Goal: Task Accomplishment & Management: Use online tool/utility

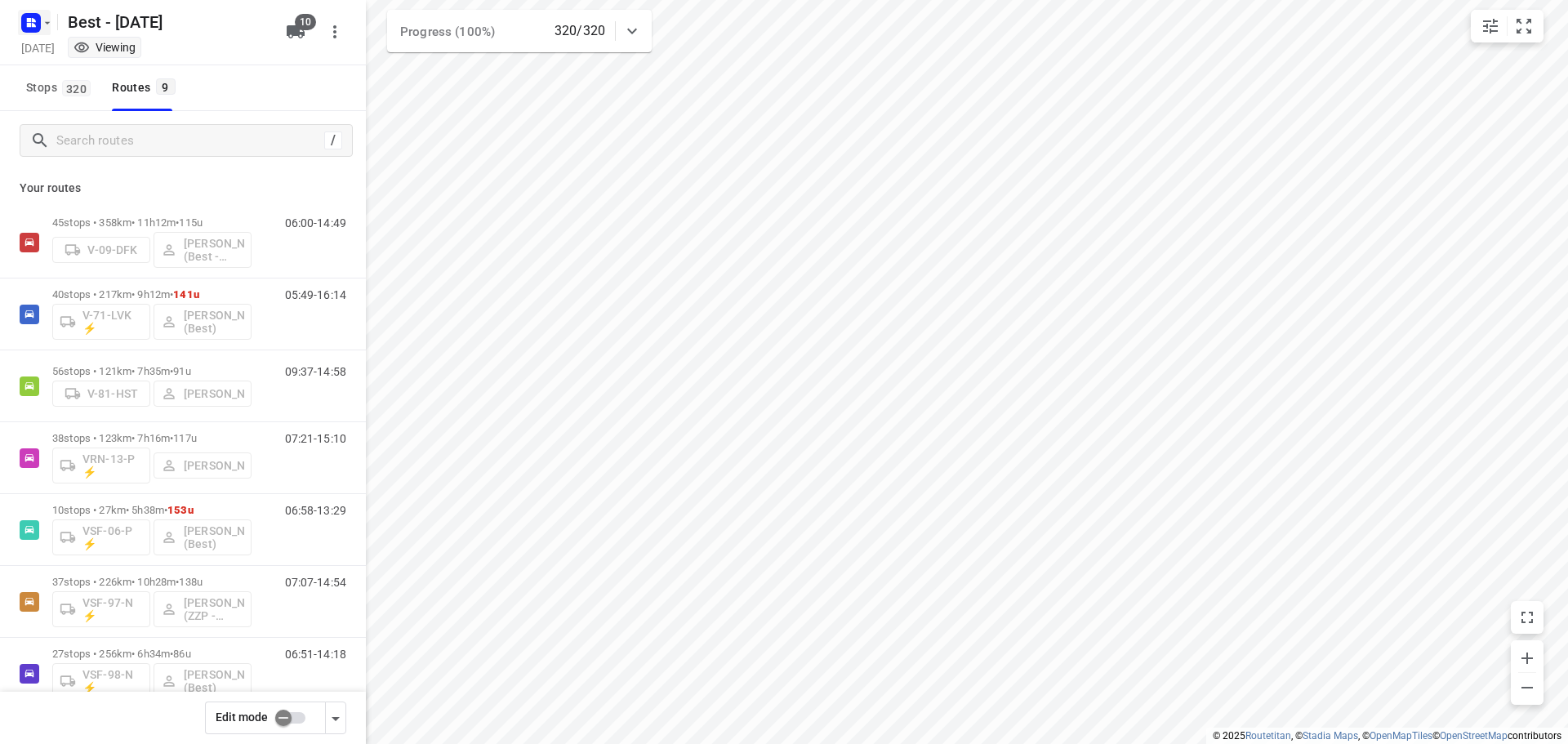
click at [27, 27] on rect "button" at bounding box center [31, 23] width 20 height 20
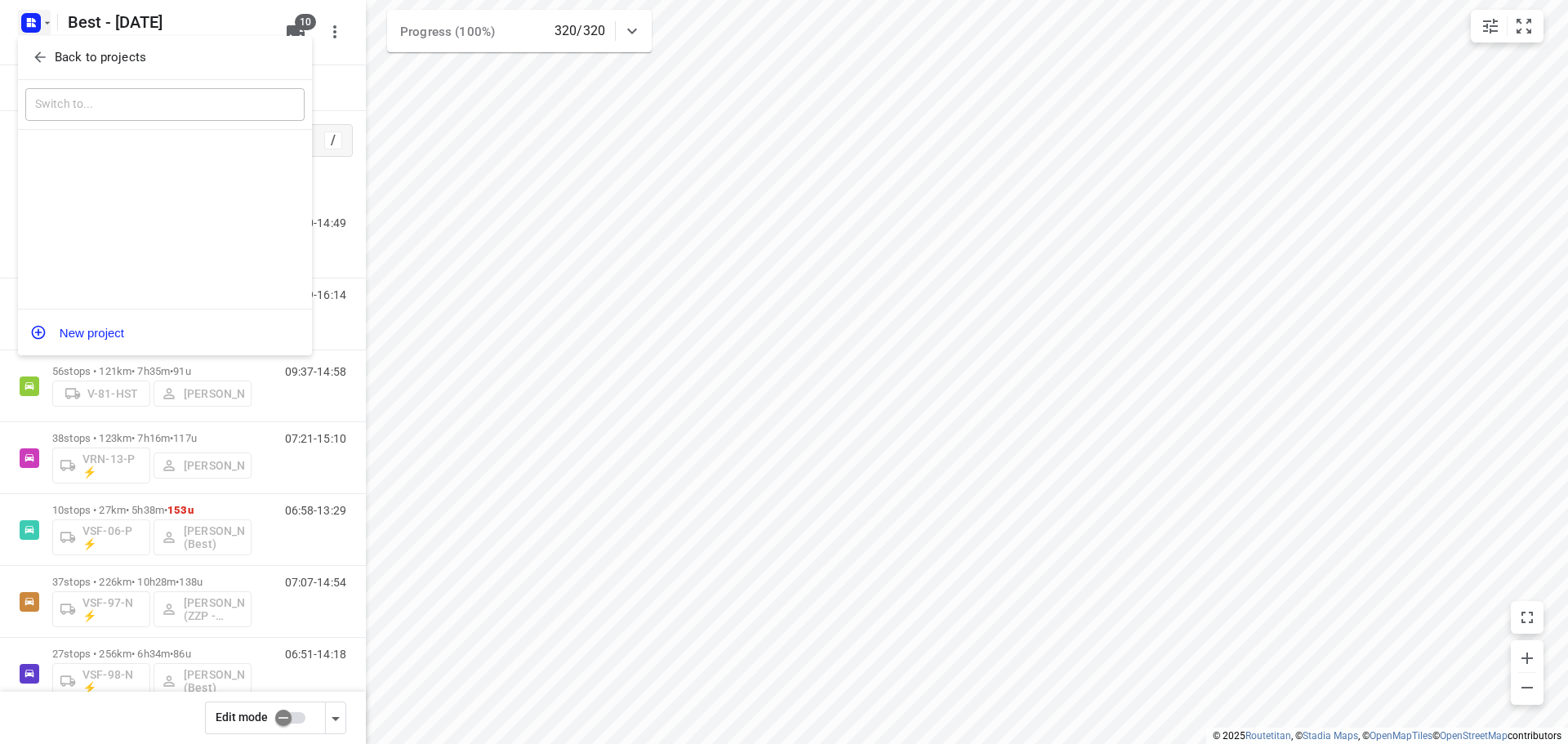
click at [42, 84] on div "​" at bounding box center [164, 106] width 294 height 51
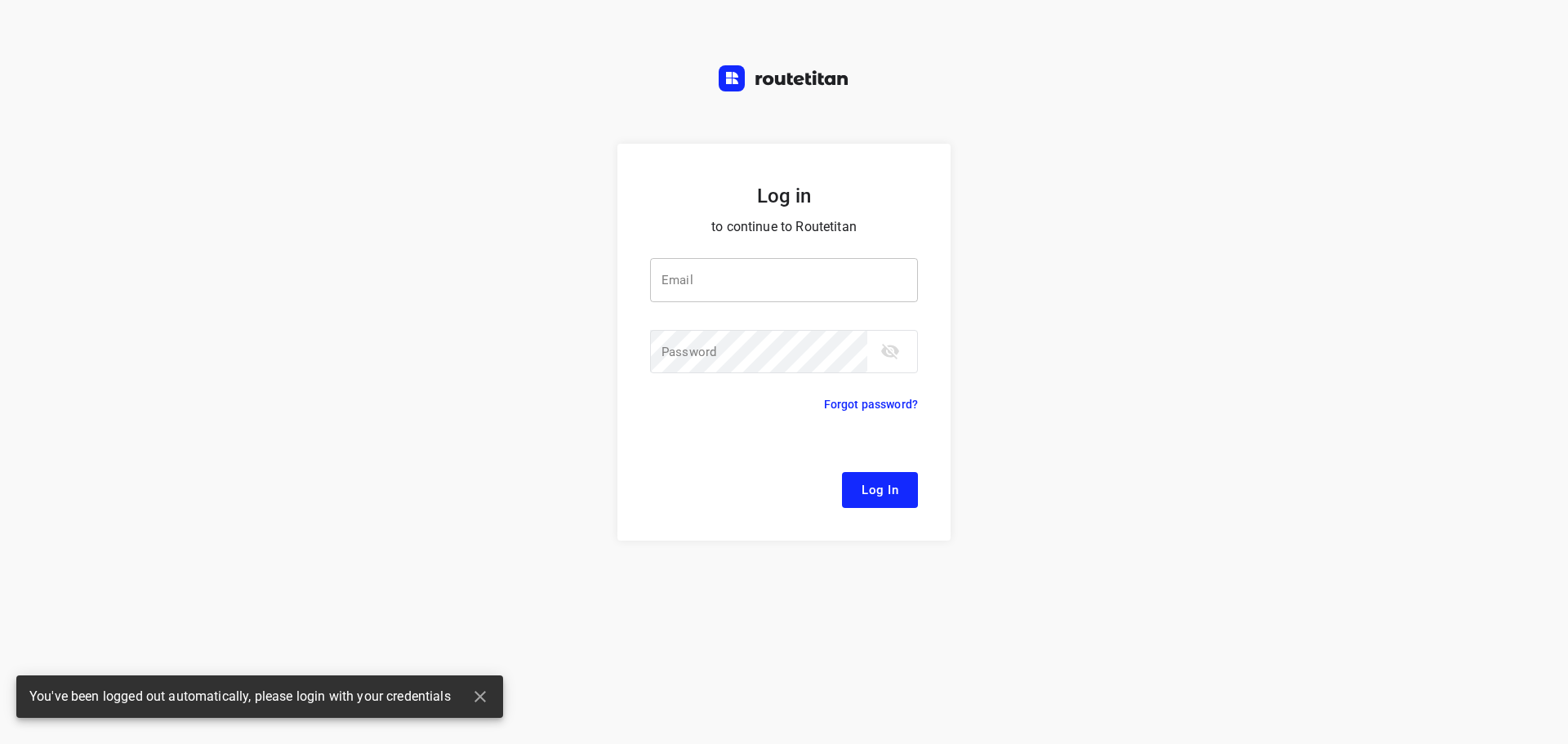
click at [708, 289] on input "email" at bounding box center [784, 280] width 267 height 44
type input "[EMAIL_ADDRESS][DOMAIN_NAME]"
click at [871, 489] on span "Log In" at bounding box center [879, 490] width 37 height 21
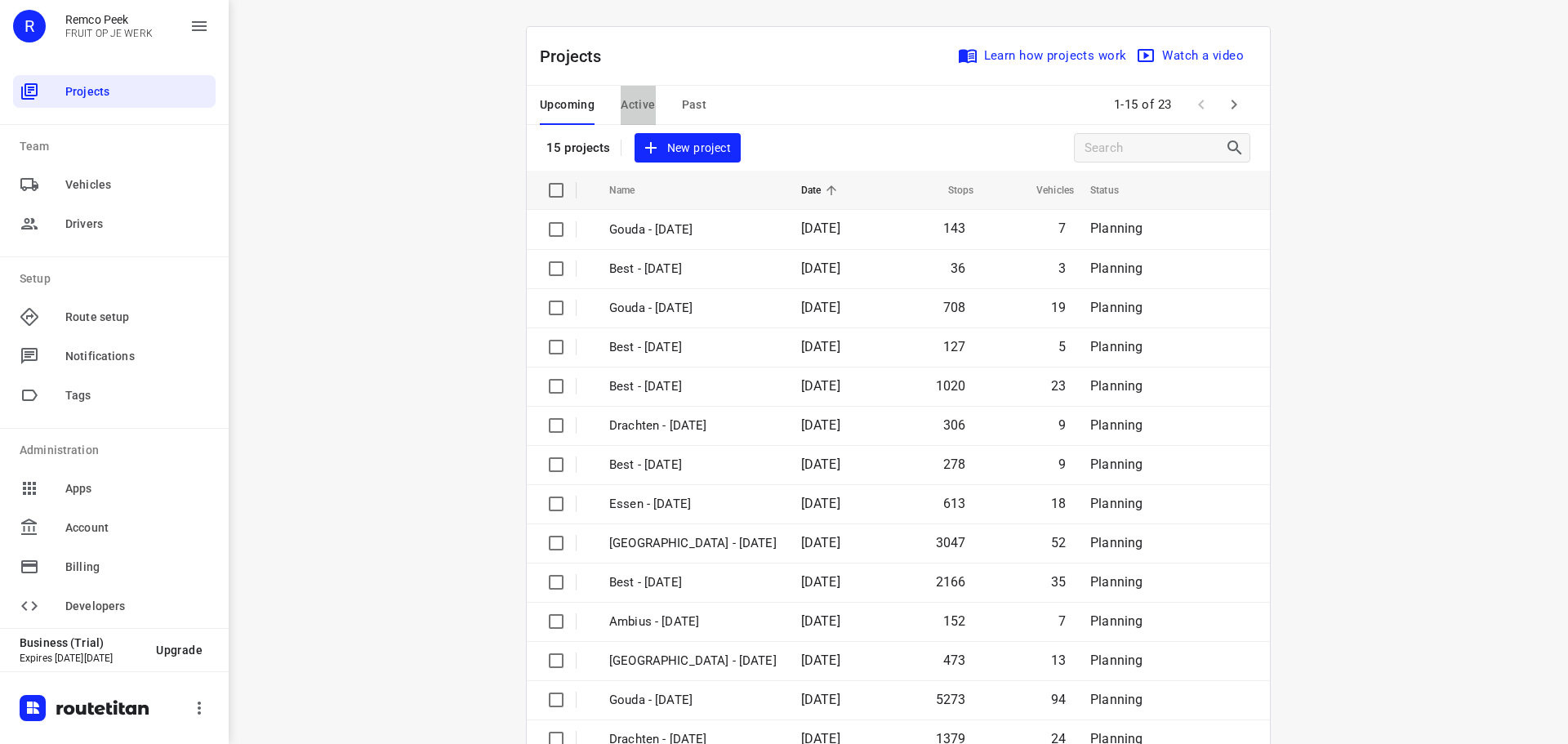
click at [635, 89] on button "Active" at bounding box center [638, 106] width 34 height 39
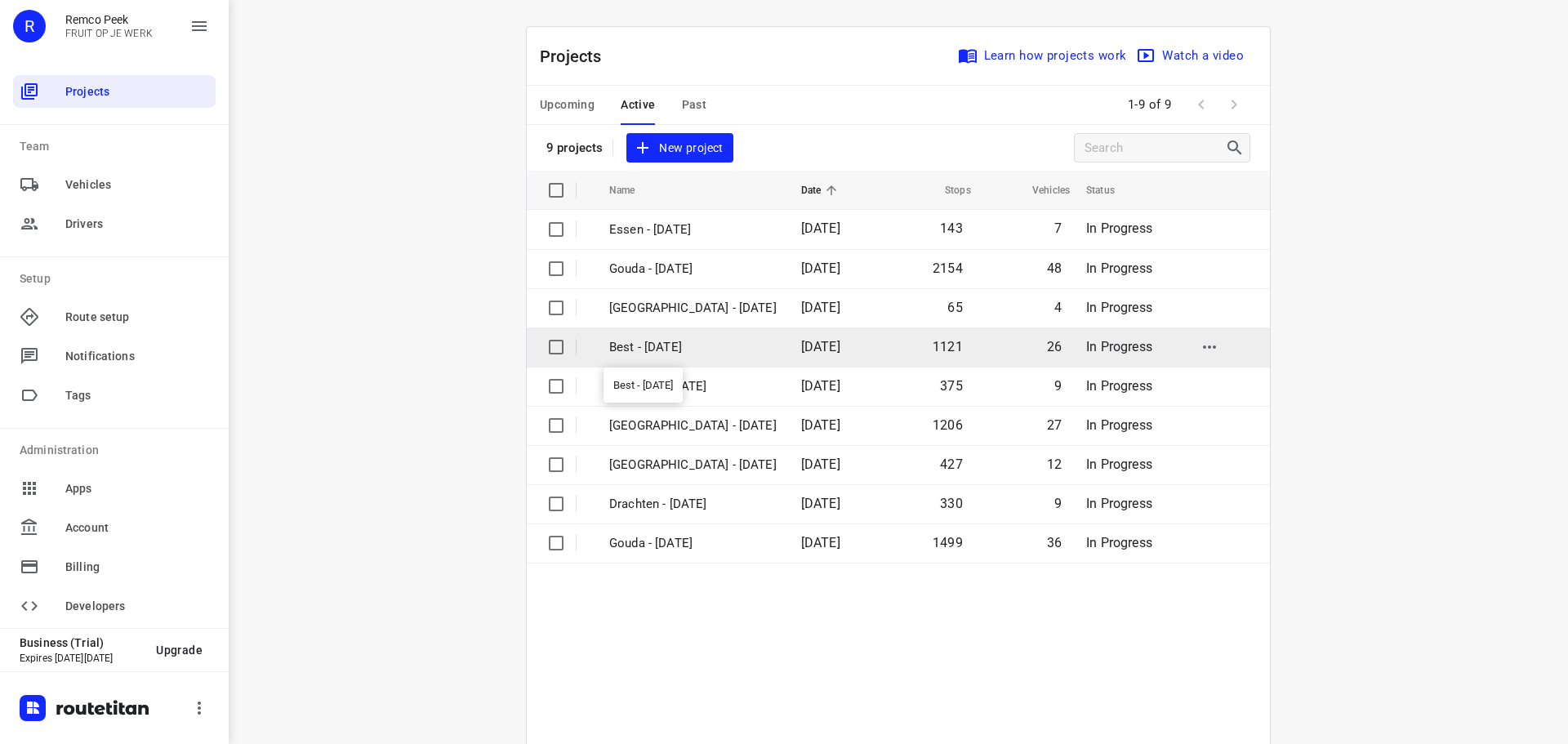
click at [737, 354] on p "Best - [DATE]" at bounding box center [693, 347] width 168 height 19
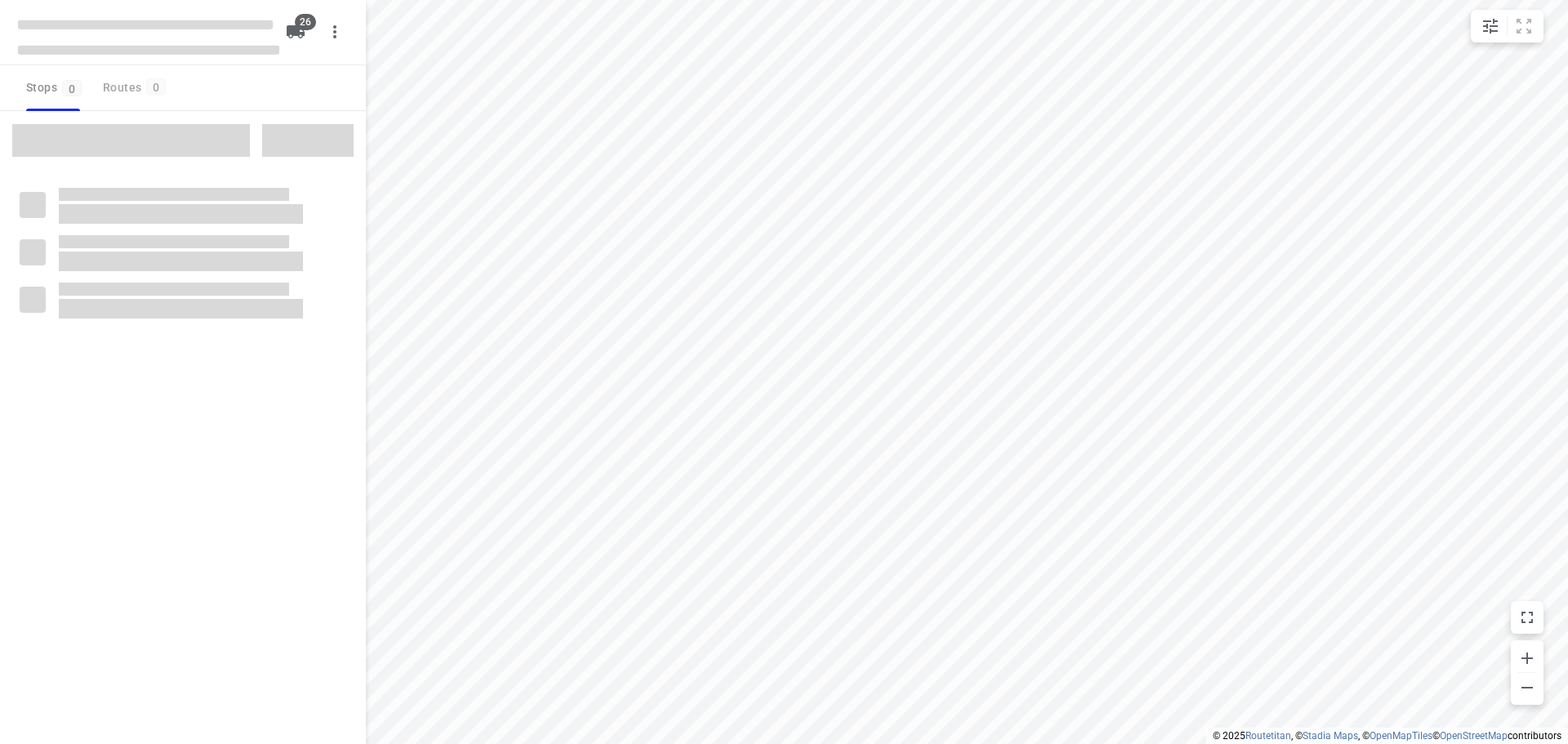
checkbox input "true"
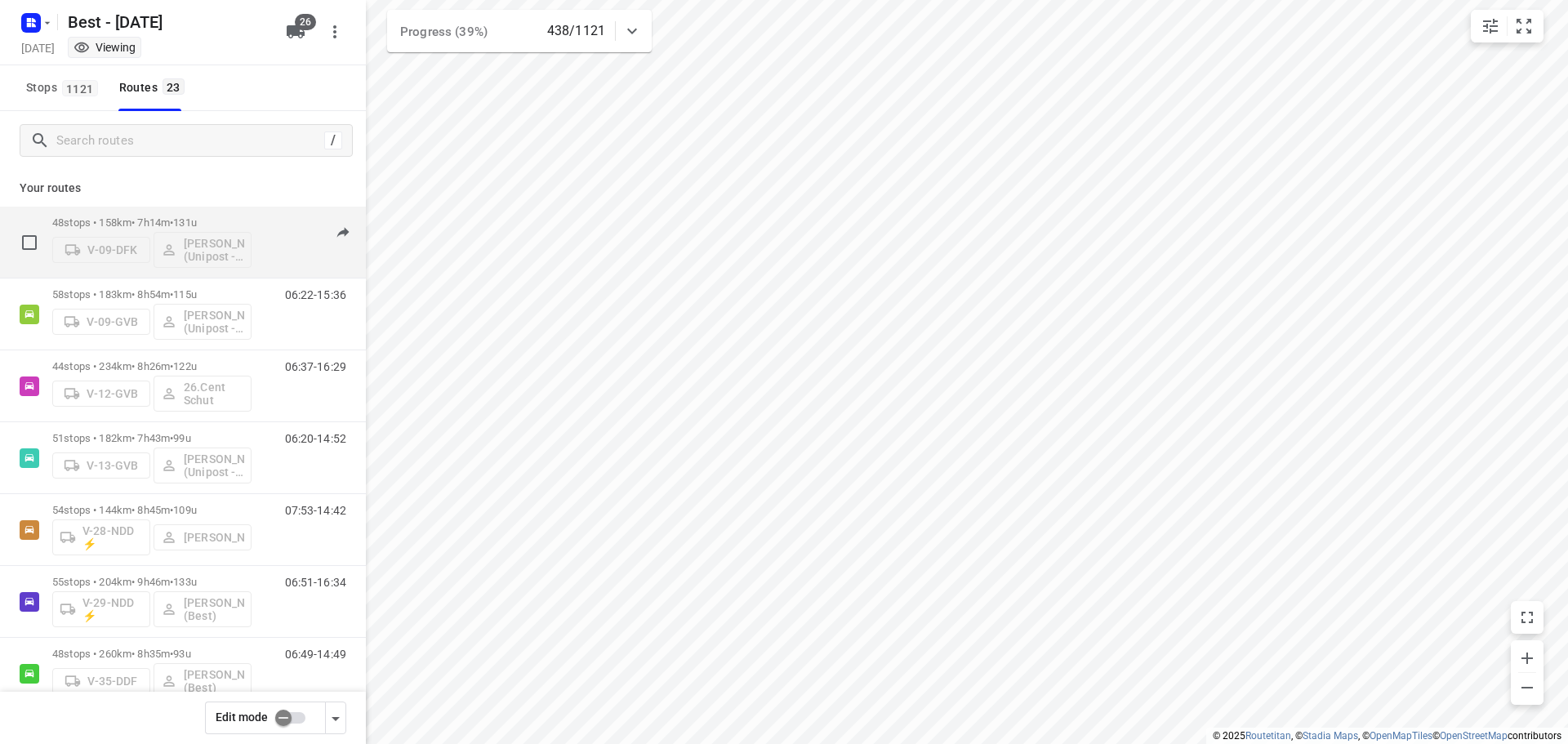
click at [251, 226] on div "48 stops • 158km • 7h14m • 131u V-09-DFK Hamza Alzeadi (Unipost - Best - ZZP) 0…" at bounding box center [209, 242] width 313 height 68
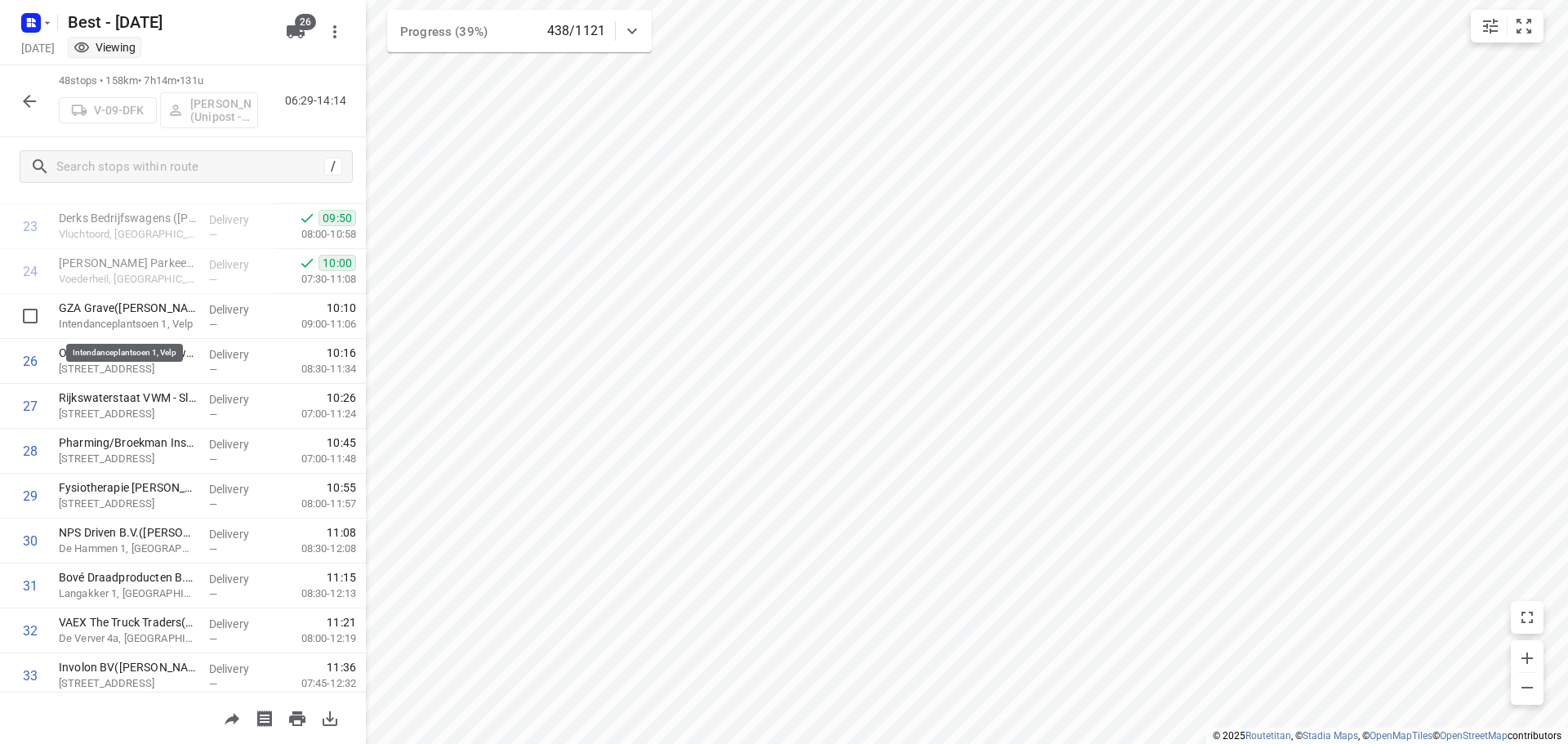
scroll to position [1716, 0]
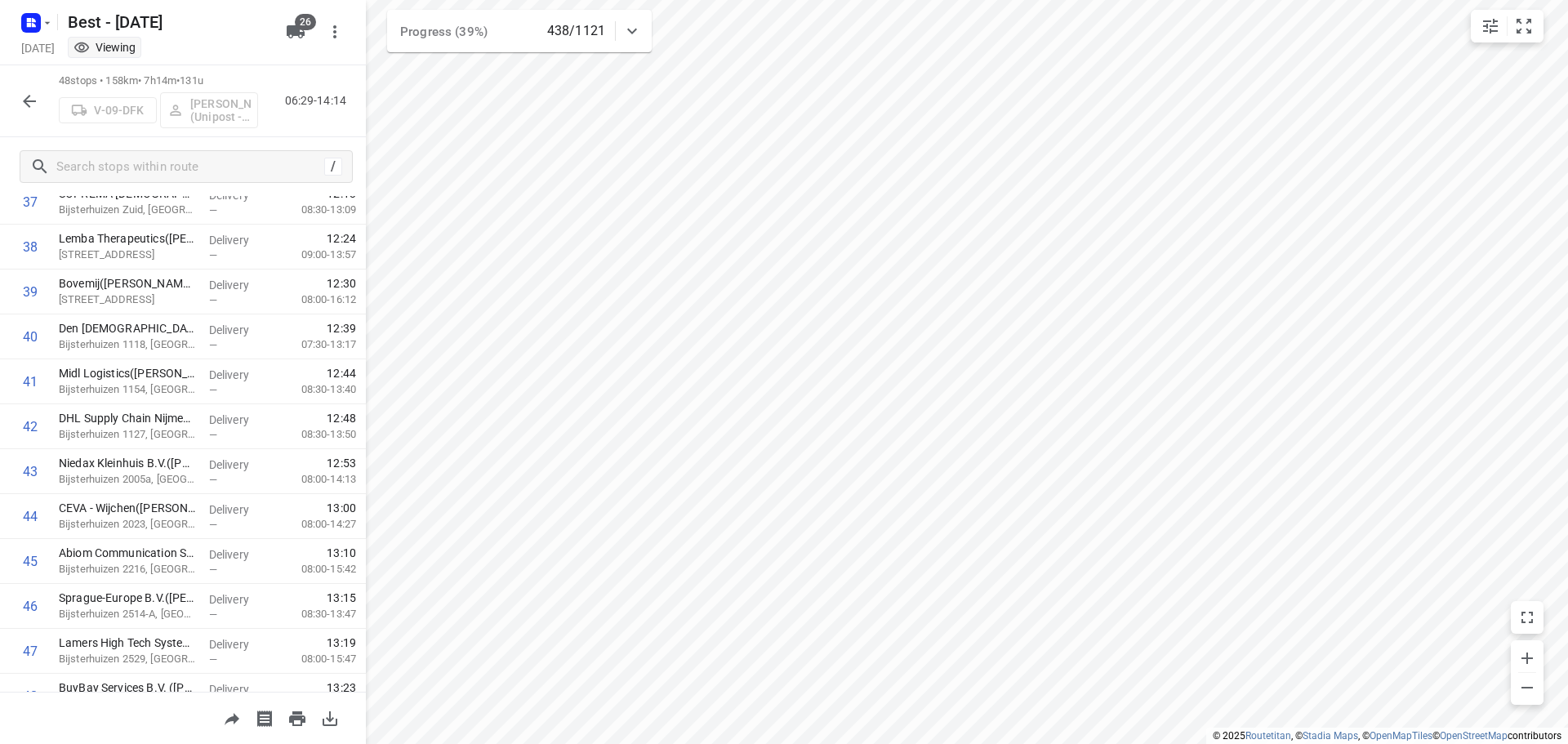
click at [45, 97] on button "button" at bounding box center [29, 101] width 33 height 33
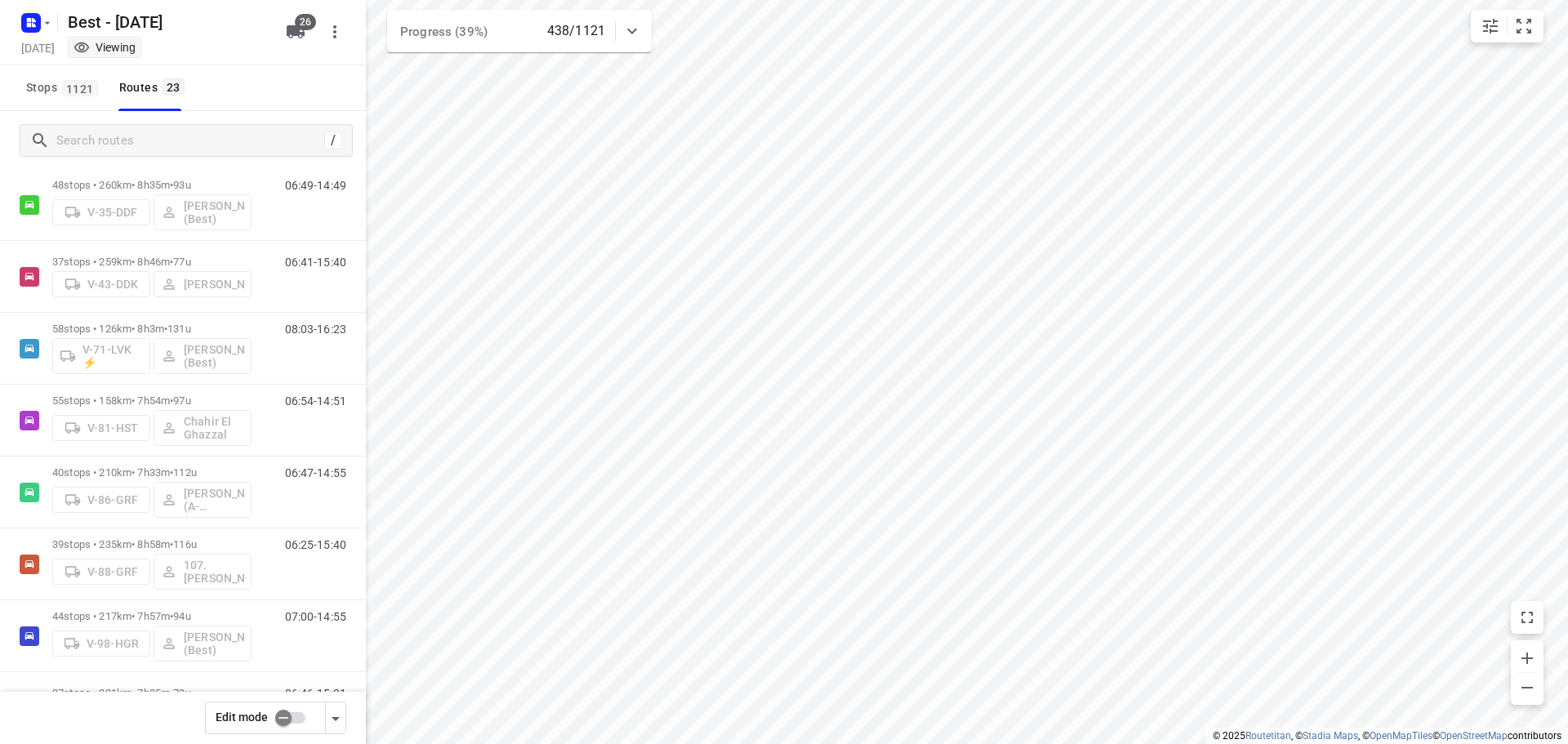
scroll to position [459, 0]
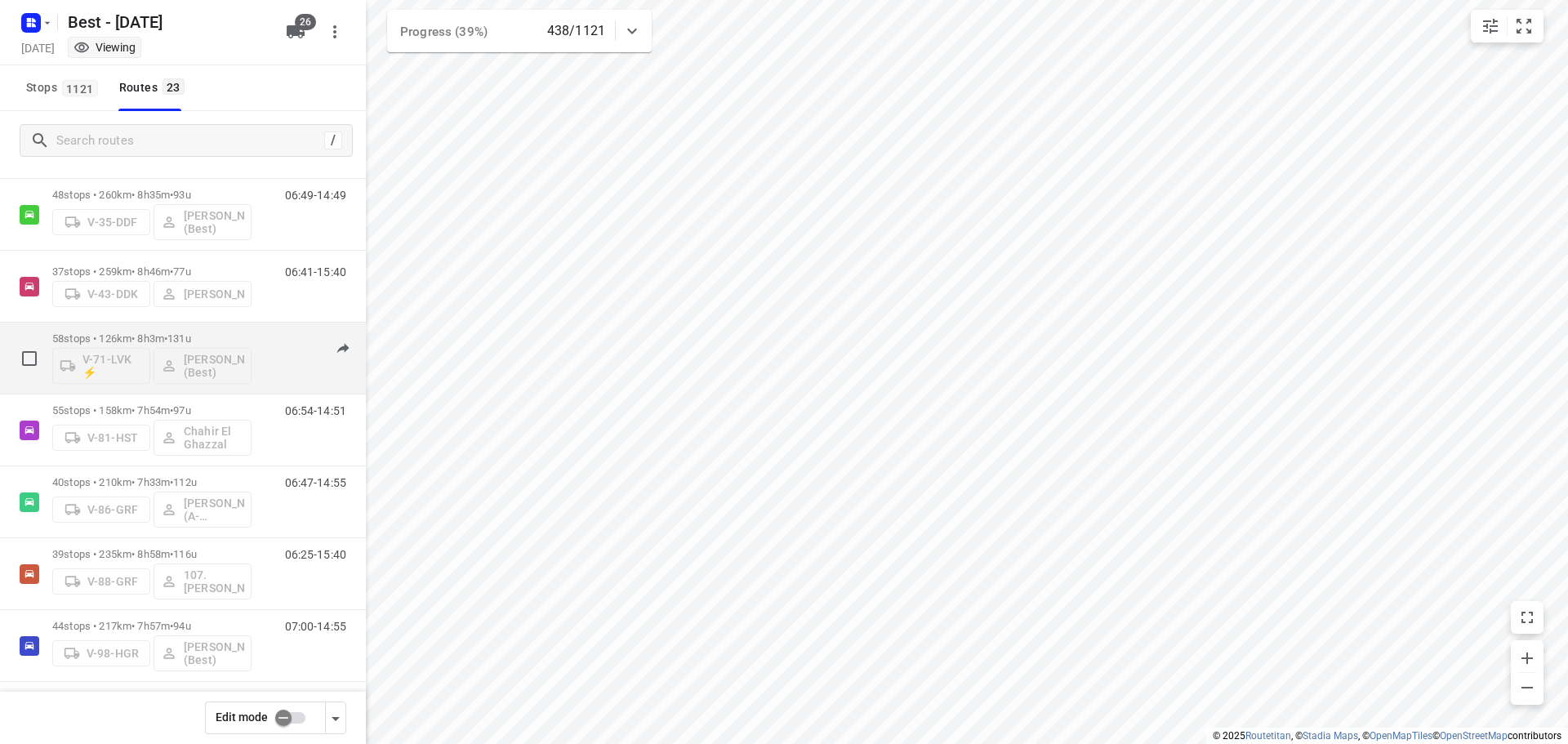
click at [170, 334] on p "58 stops • 126km • 8h3m • 131u" at bounding box center [152, 338] width 200 height 12
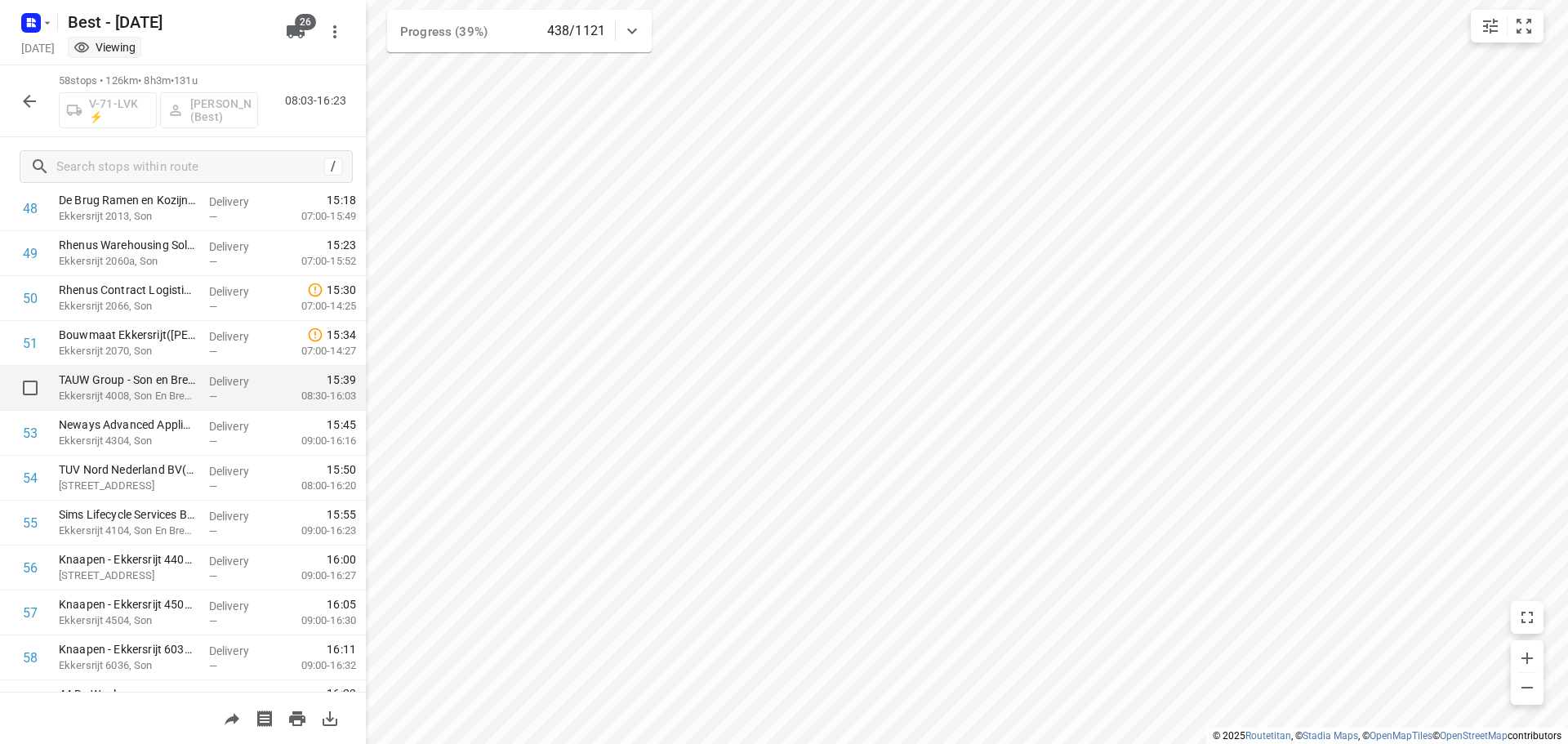
scroll to position [1959, 0]
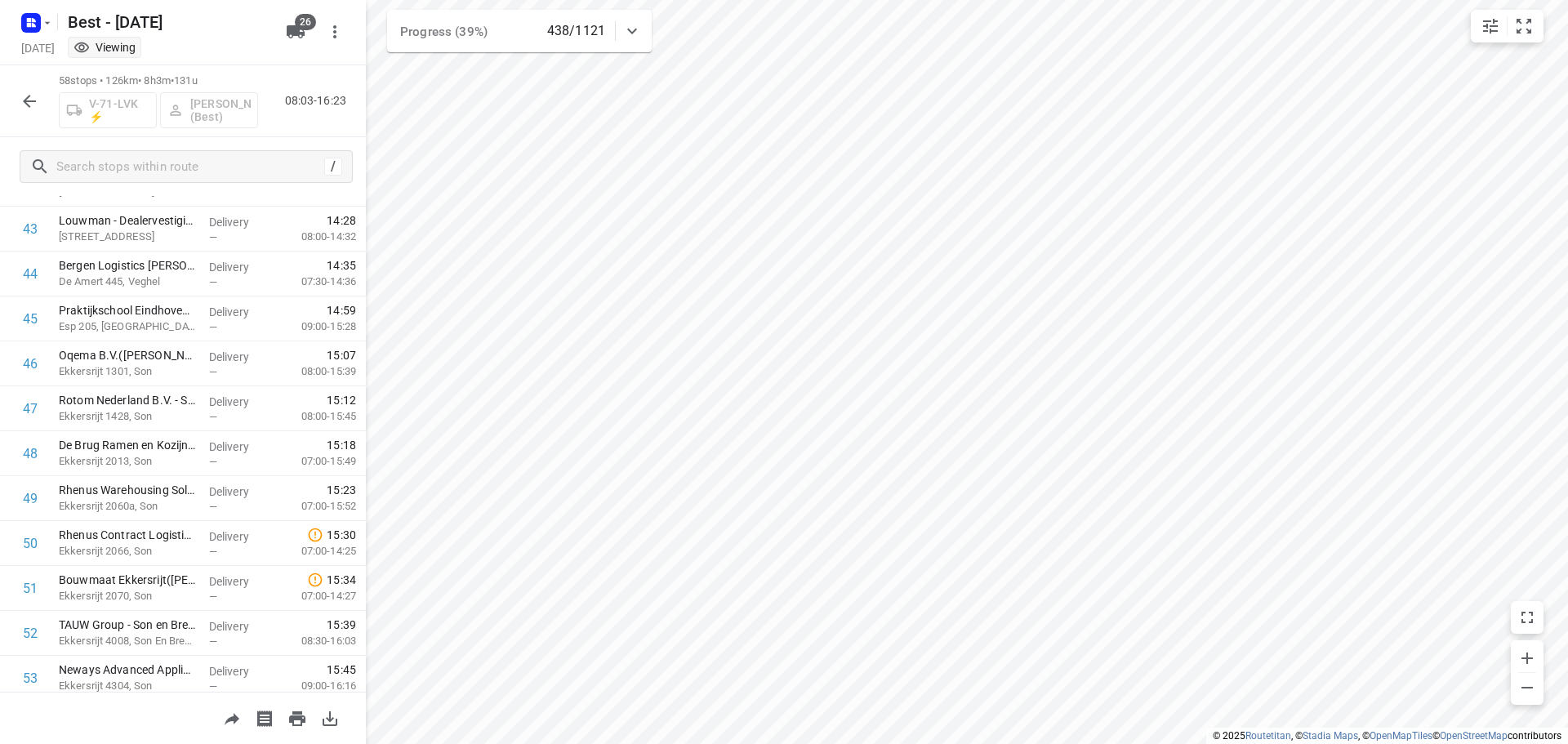
click at [34, 108] on icon "button" at bounding box center [29, 101] width 20 height 20
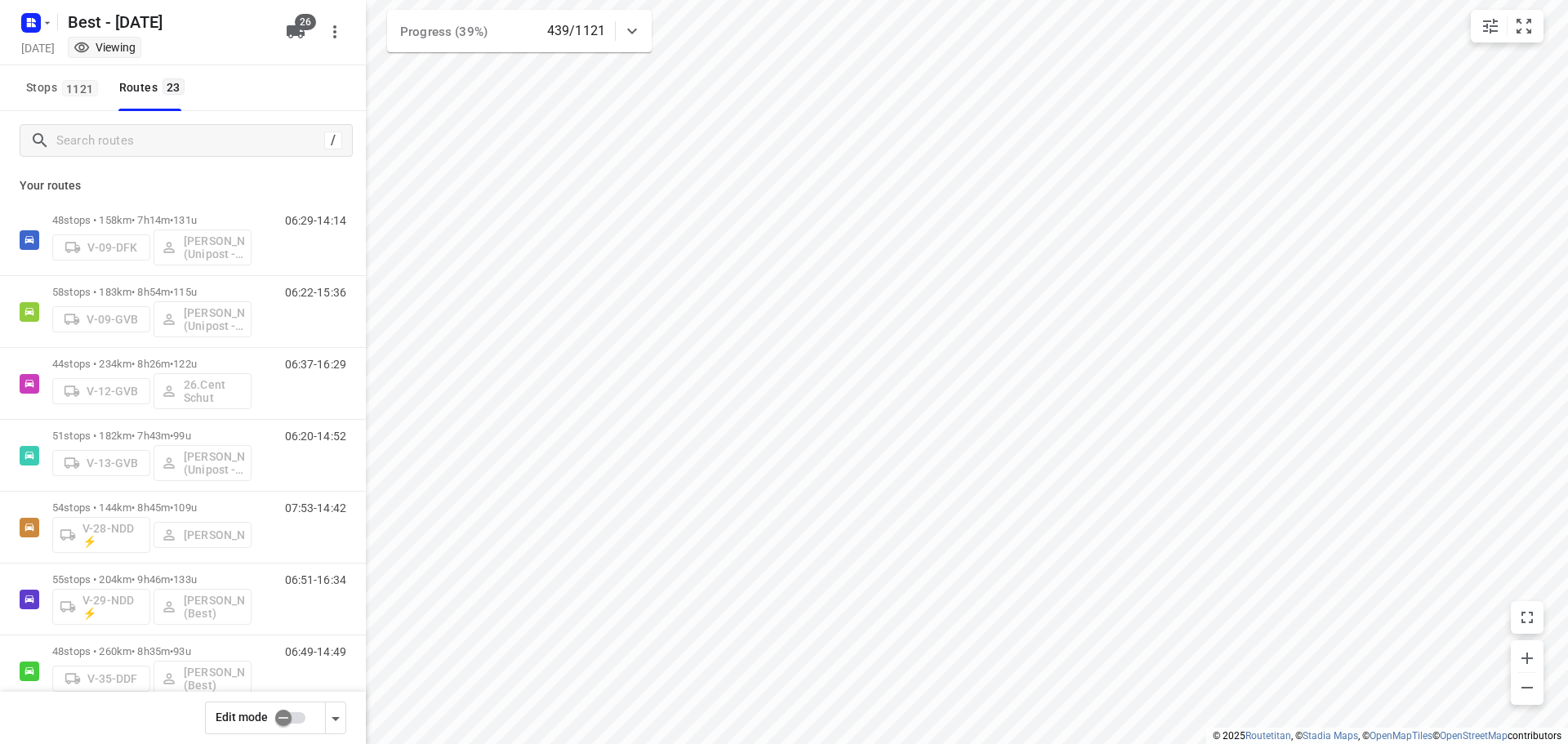
scroll to position [0, 0]
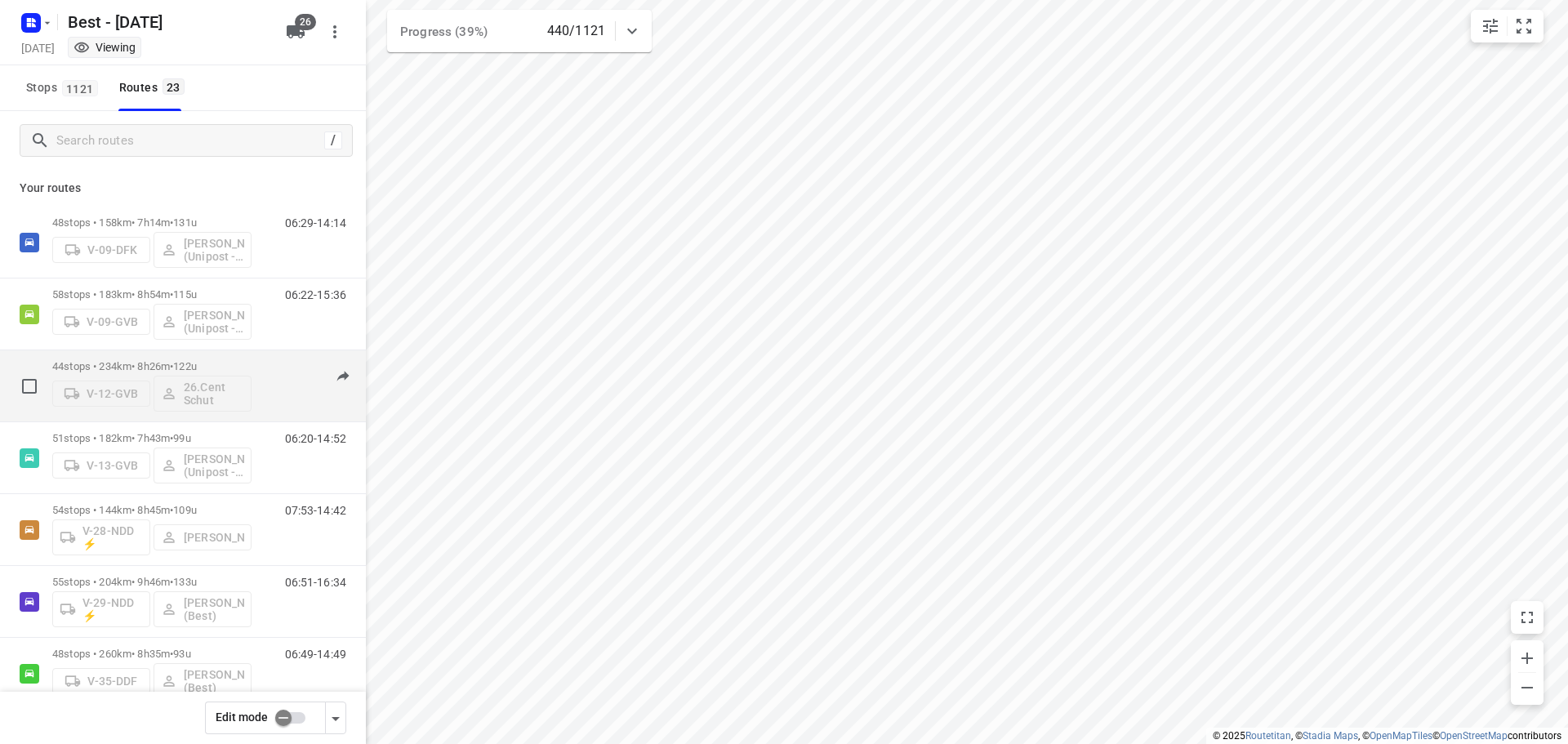
click at [233, 367] on p "44 stops • 234km • 8h26m • 122u" at bounding box center [152, 366] width 200 height 12
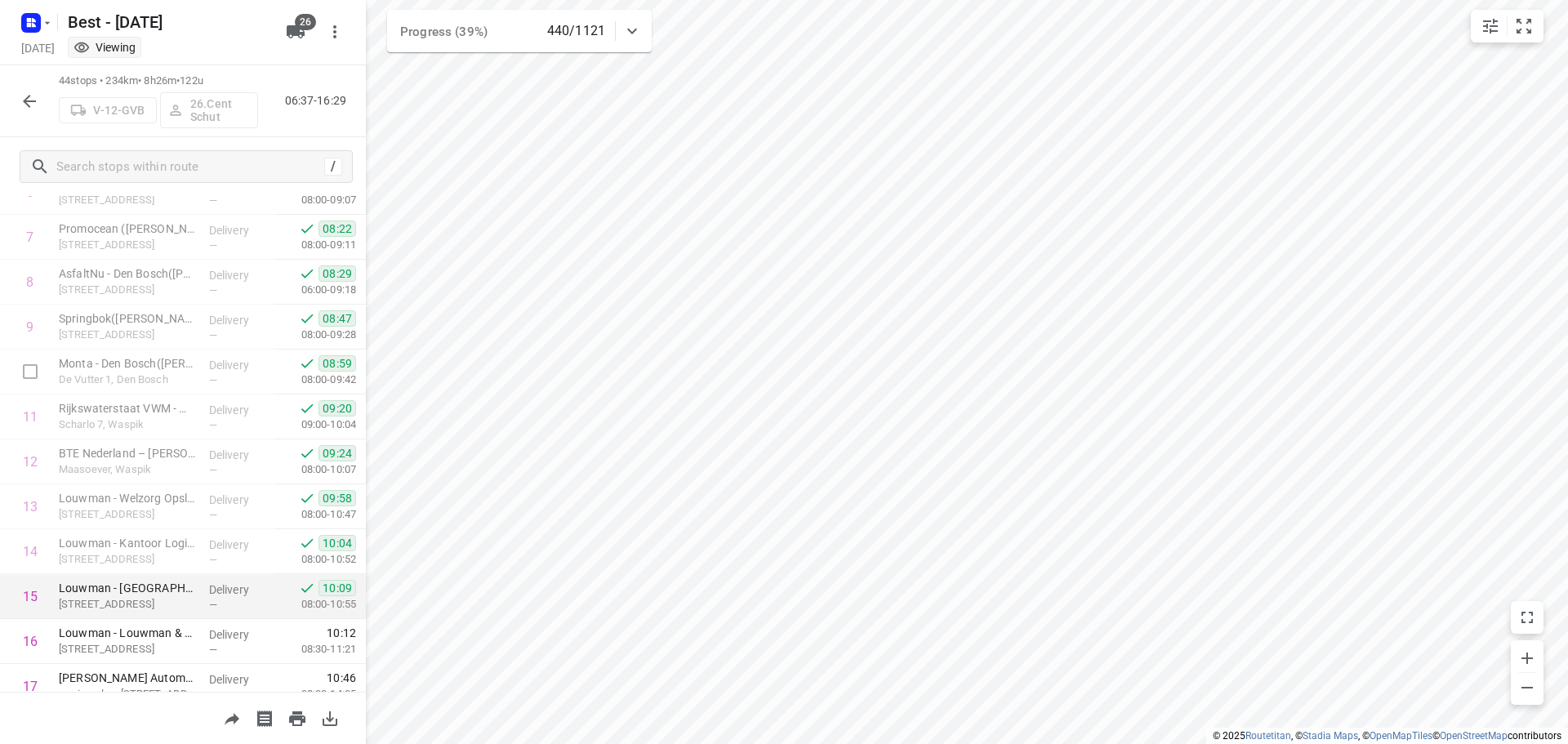
scroll to position [572, 0]
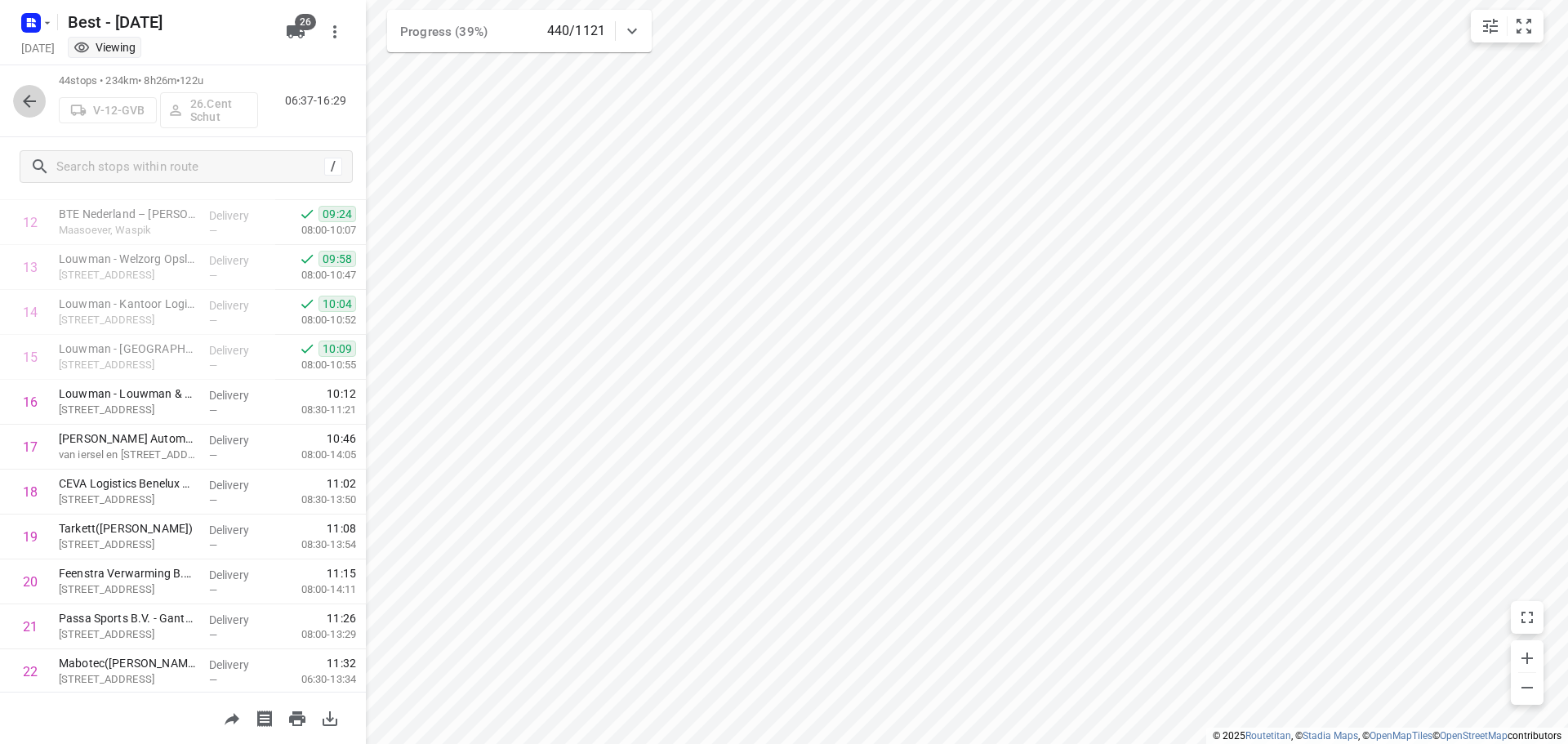
click at [29, 89] on button "button" at bounding box center [29, 101] width 33 height 33
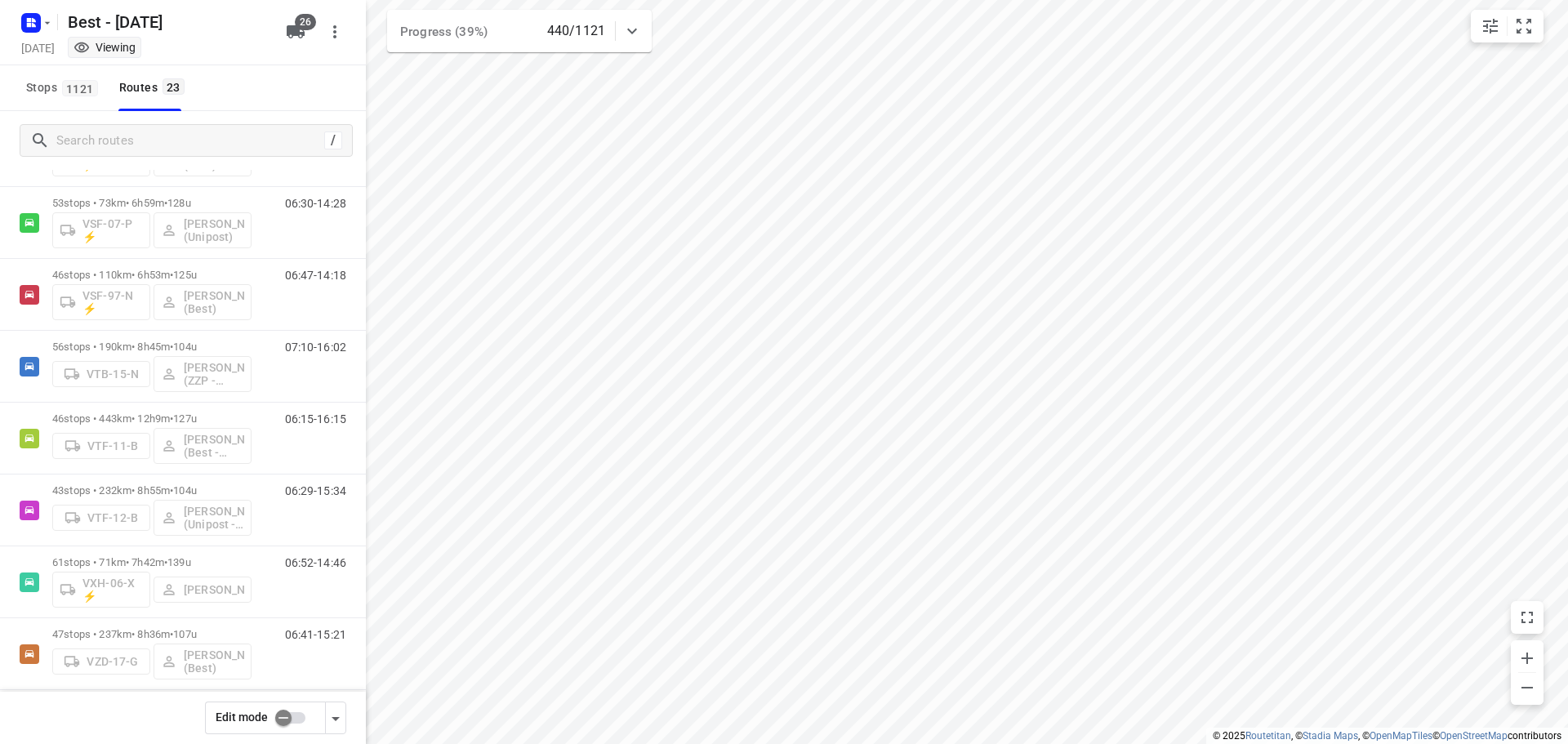
scroll to position [1184, 0]
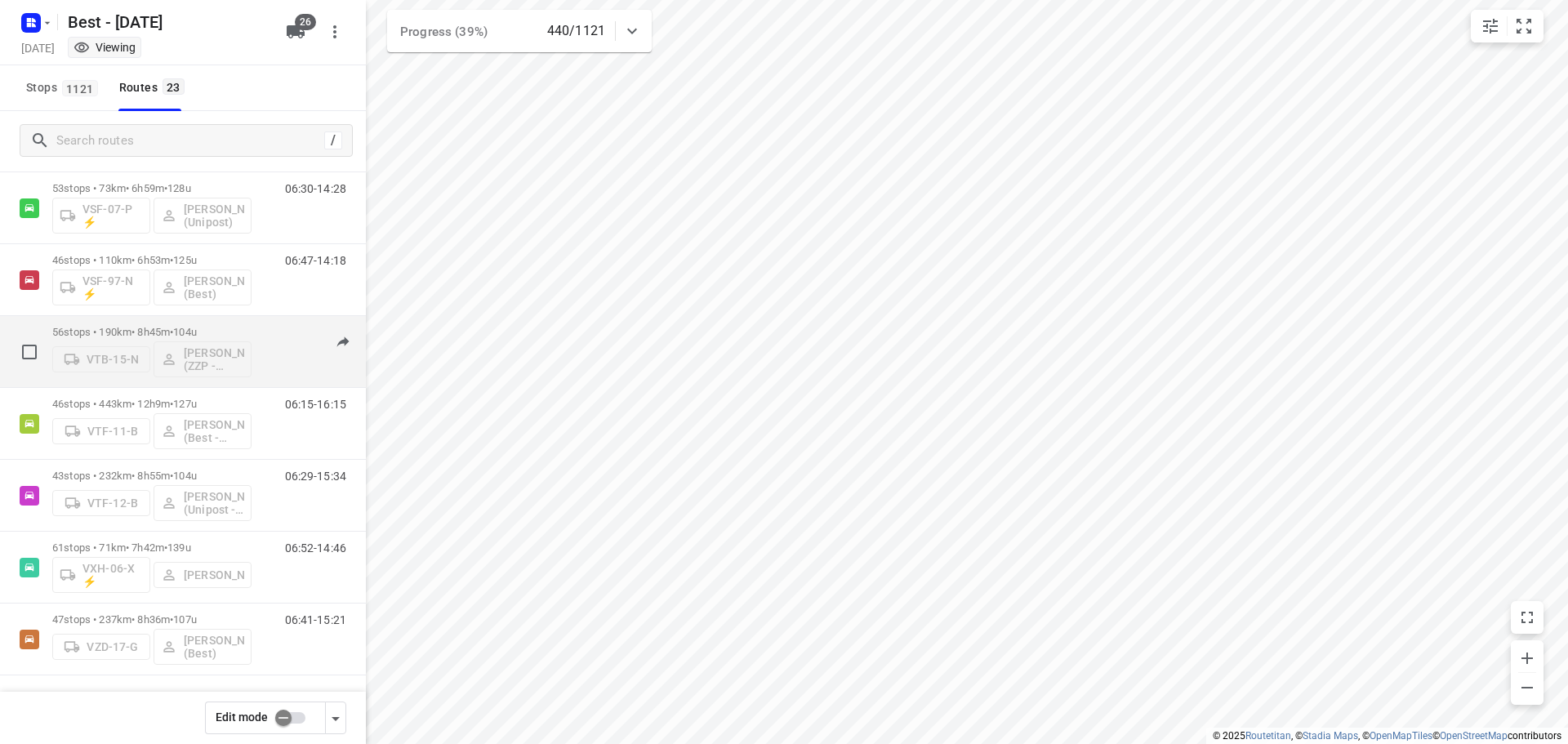
click at [249, 324] on div "56 stops • 190km • 8h45m • 104u VTB-15-N [PERSON_NAME] (ZZP - Best)" at bounding box center [152, 351] width 200 height 68
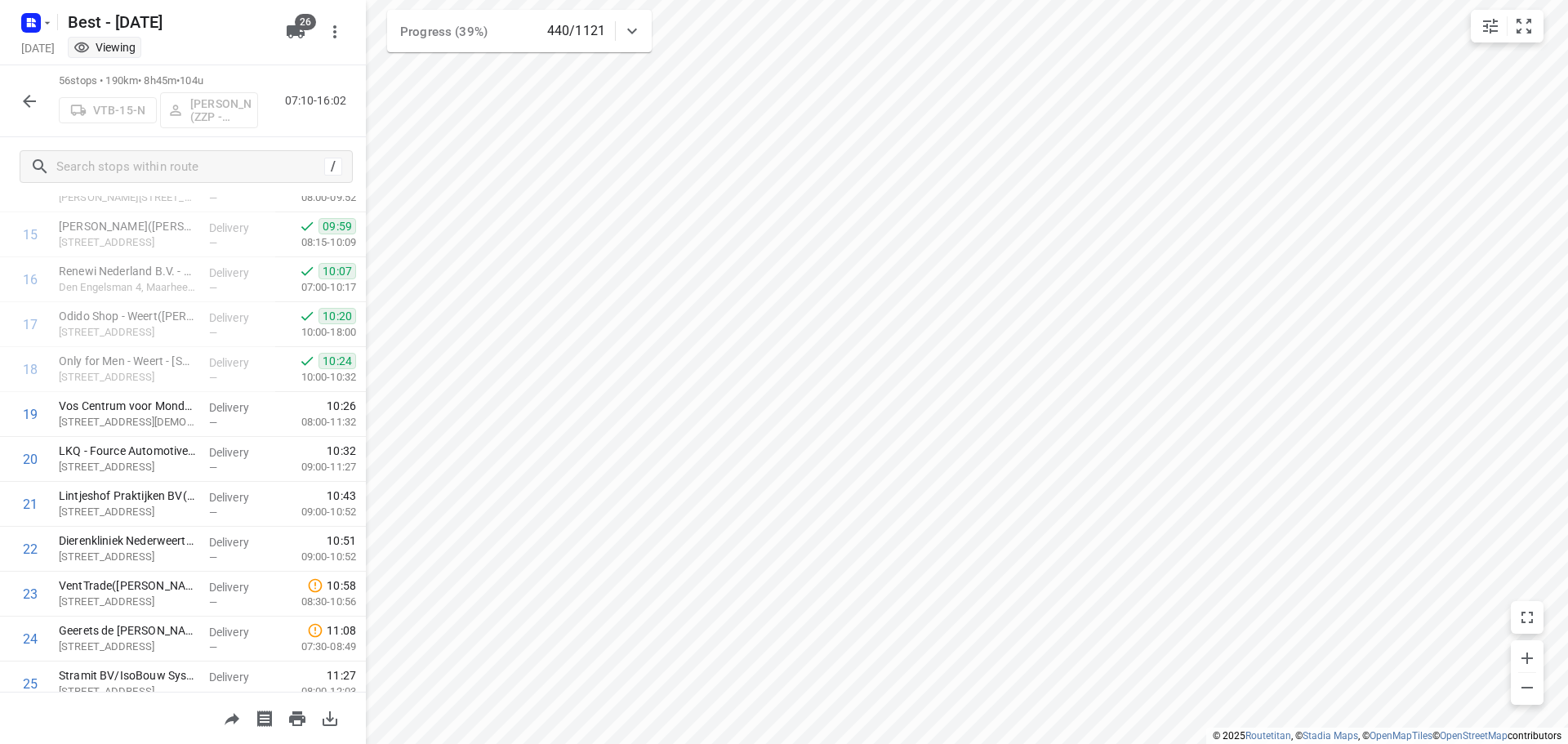
scroll to position [648, 0]
click at [29, 106] on icon "button" at bounding box center [29, 101] width 13 height 13
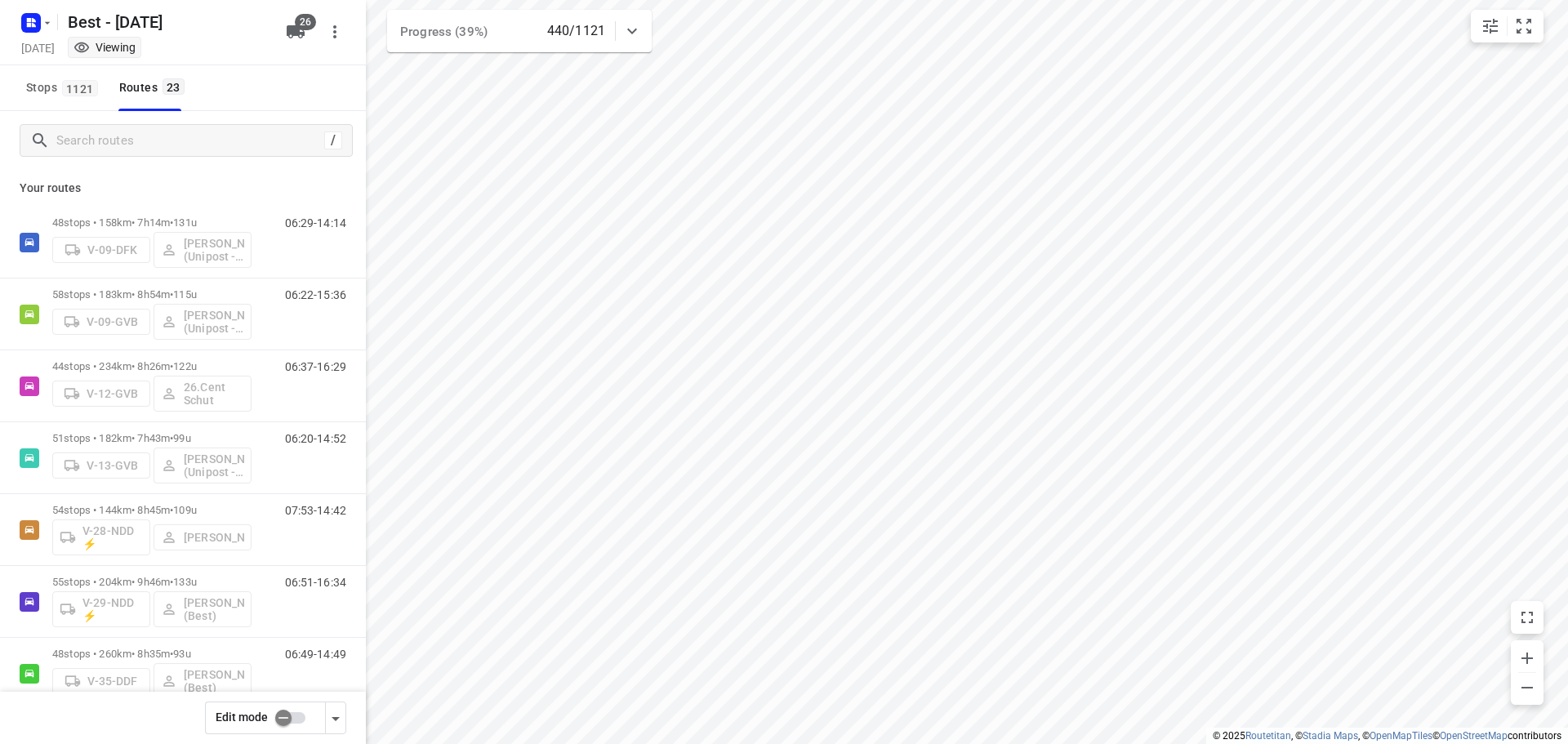
click at [627, 25] on icon at bounding box center [632, 31] width 20 height 20
click at [627, 26] on div at bounding box center [632, 38] width 33 height 33
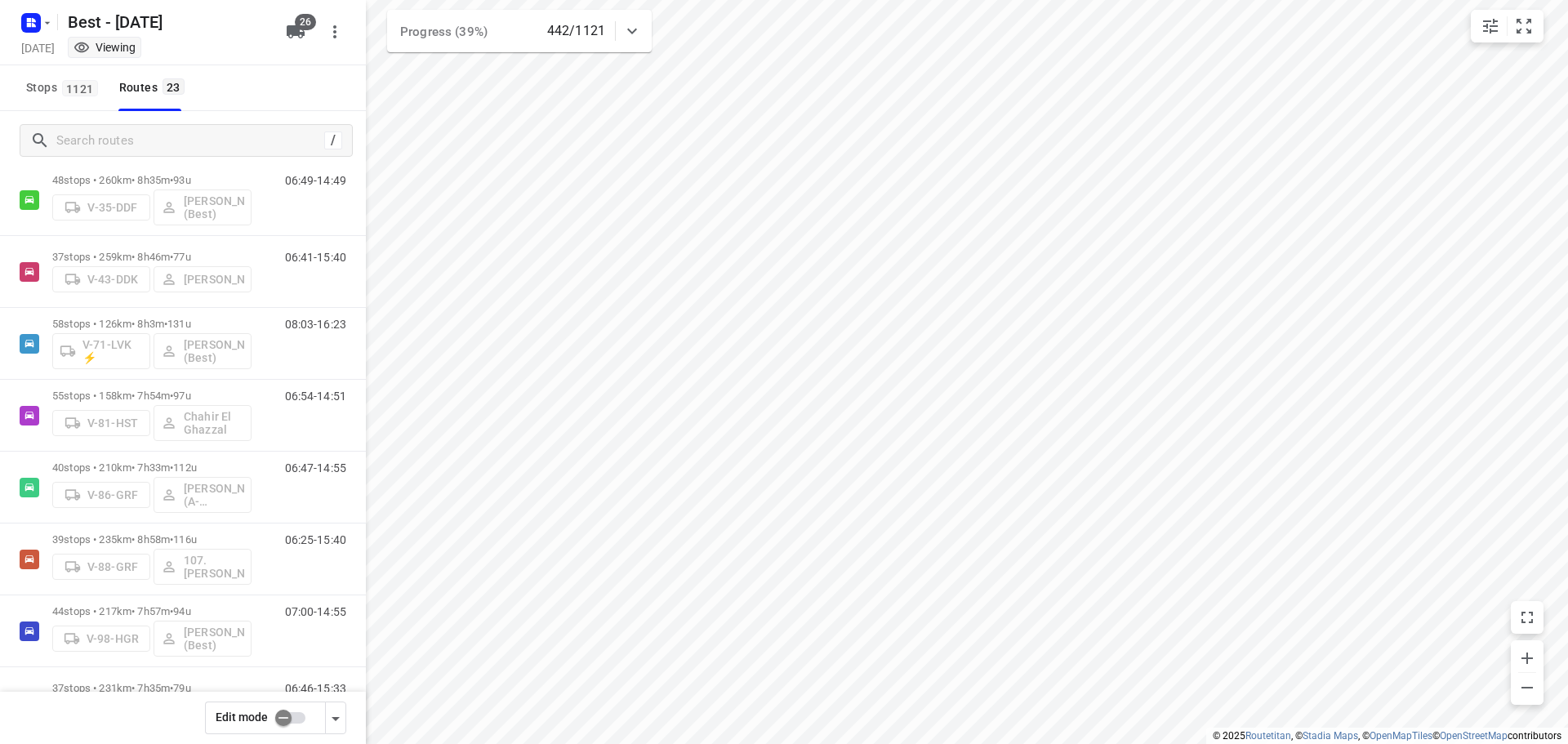
scroll to position [424, 0]
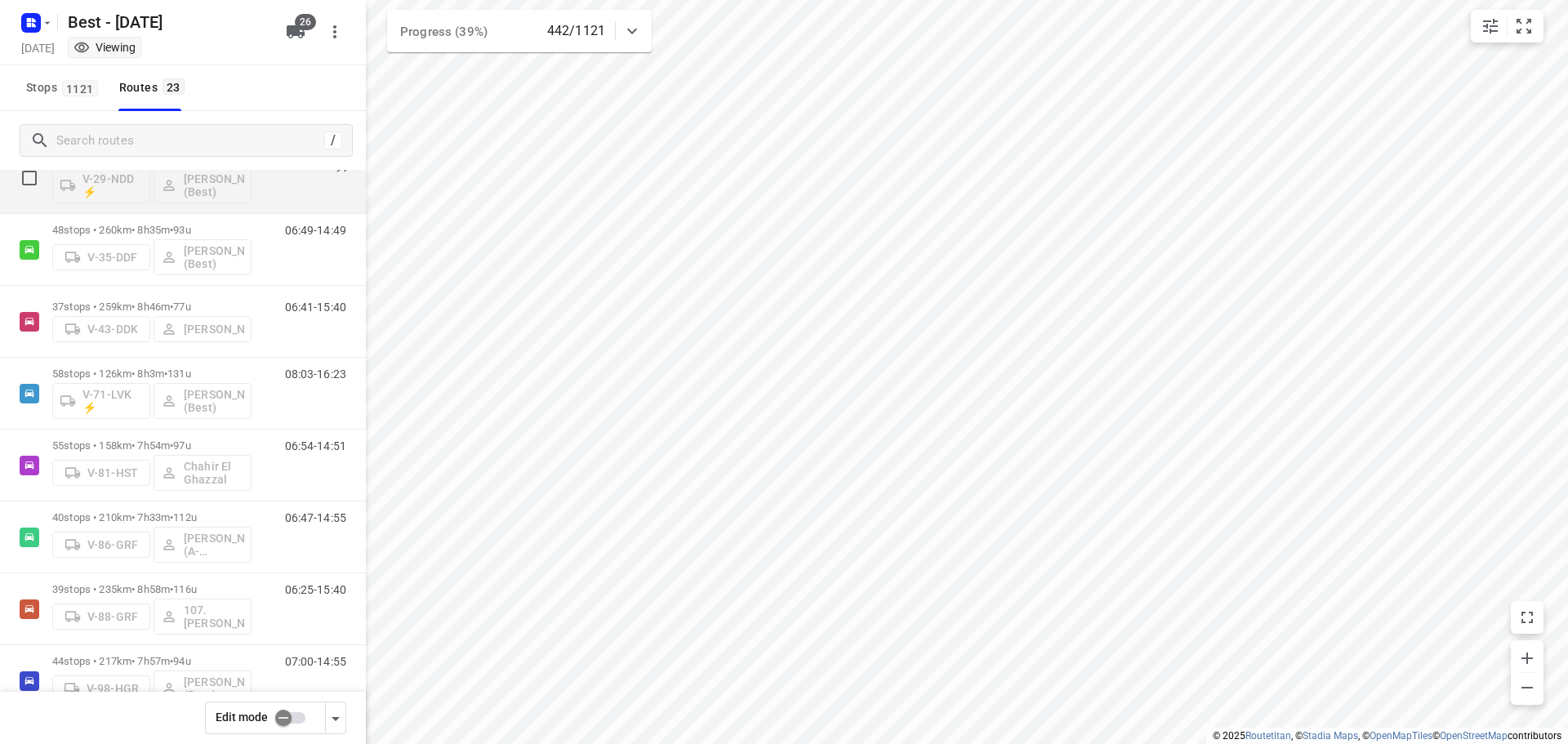
click at [269, 192] on div "06:51-16:34" at bounding box center [305, 182] width 82 height 60
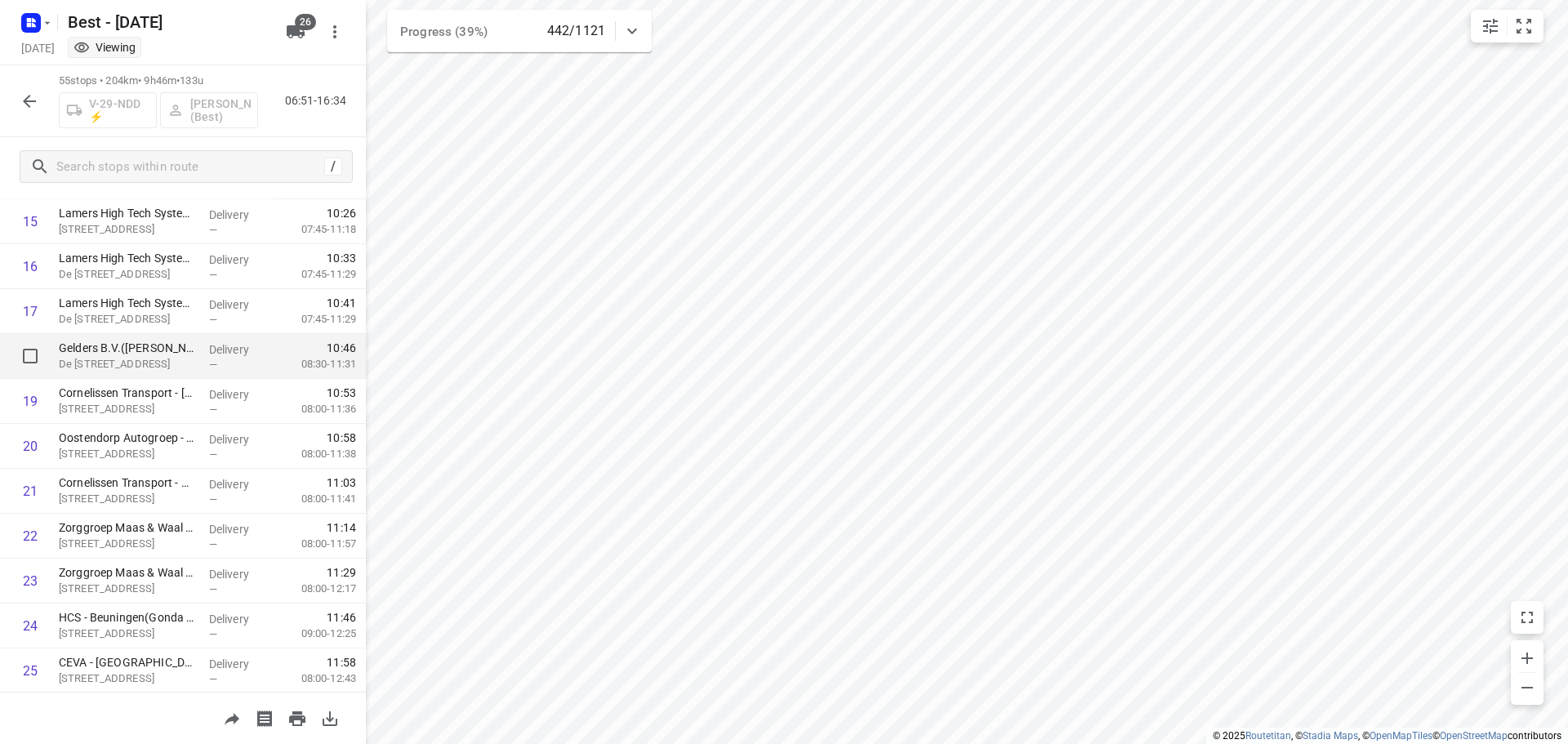
scroll to position [735, 0]
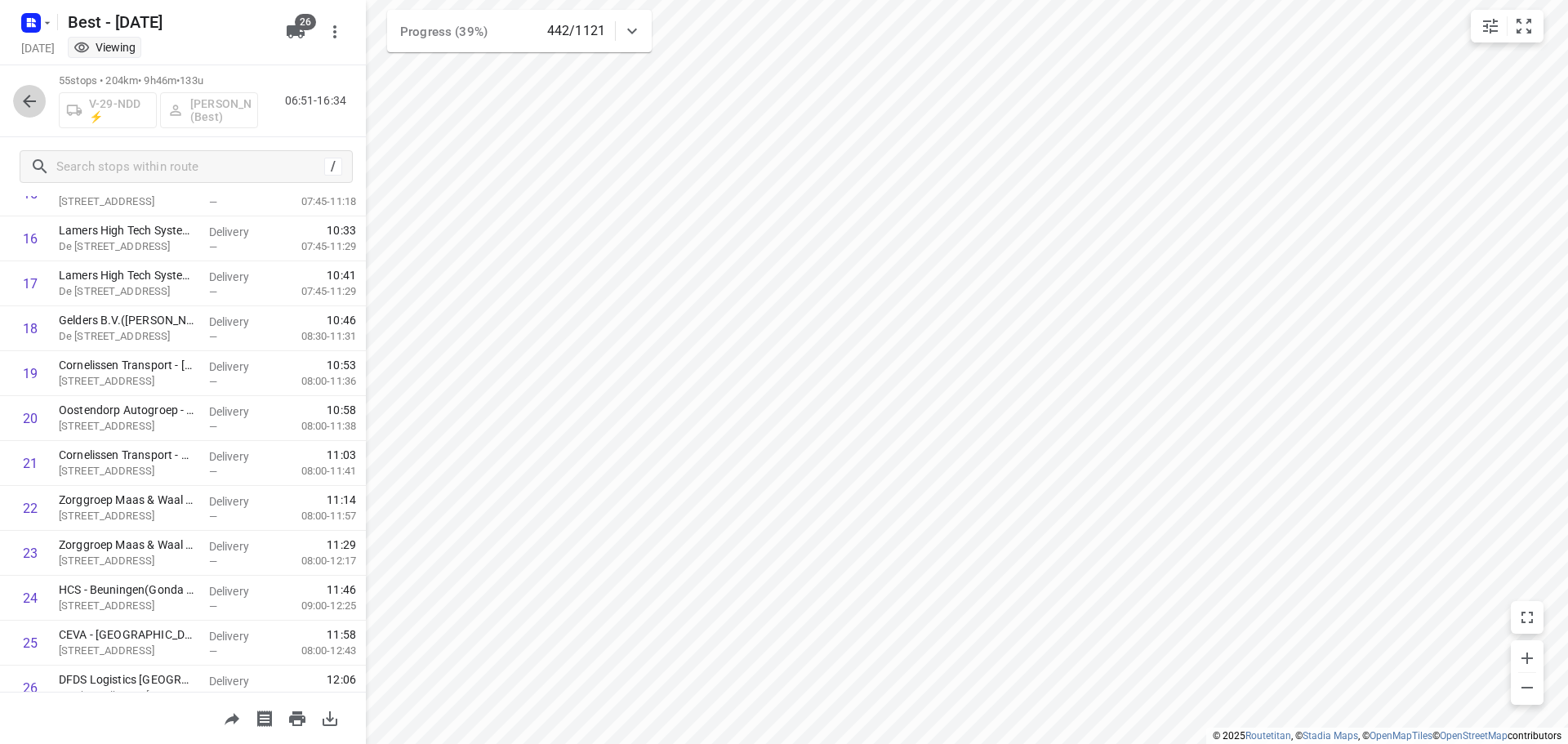
click at [28, 117] on button "button" at bounding box center [29, 101] width 33 height 33
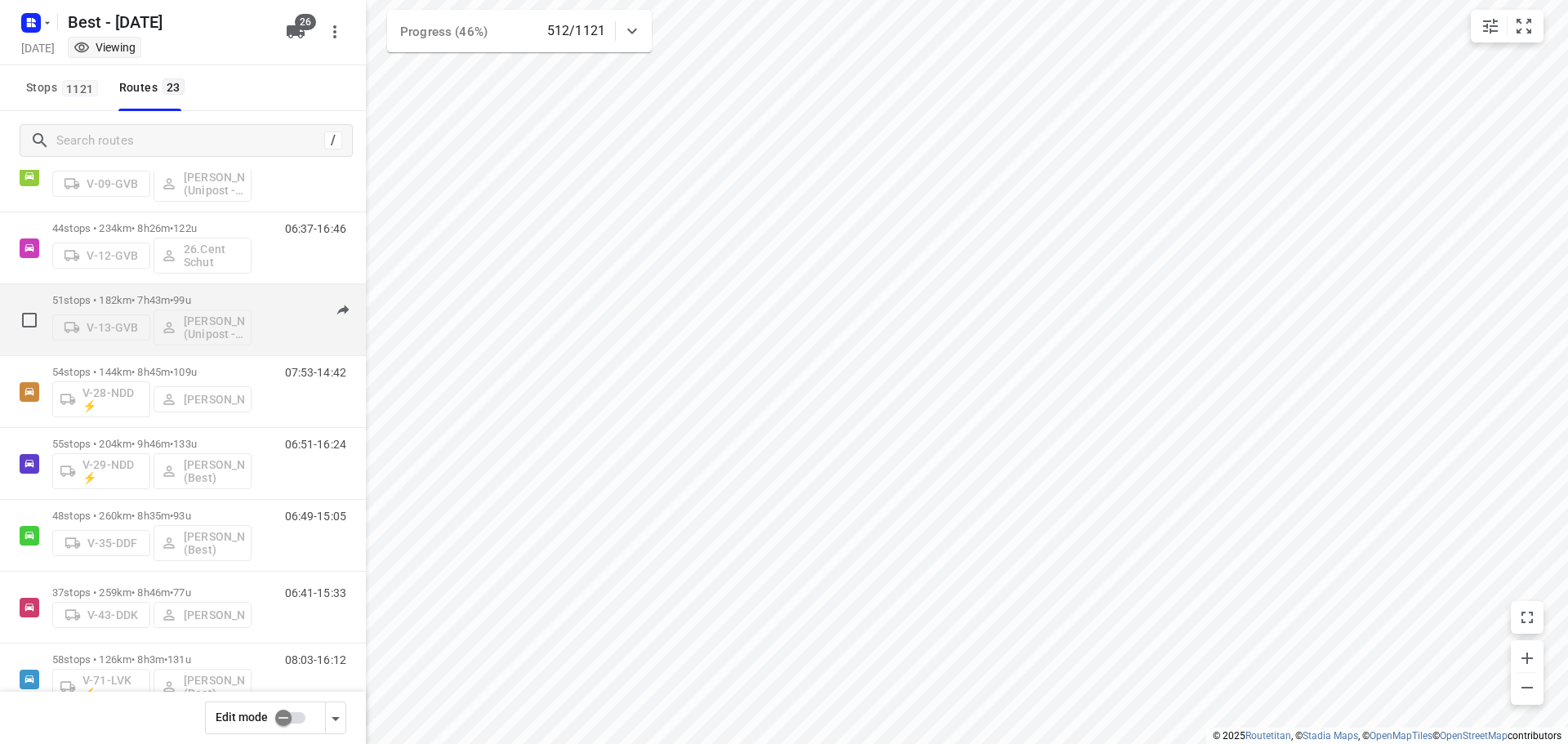
scroll to position [164, 0]
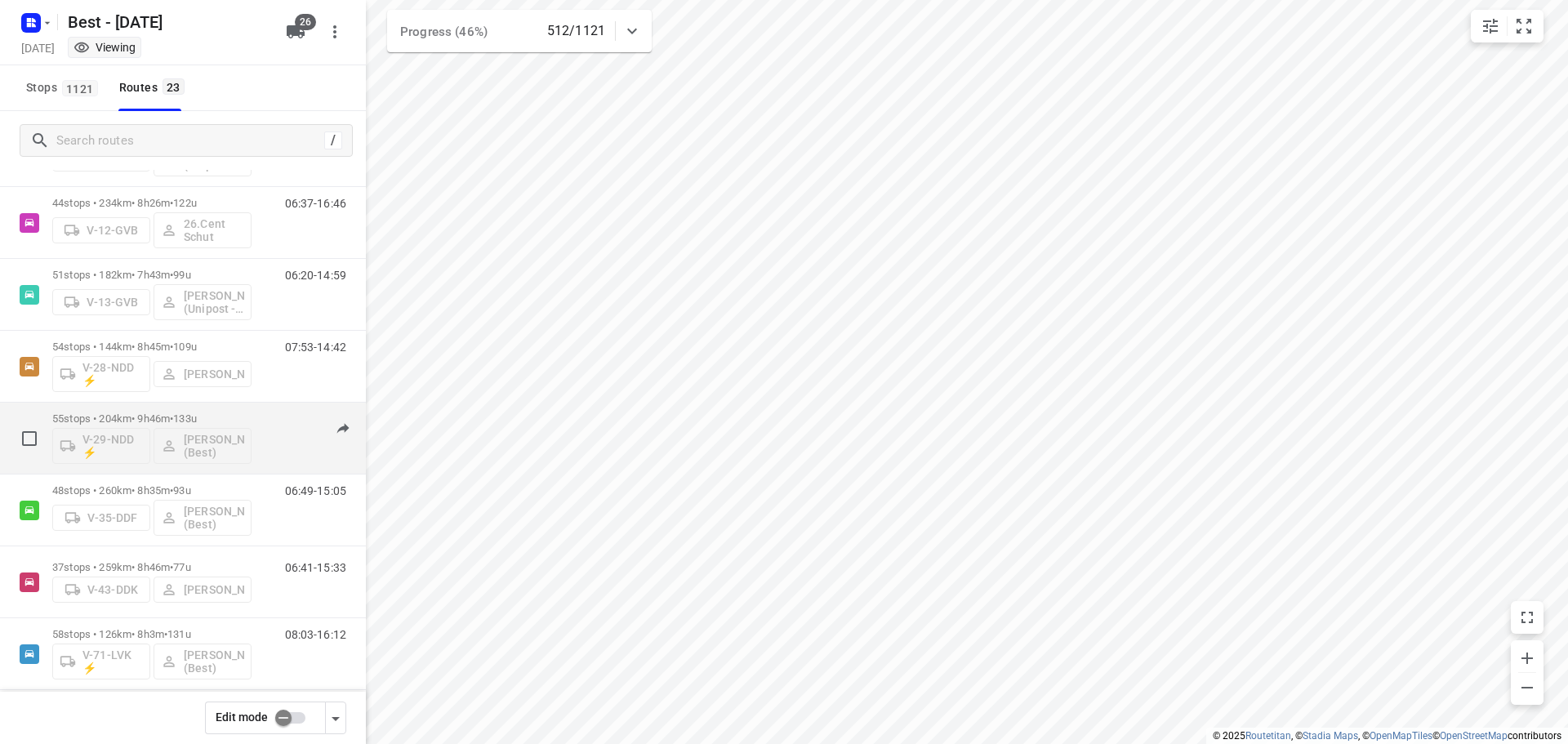
click at [168, 417] on p "55 stops • 204km • 9h46m • 133u" at bounding box center [152, 418] width 200 height 12
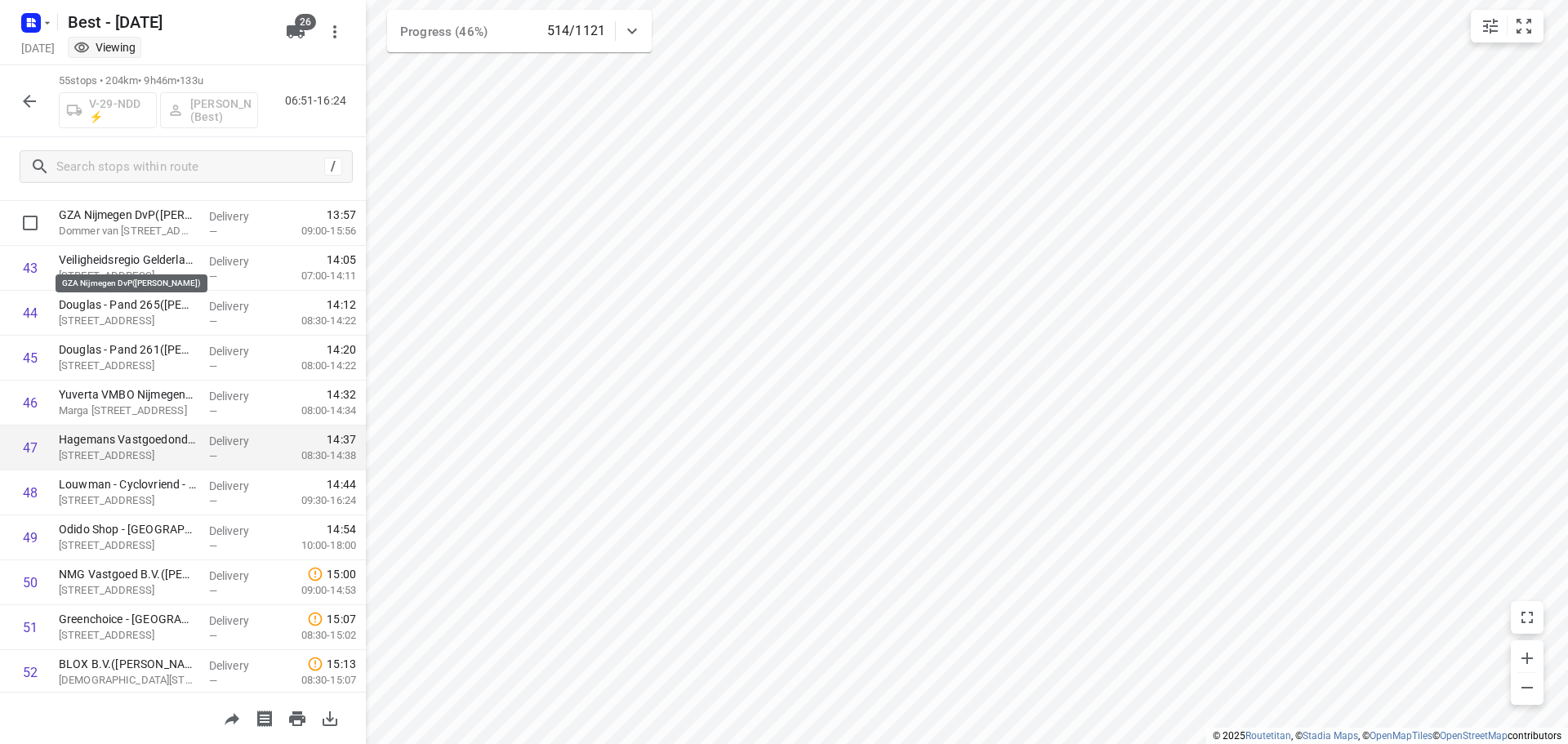
scroll to position [1857, 0]
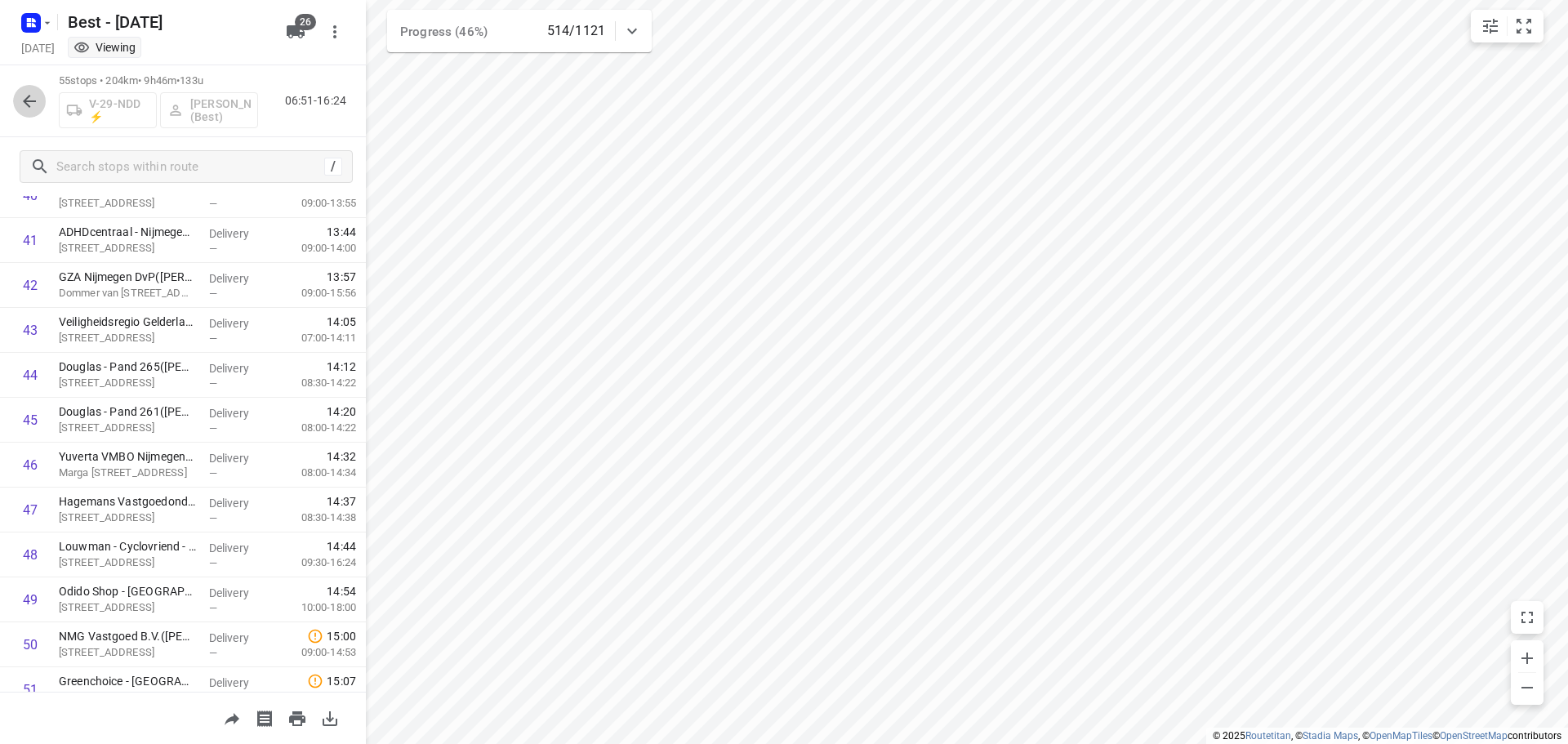
click at [33, 92] on icon "button" at bounding box center [29, 101] width 20 height 20
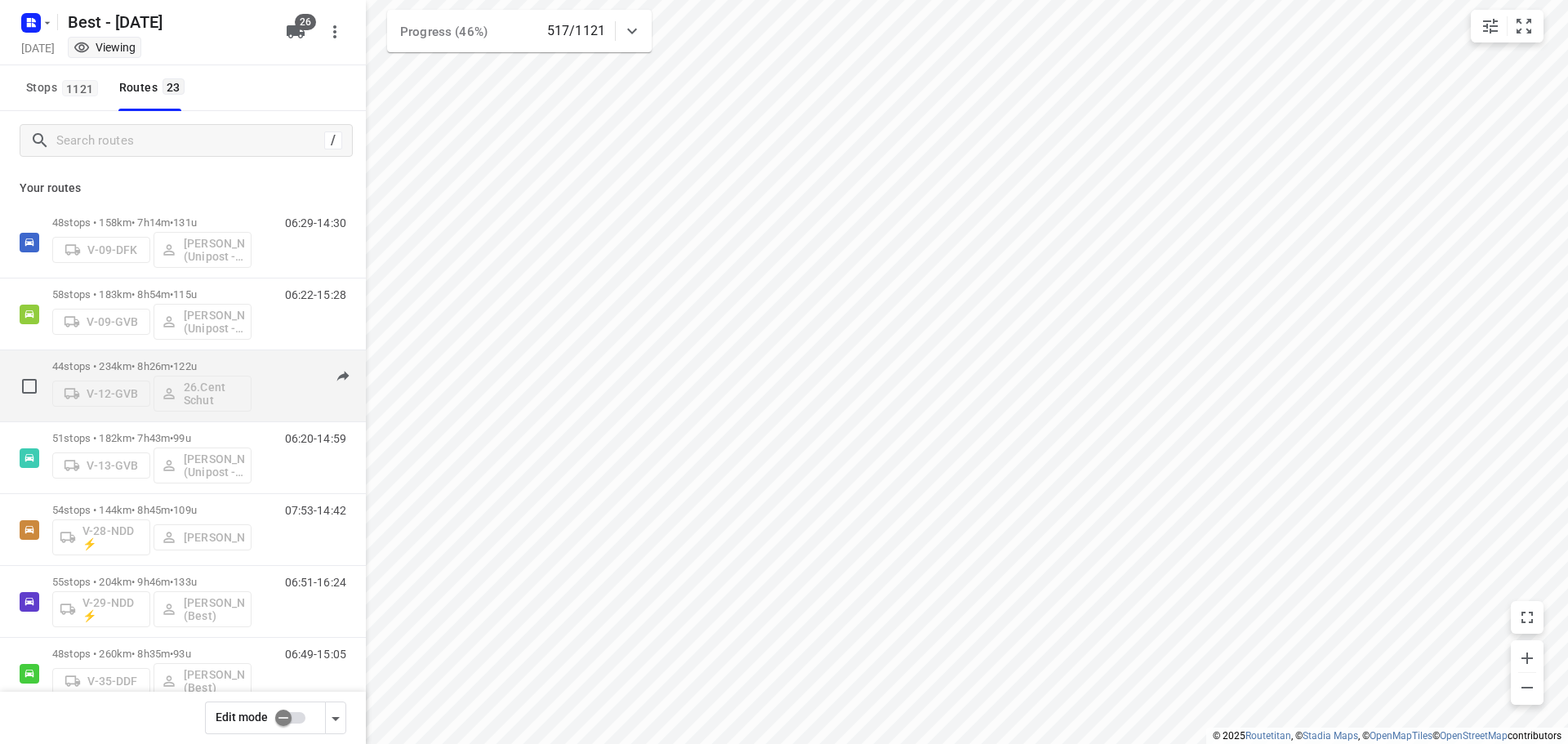
click at [138, 367] on p "44 stops • 234km • 8h26m • 122u" at bounding box center [152, 366] width 200 height 12
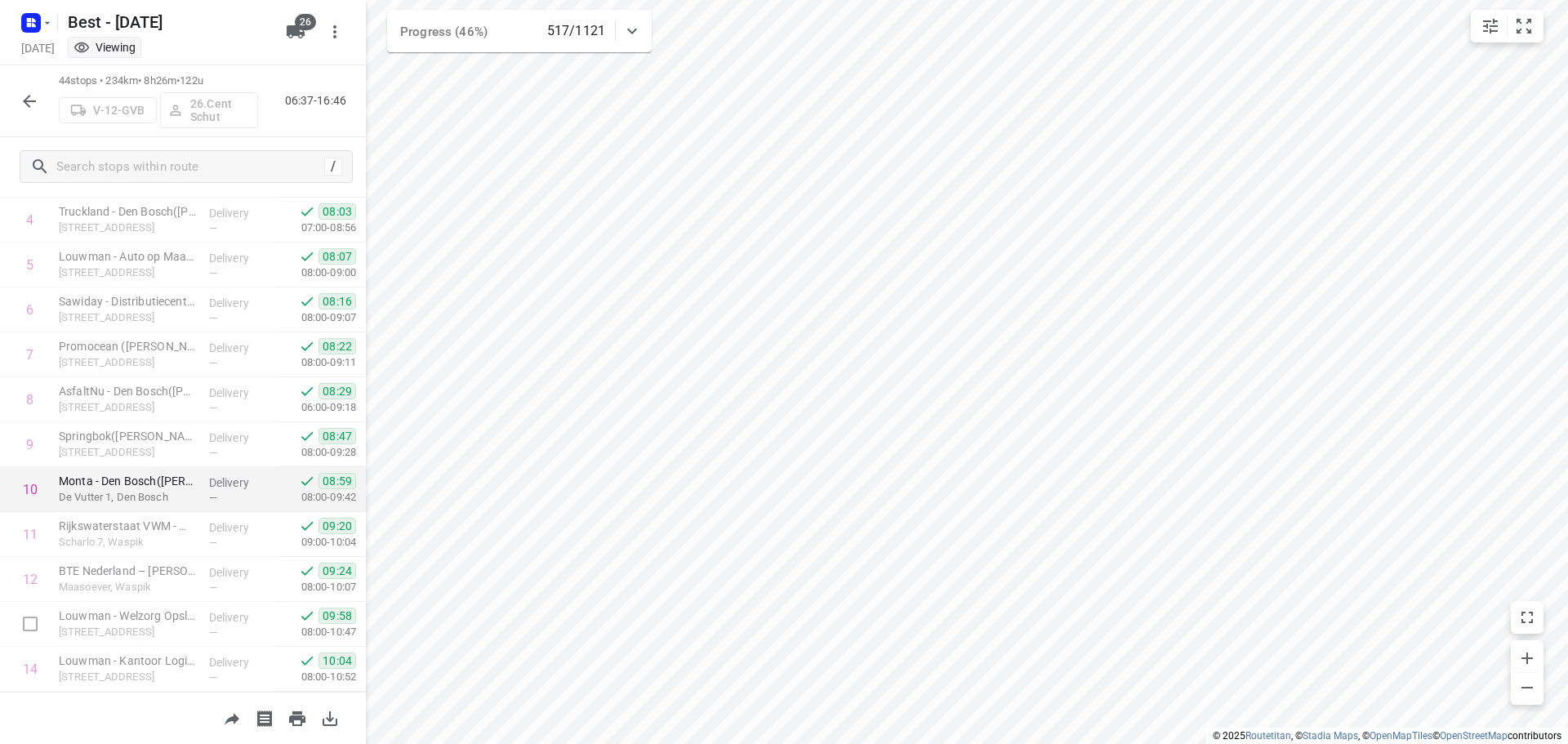
scroll to position [572, 0]
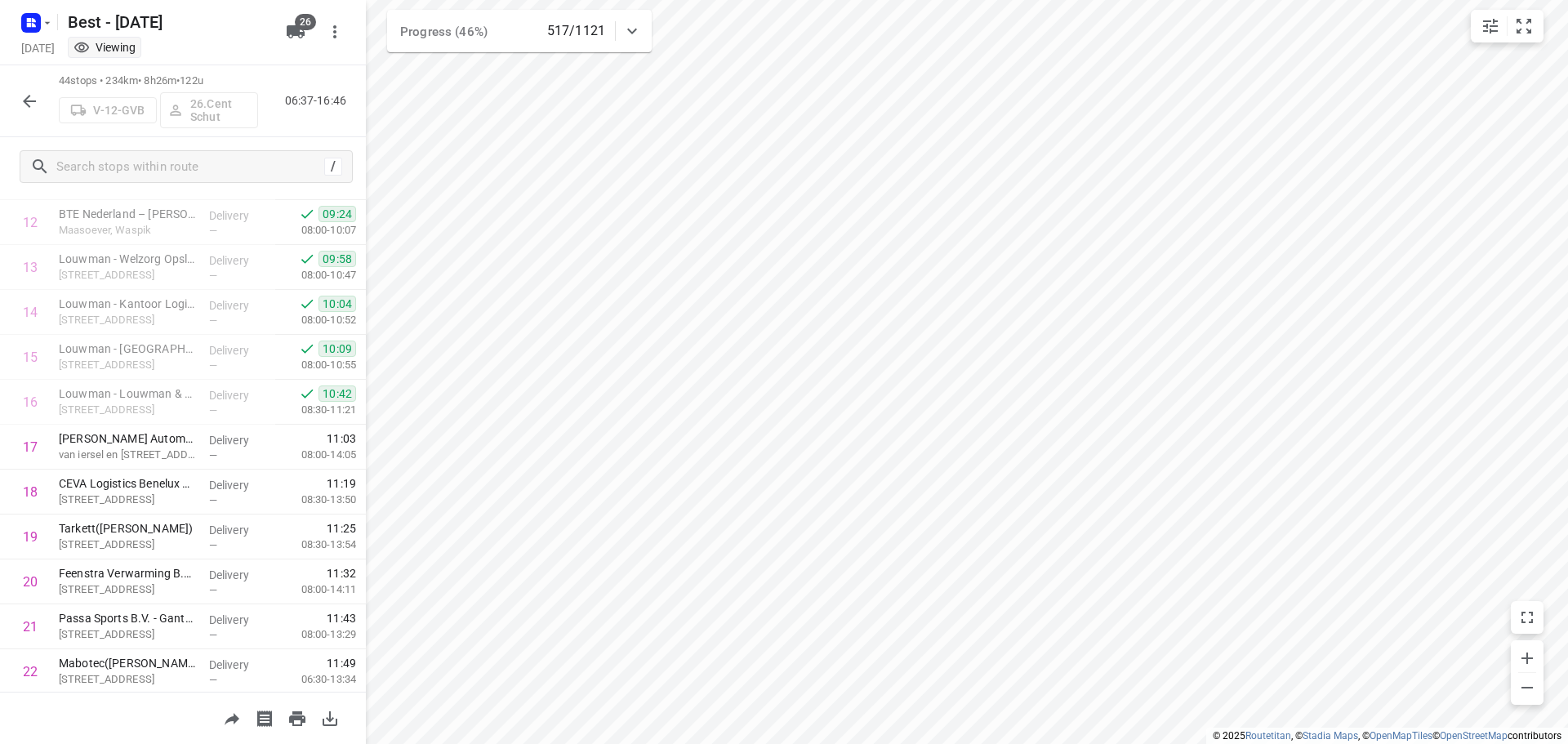
click at [34, 100] on icon "button" at bounding box center [29, 101] width 20 height 20
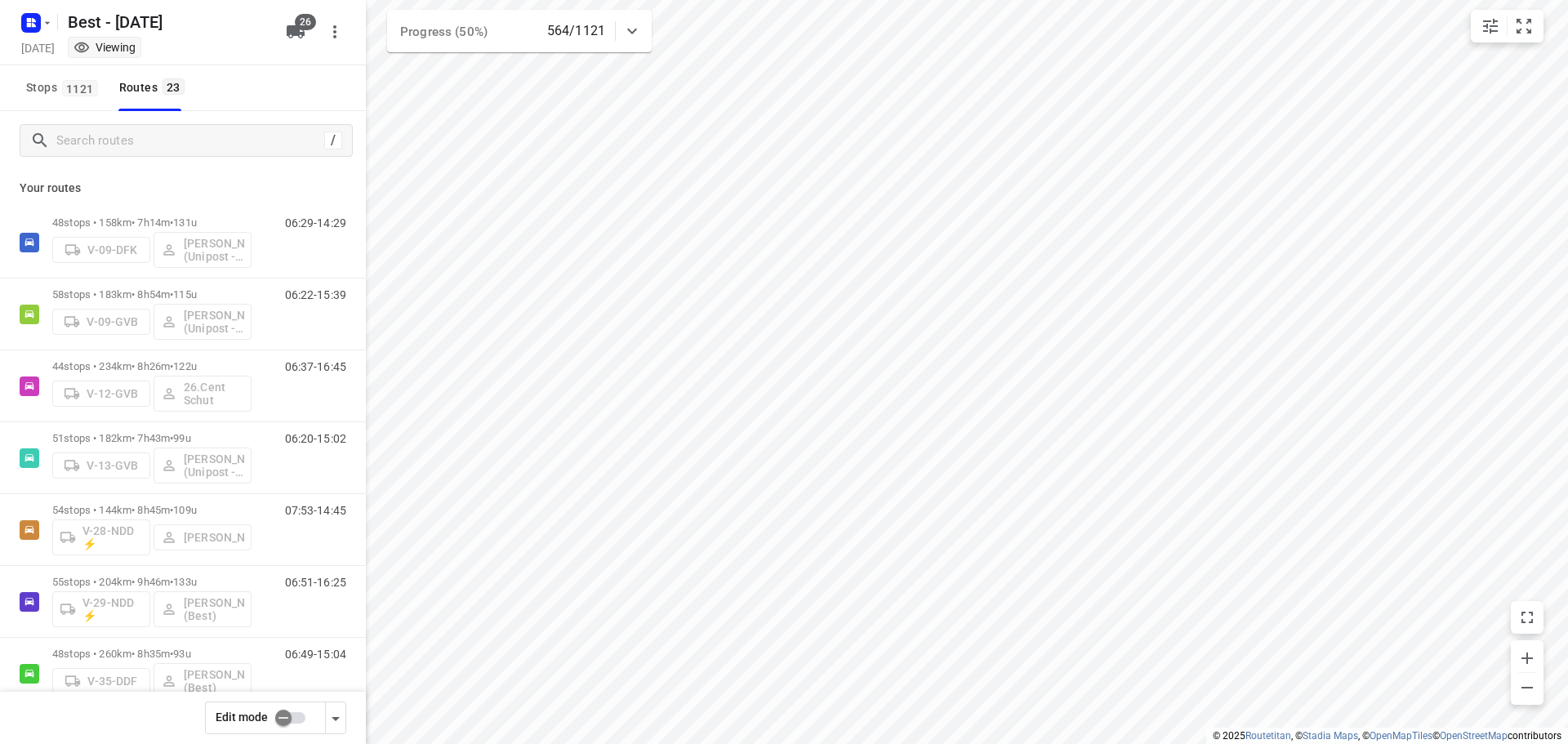
click at [639, 27] on icon at bounding box center [632, 31] width 20 height 20
click at [639, 27] on div at bounding box center [632, 38] width 33 height 33
click at [636, 24] on icon at bounding box center [632, 31] width 20 height 20
click at [636, 24] on div at bounding box center [632, 38] width 33 height 33
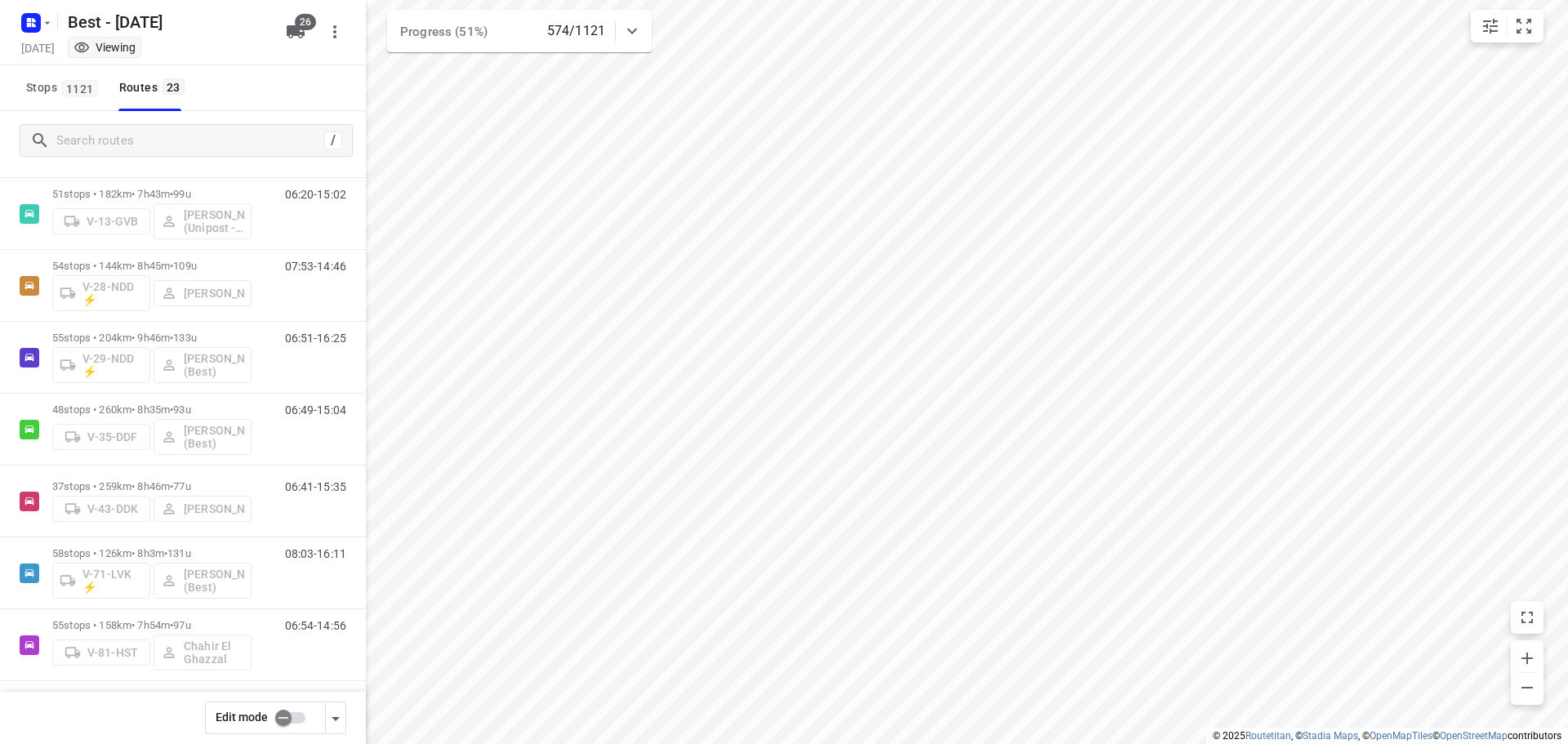
scroll to position [237, 0]
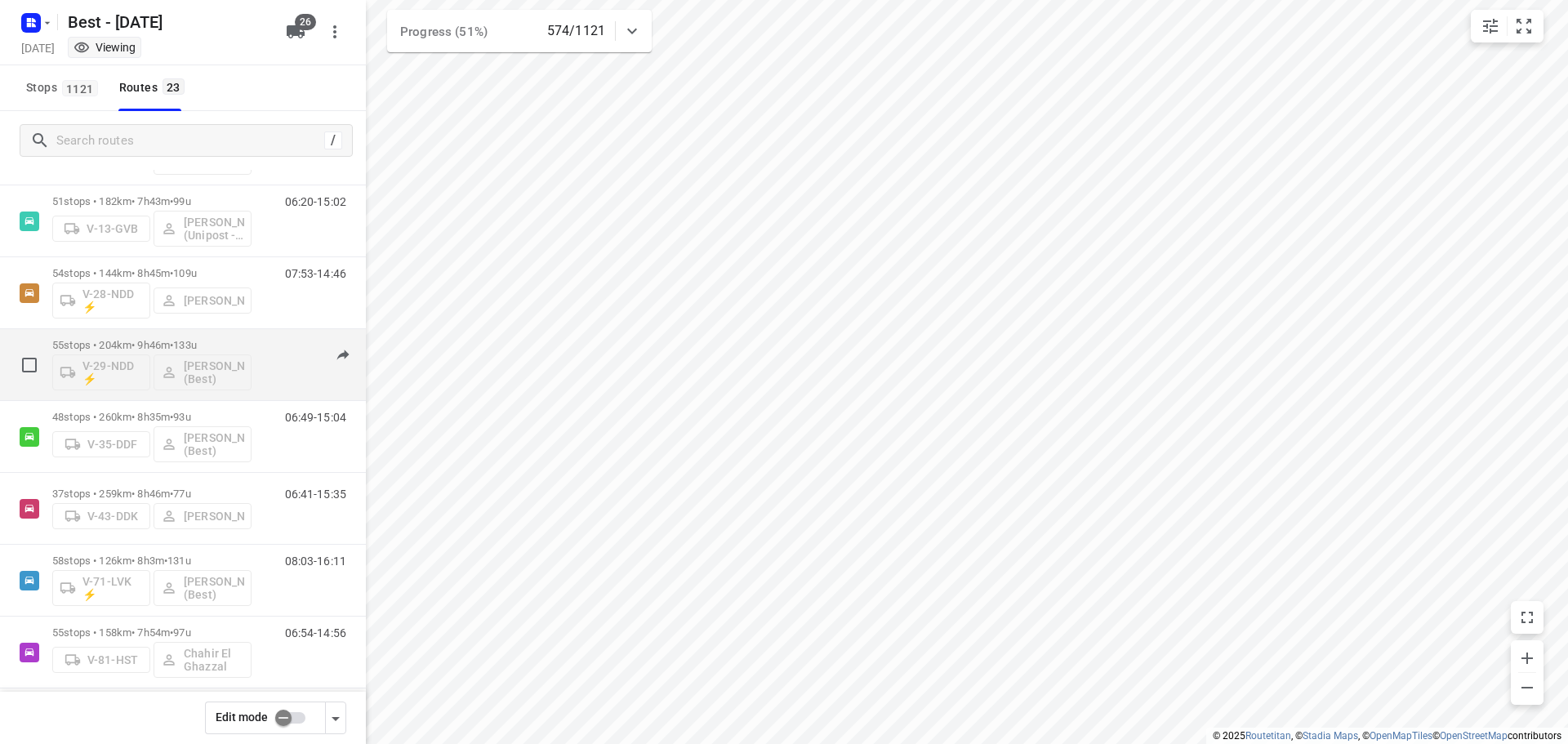
click at [252, 331] on div "55 stops • 204km • 9h46m • 133u V-29-NDD ⚡ [PERSON_NAME] (Best) 06:51-16:25" at bounding box center [209, 364] width 313 height 68
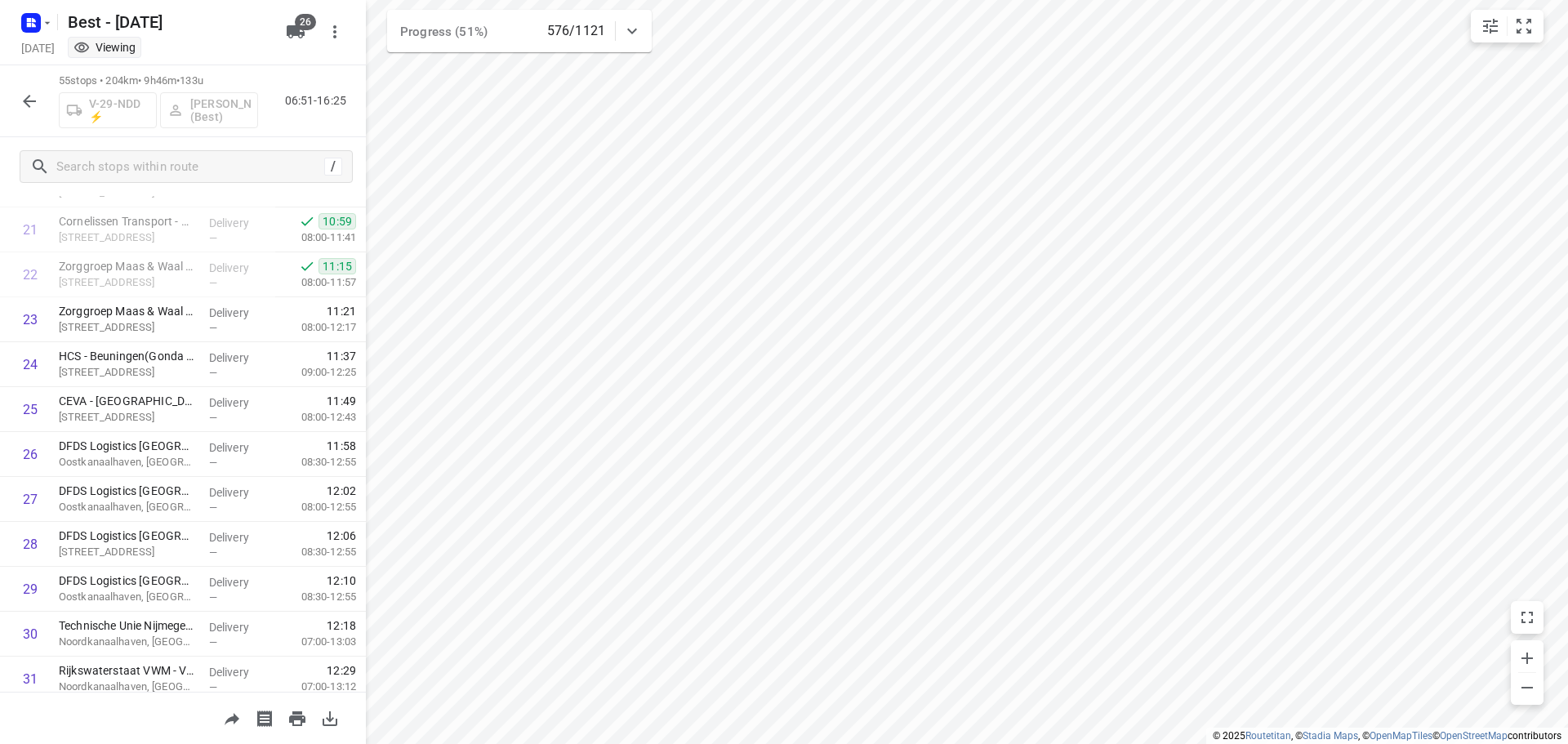
scroll to position [724, 0]
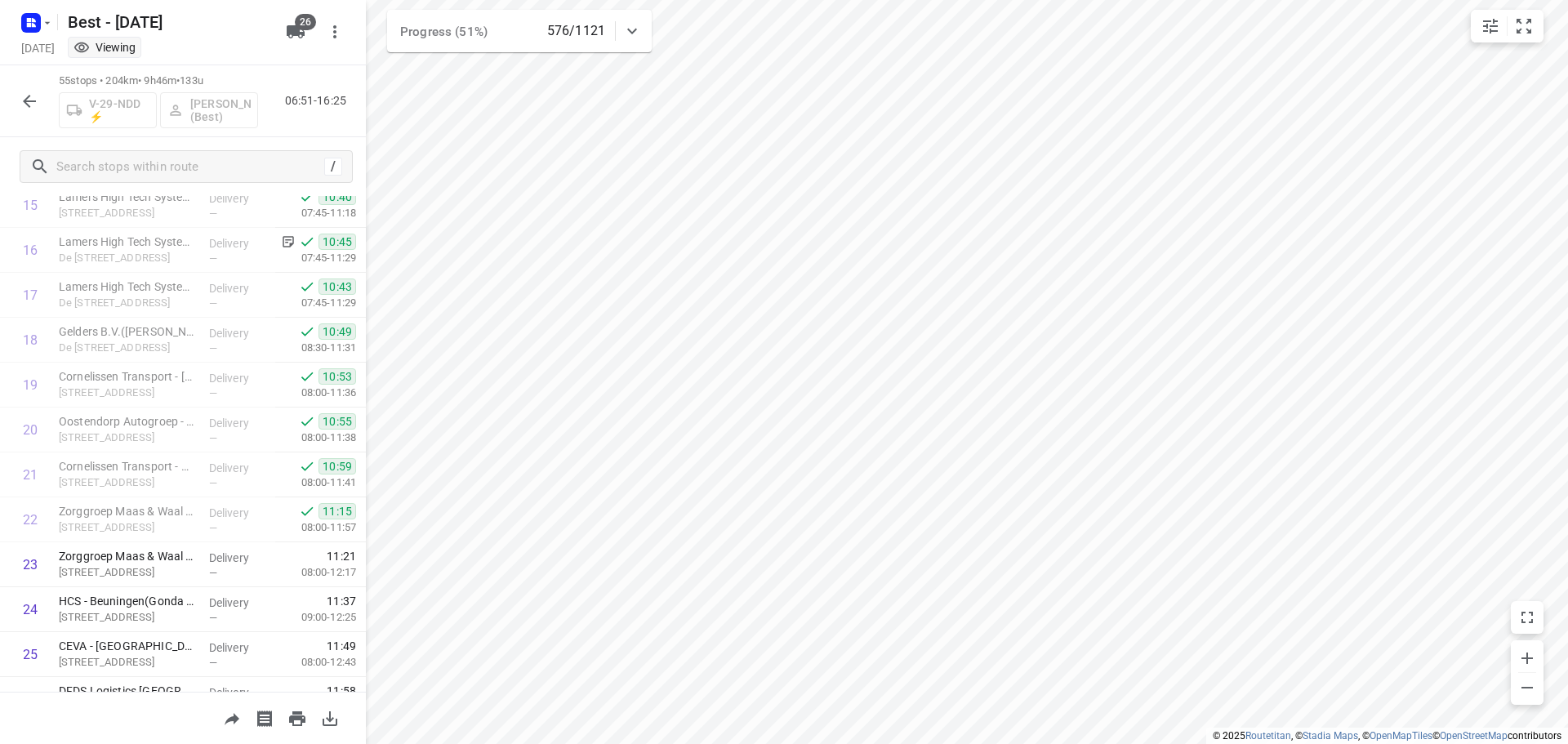
click at [22, 112] on button "button" at bounding box center [29, 101] width 33 height 33
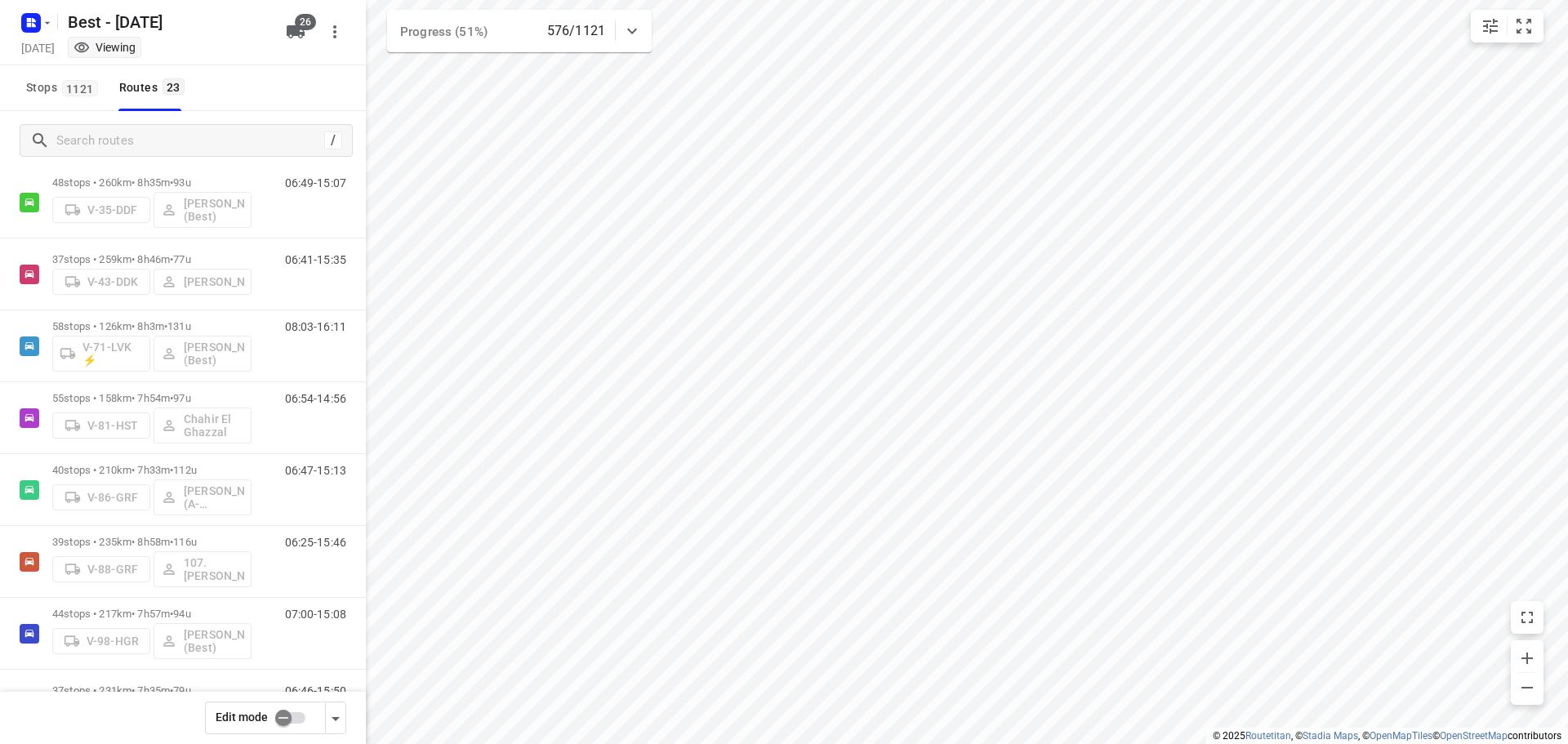
scroll to position [474, 0]
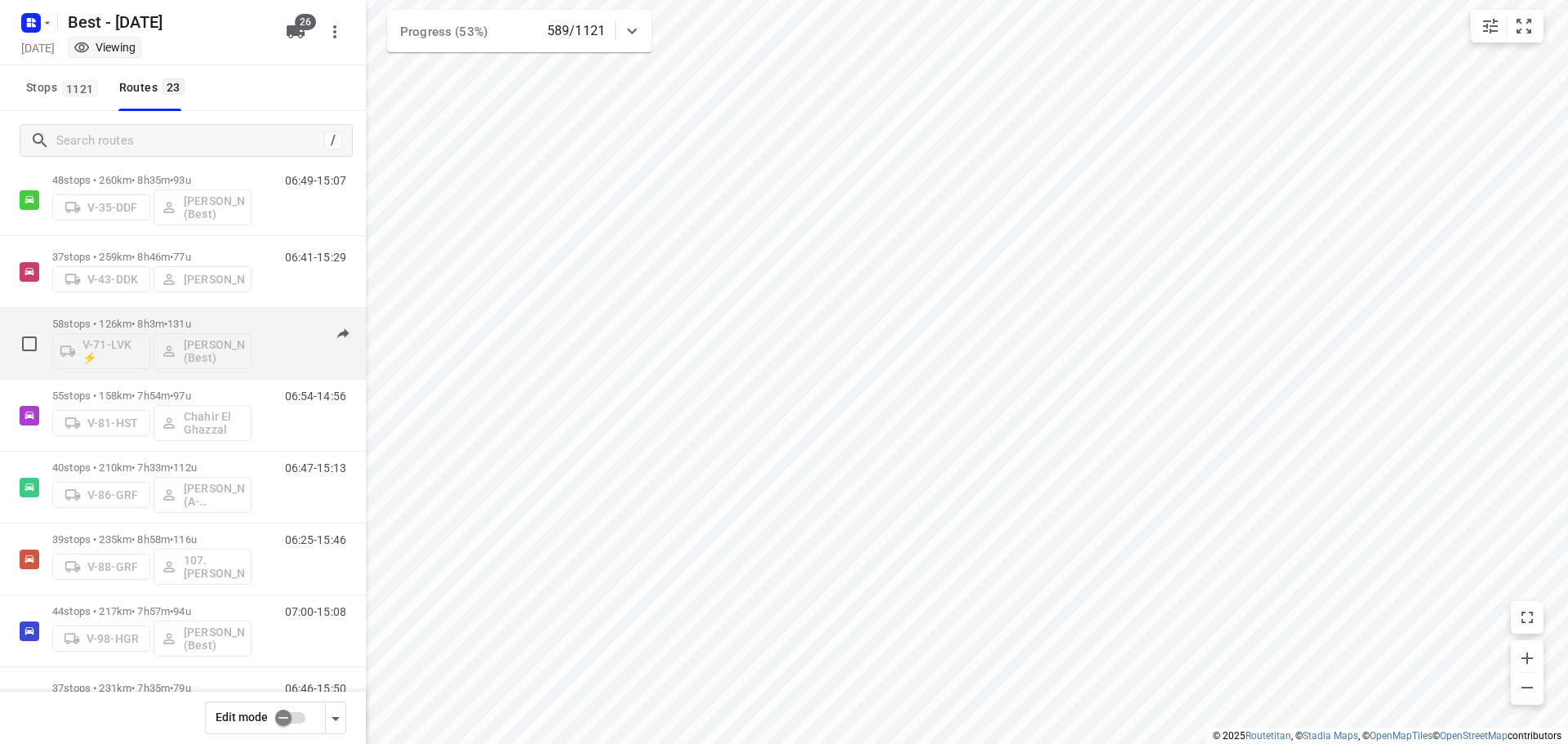
click at [168, 318] on span "•" at bounding box center [166, 323] width 3 height 12
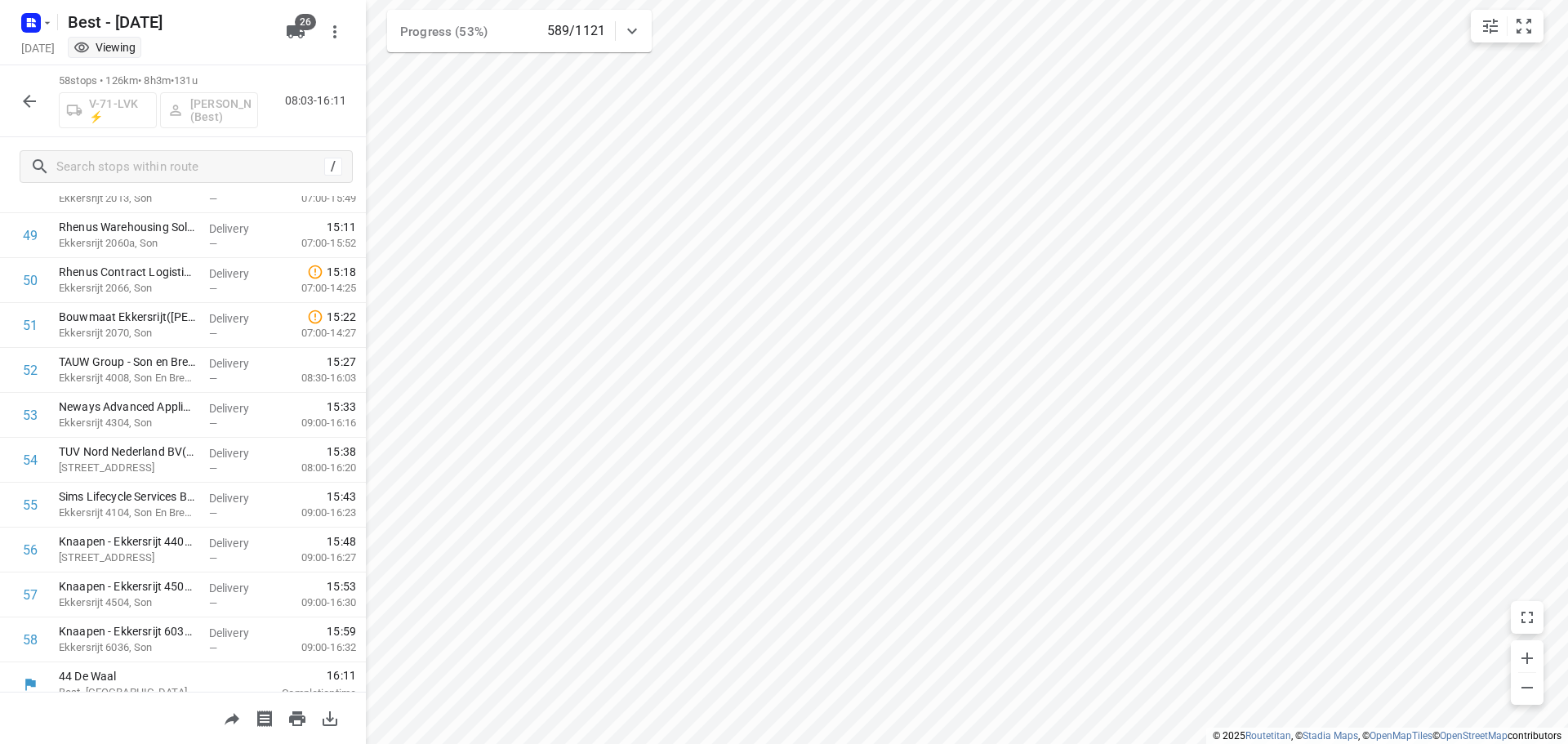
scroll to position [2237, 0]
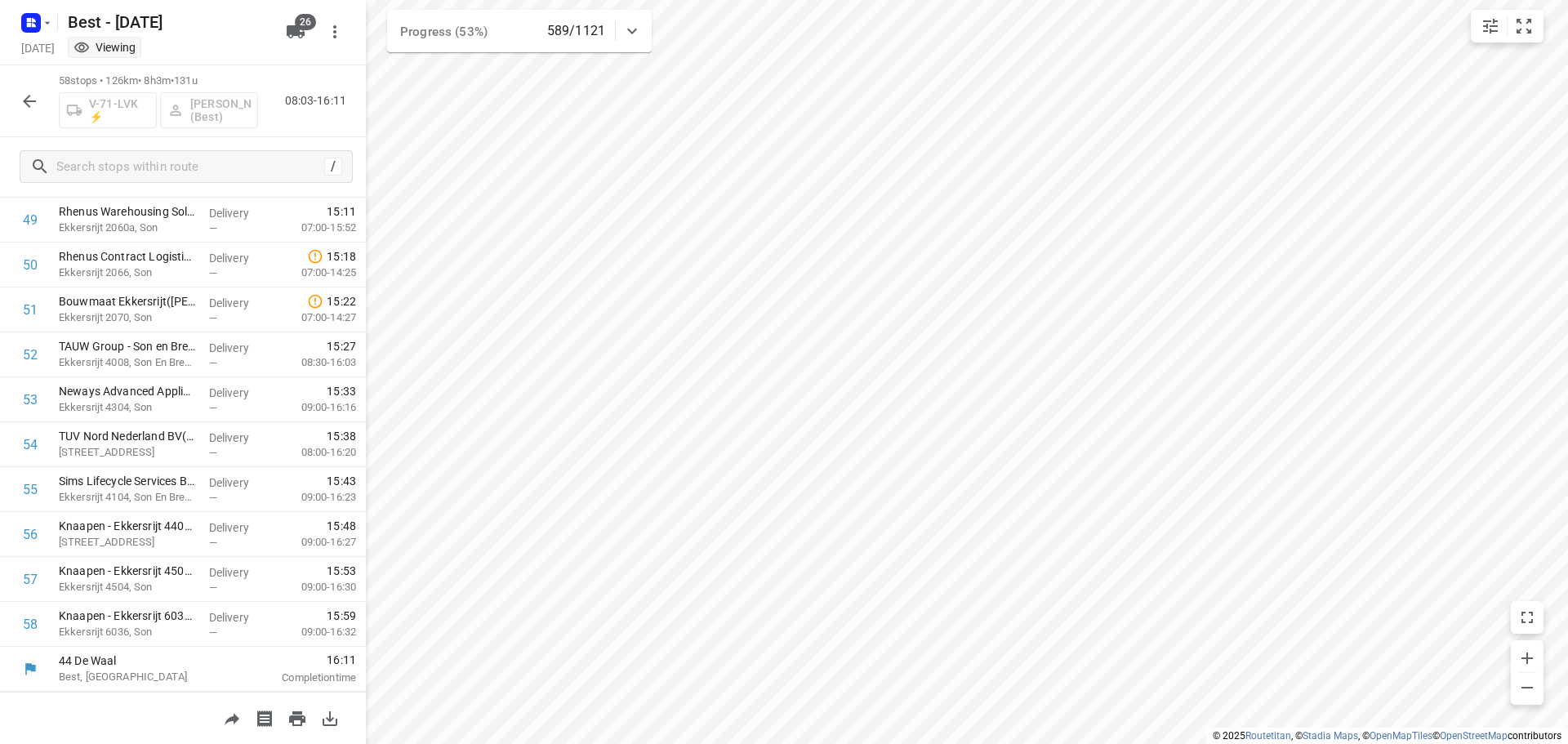
click at [24, 102] on icon "button" at bounding box center [29, 101] width 20 height 20
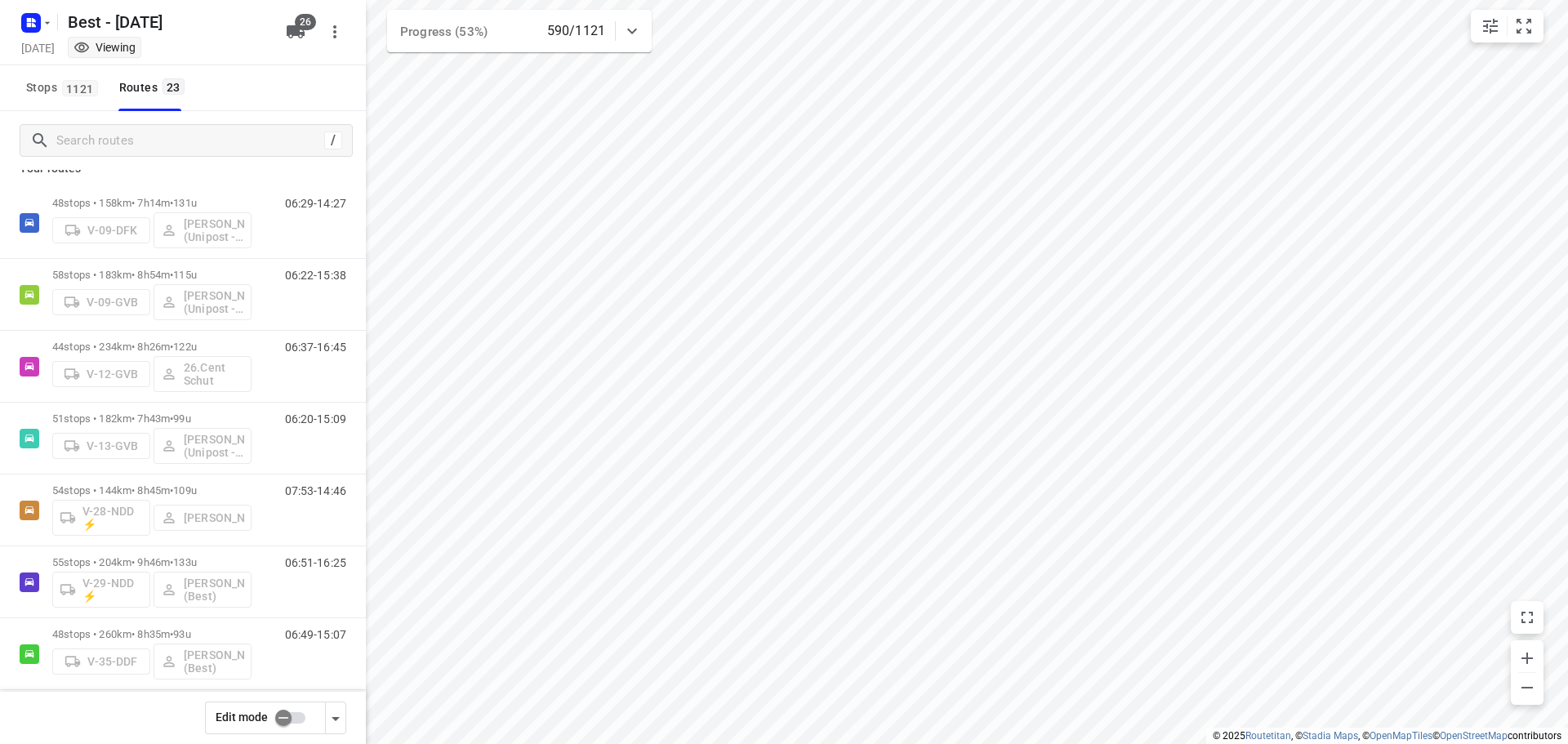
scroll to position [22, 0]
click at [643, 33] on div at bounding box center [632, 31] width 33 height 33
click at [641, 32] on icon at bounding box center [632, 38] width 20 height 20
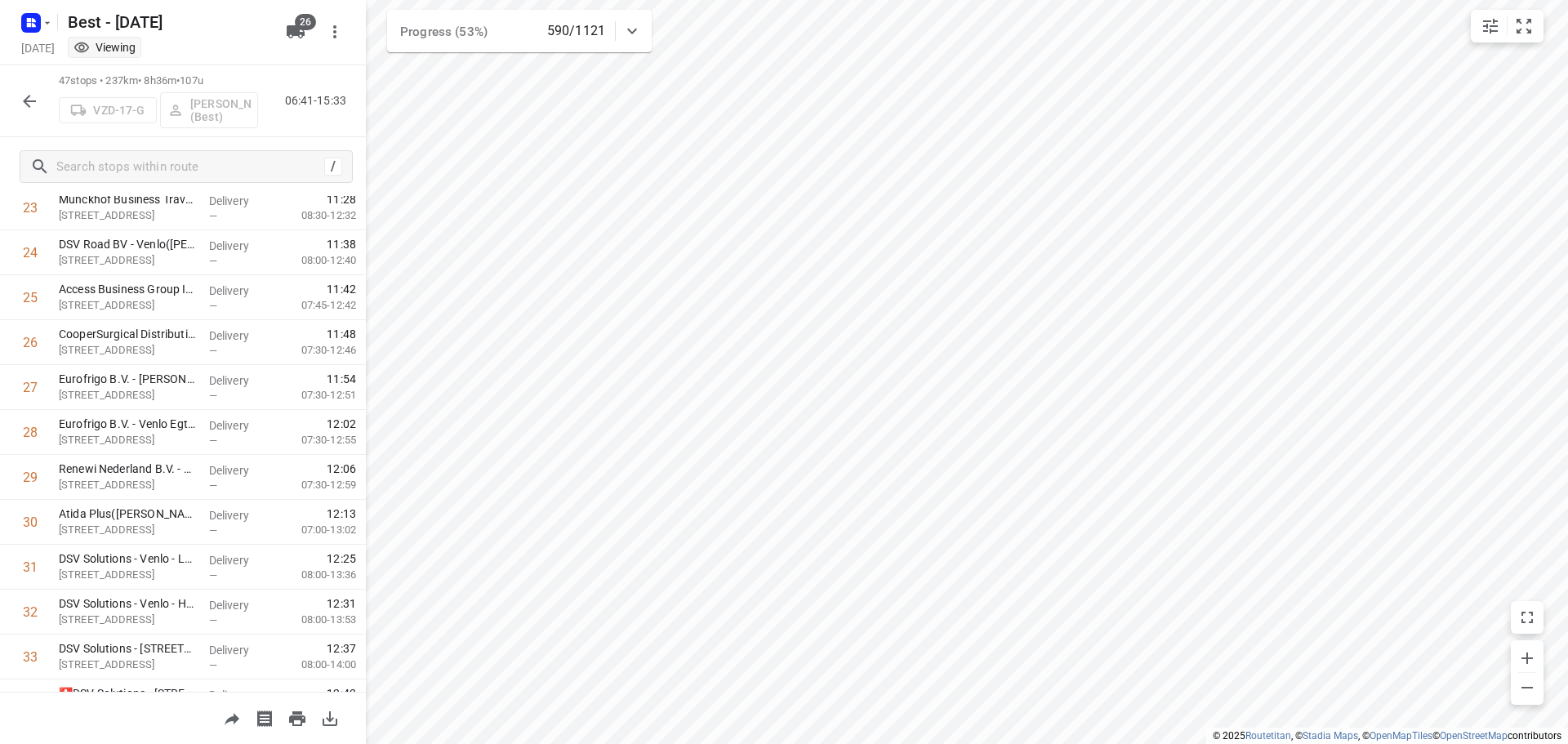
scroll to position [1070, 0]
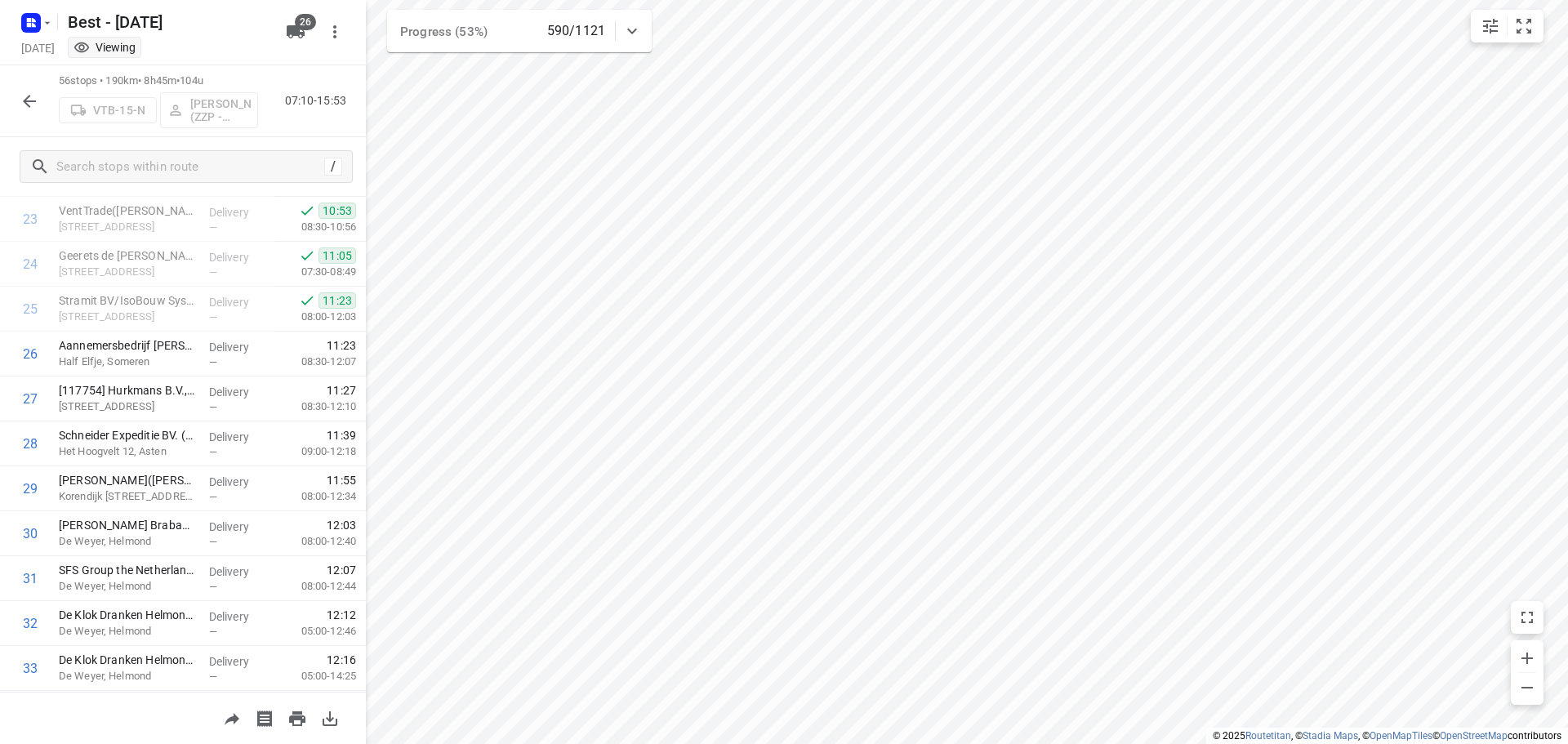
click at [19, 89] on button "button" at bounding box center [29, 101] width 33 height 33
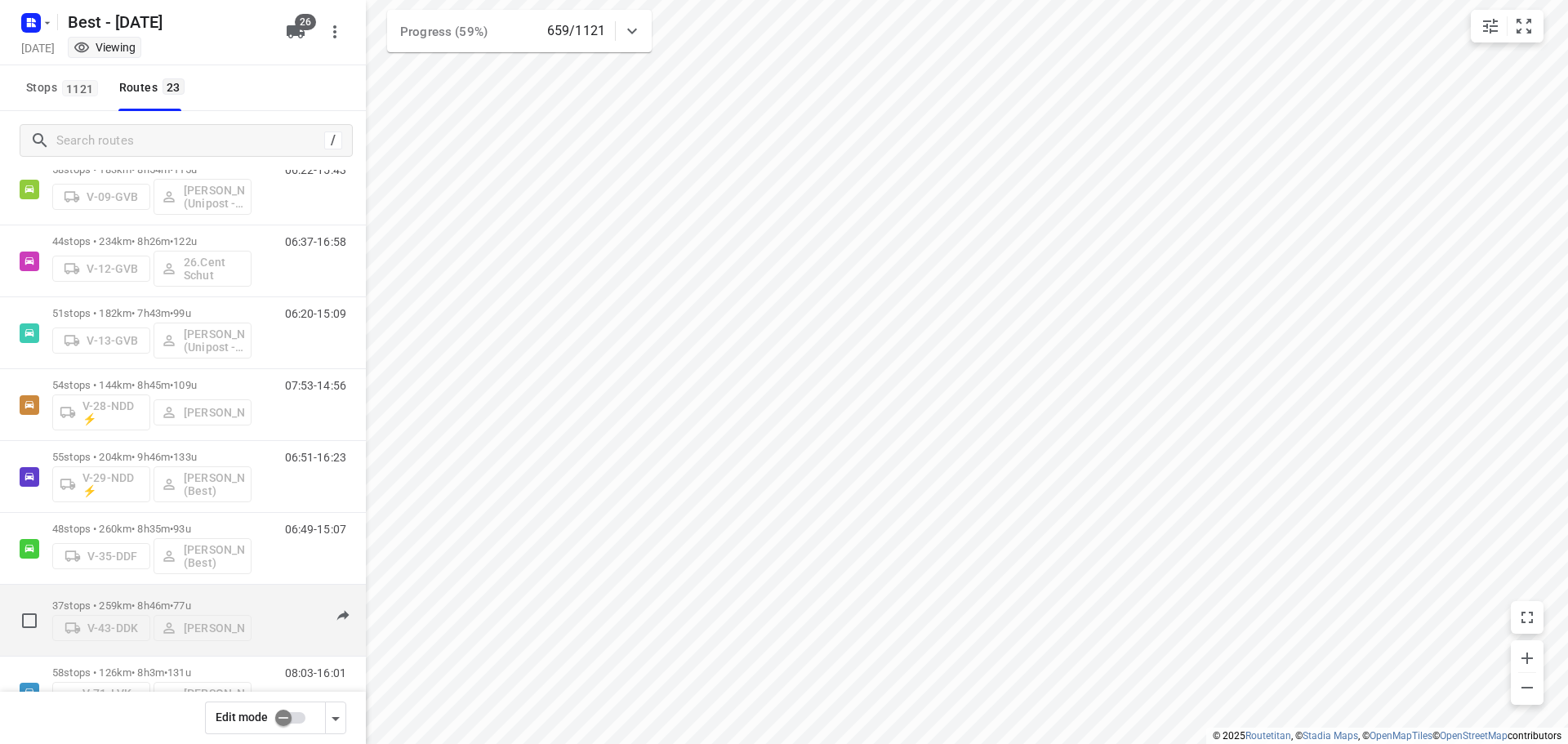
scroll to position [0, 0]
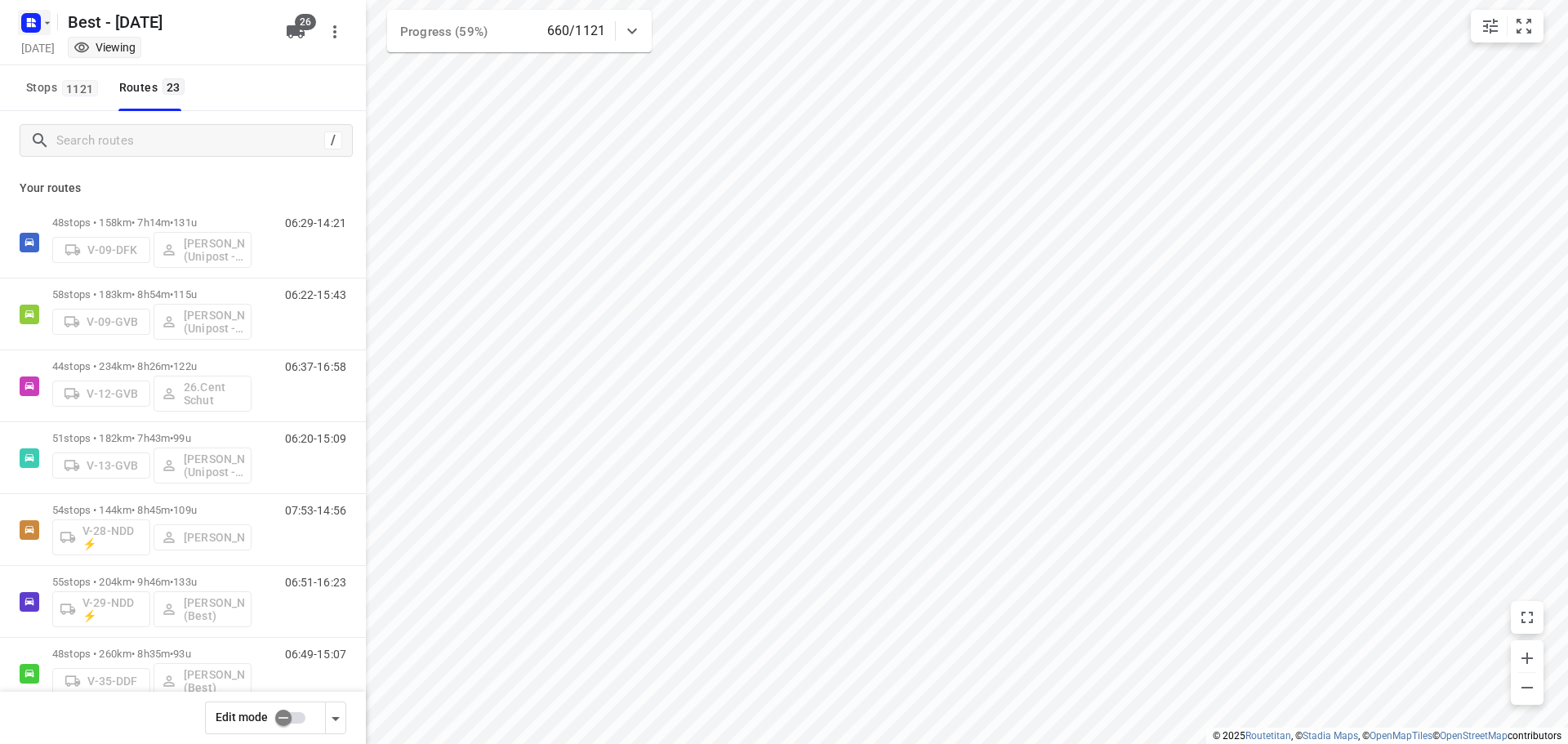
click at [37, 26] on rect "button" at bounding box center [31, 23] width 20 height 20
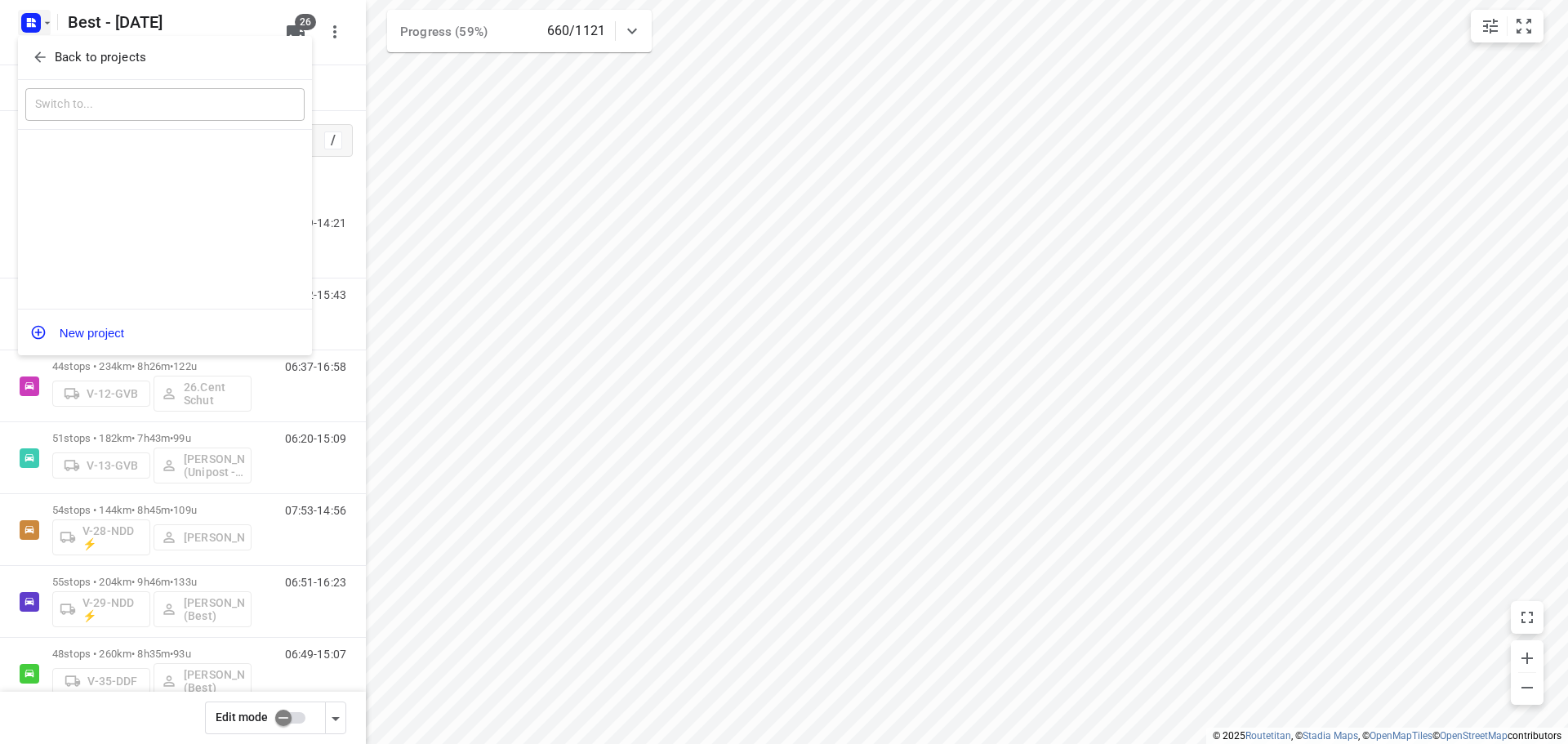
click at [39, 55] on icon "button" at bounding box center [40, 57] width 16 height 16
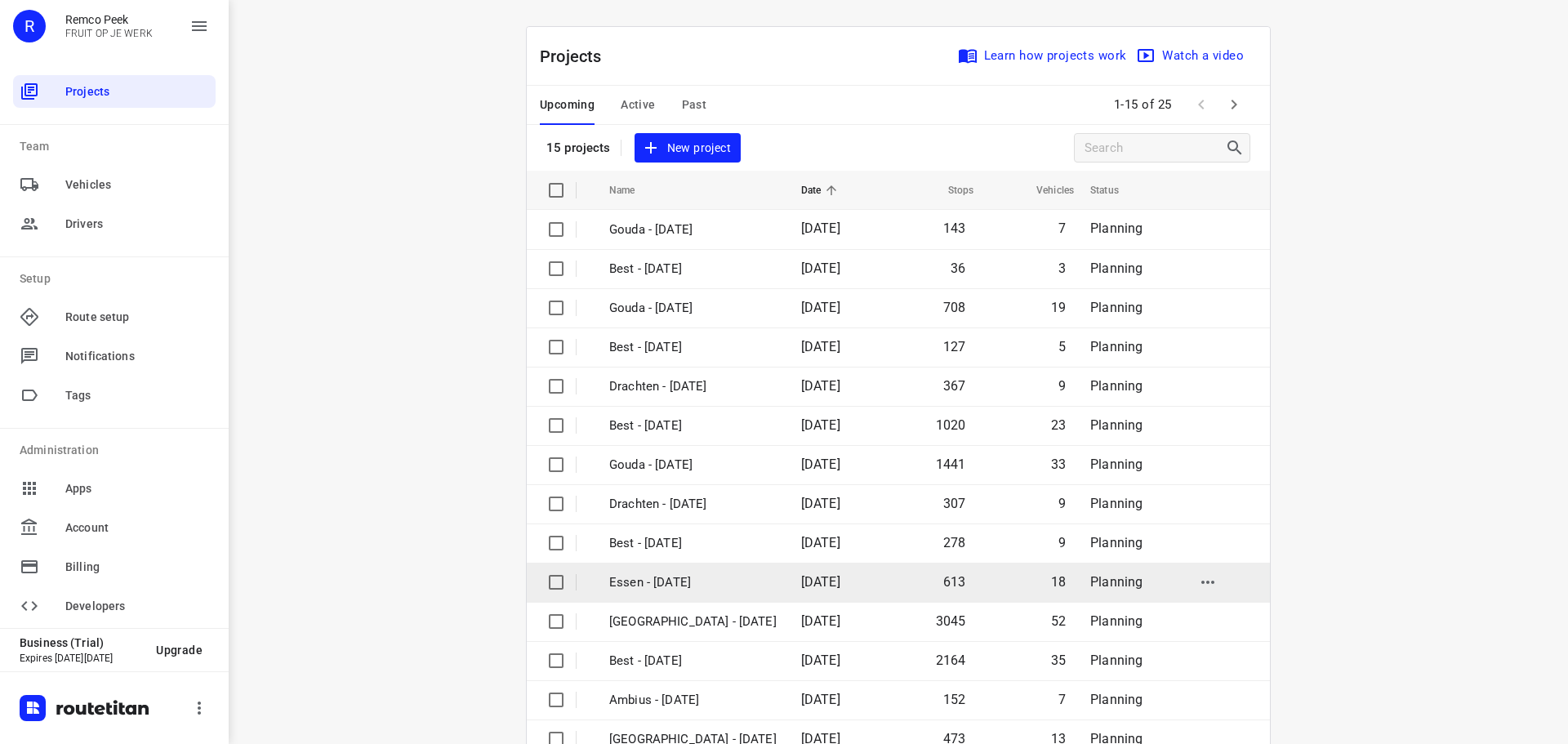
scroll to position [82, 0]
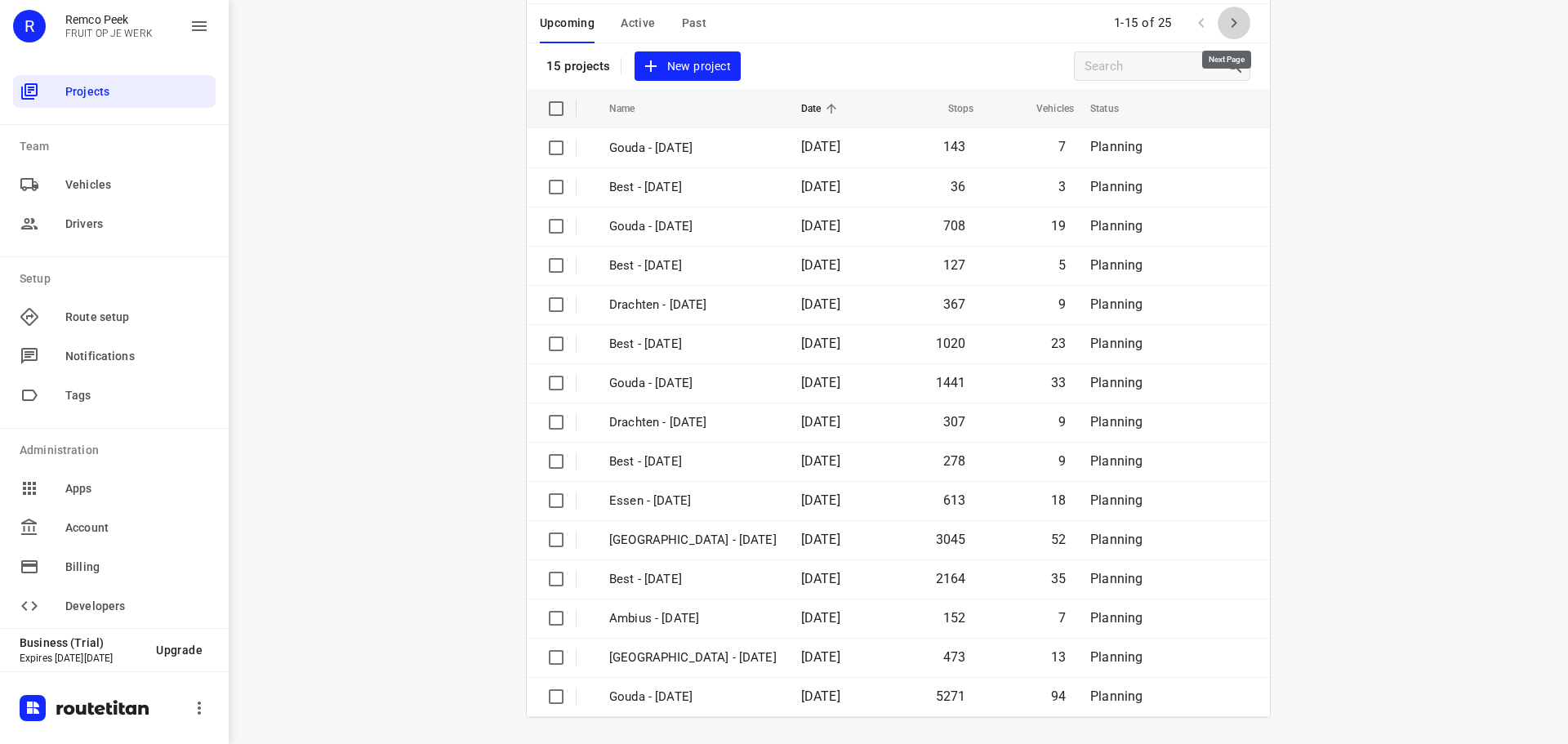
click at [1236, 27] on icon "button" at bounding box center [1233, 23] width 20 height 20
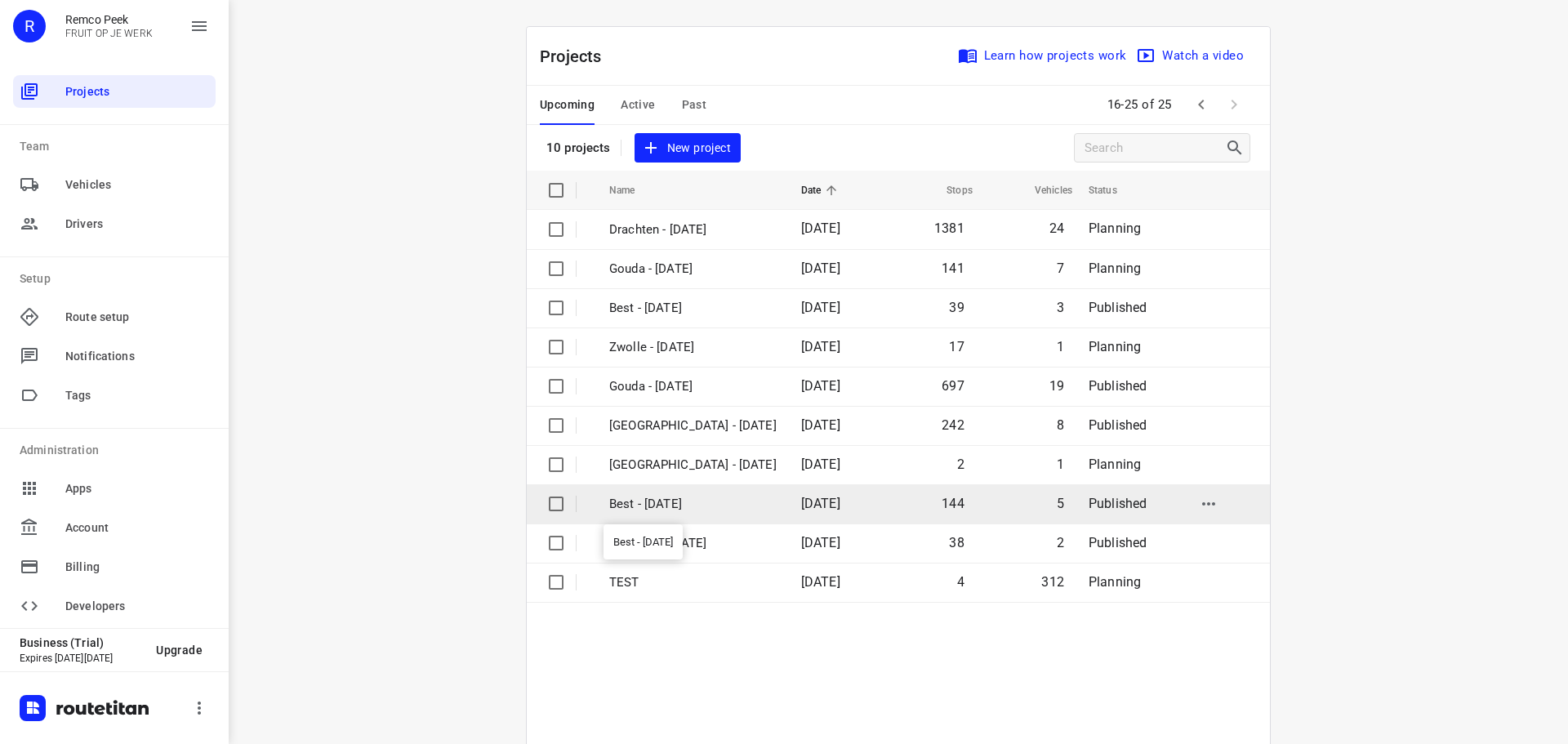
click at [699, 508] on p "Best - [DATE]" at bounding box center [693, 504] width 168 height 19
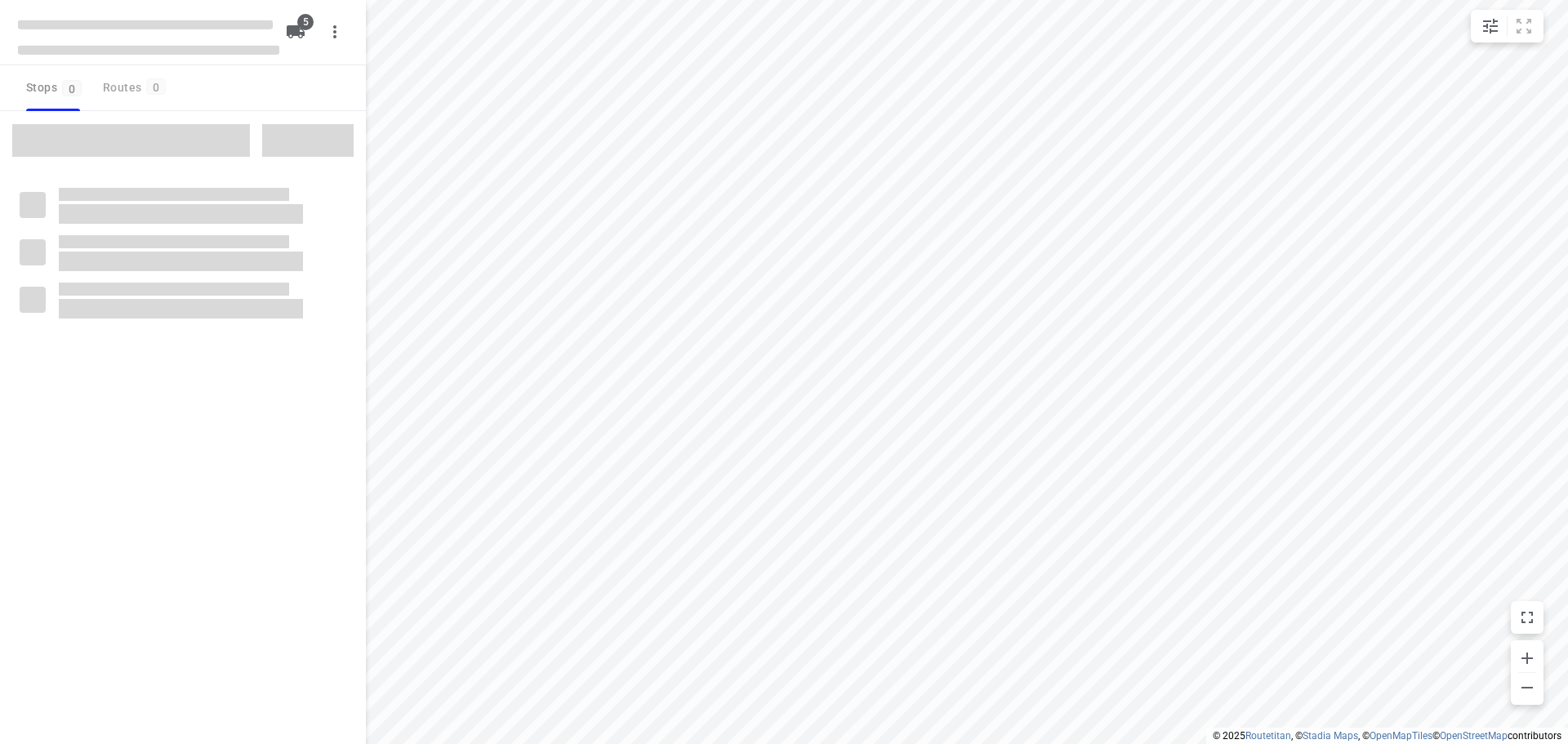
checkbox input "true"
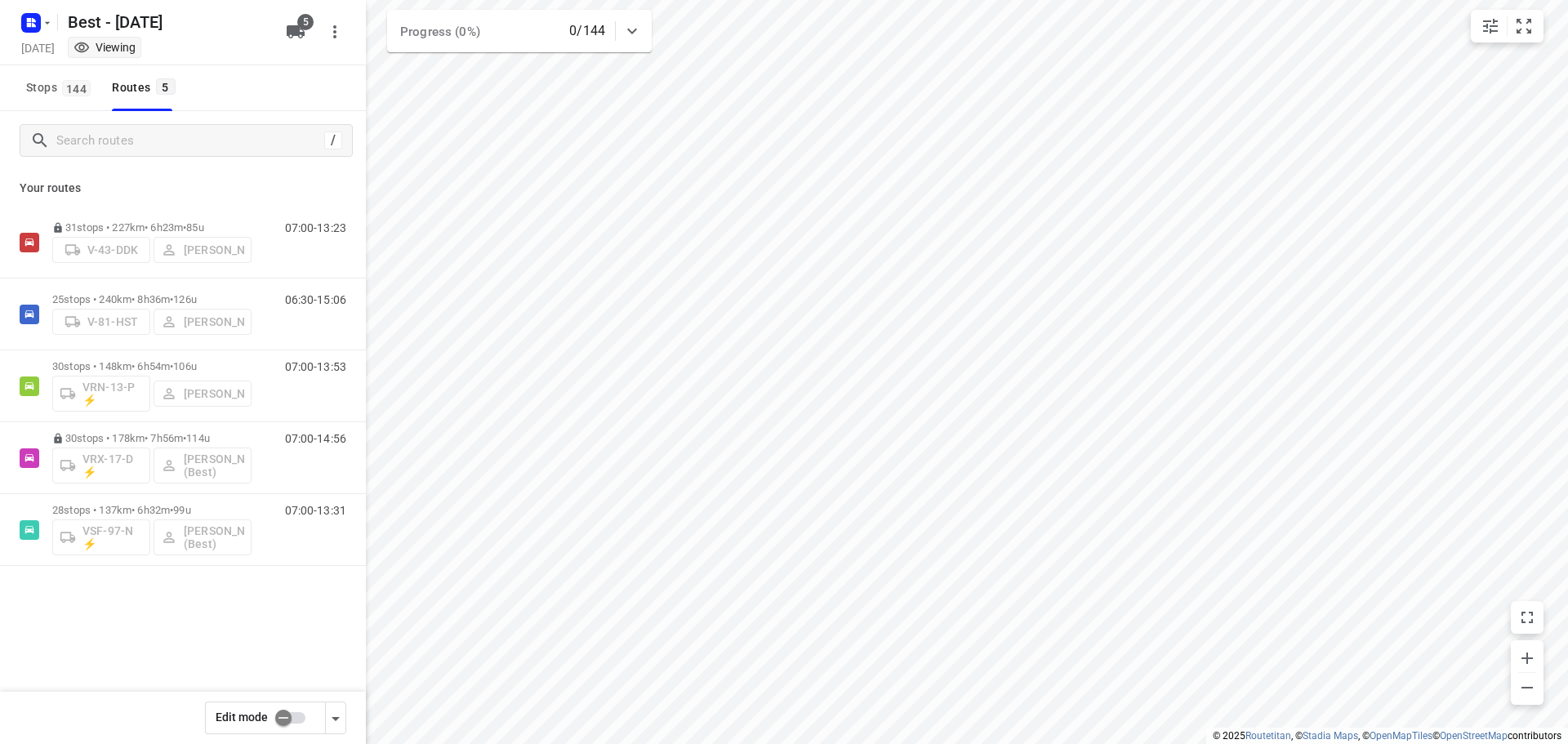
click at [283, 644] on div "31 stops • 227km • 6h23m • 85u V-43-DDK [PERSON_NAME] 07:00-13:23 25 stops • 24…" at bounding box center [182, 444] width 366 height 474
click at [42, 27] on icon "button" at bounding box center [47, 23] width 13 height 13
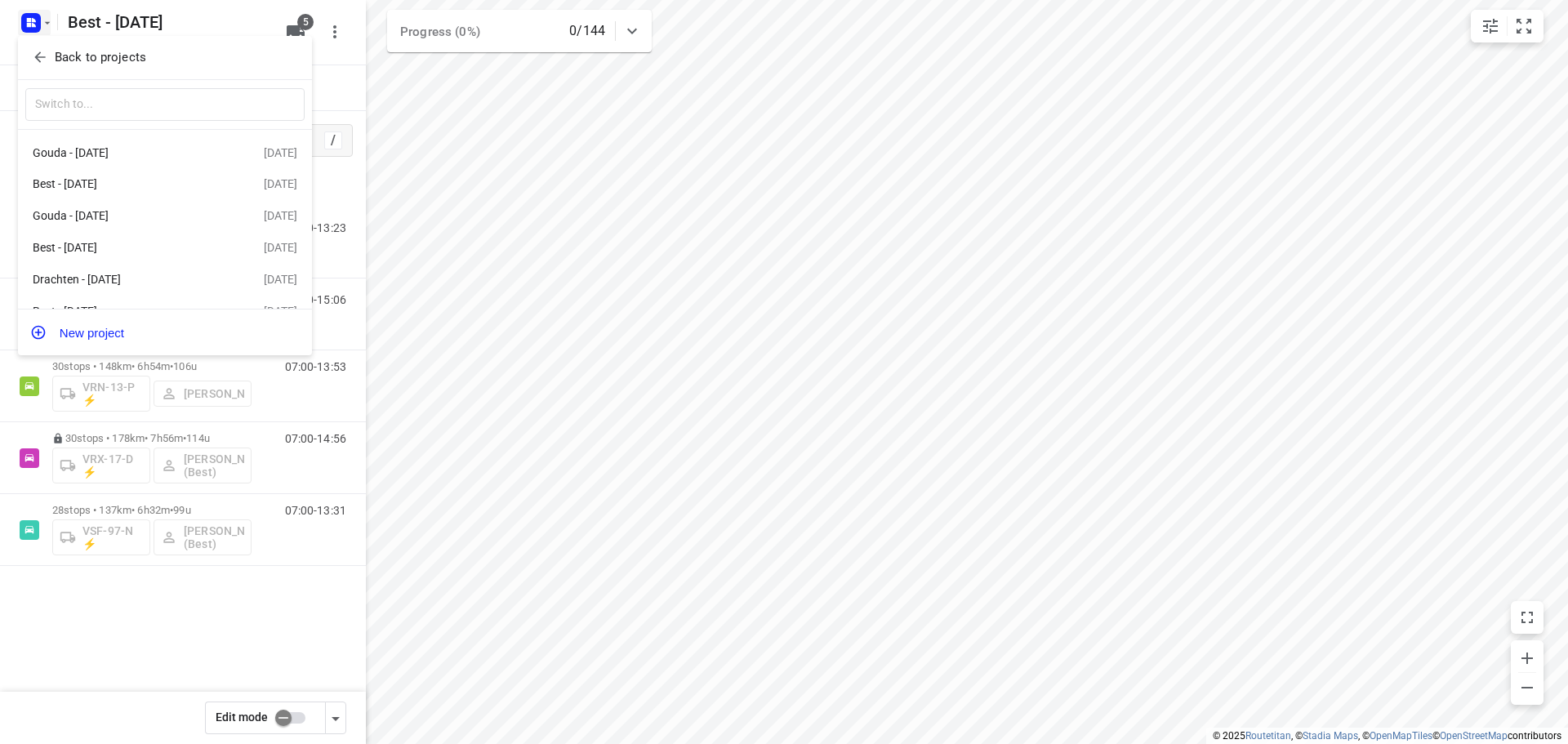
click at [42, 51] on icon "button" at bounding box center [40, 57] width 16 height 16
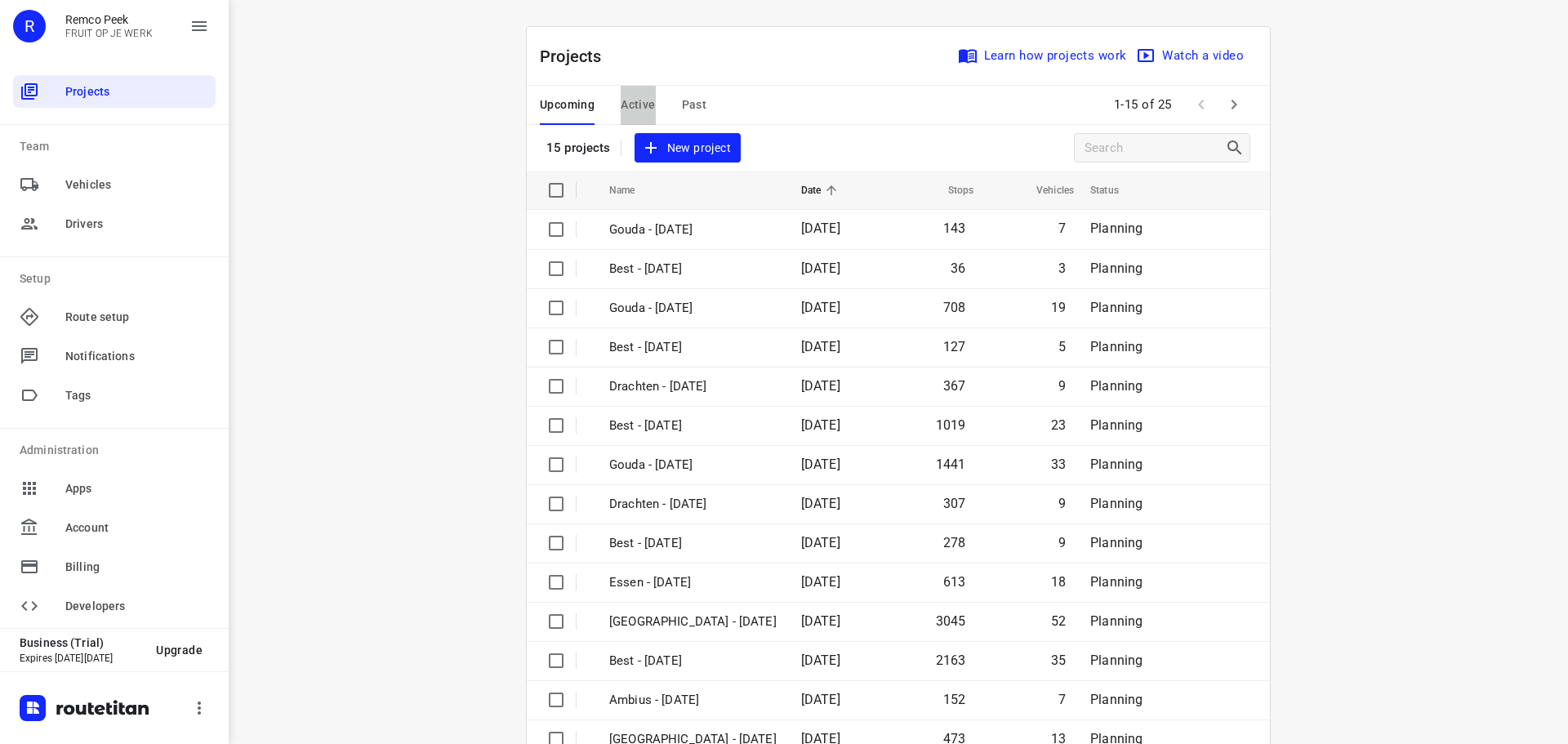
click at [623, 116] on button "Active" at bounding box center [638, 106] width 34 height 39
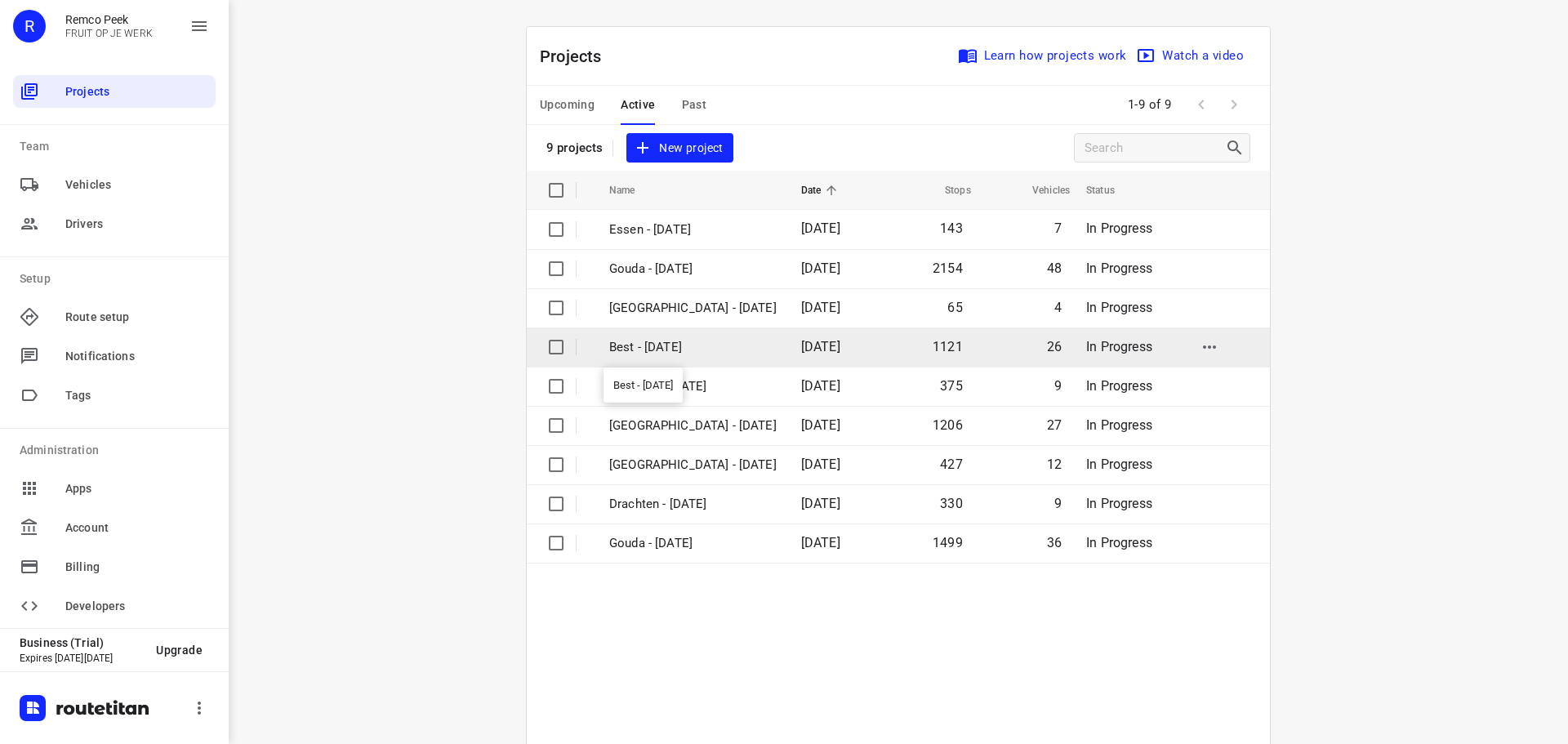
click at [697, 343] on p "Best - [DATE]" at bounding box center [693, 347] width 168 height 19
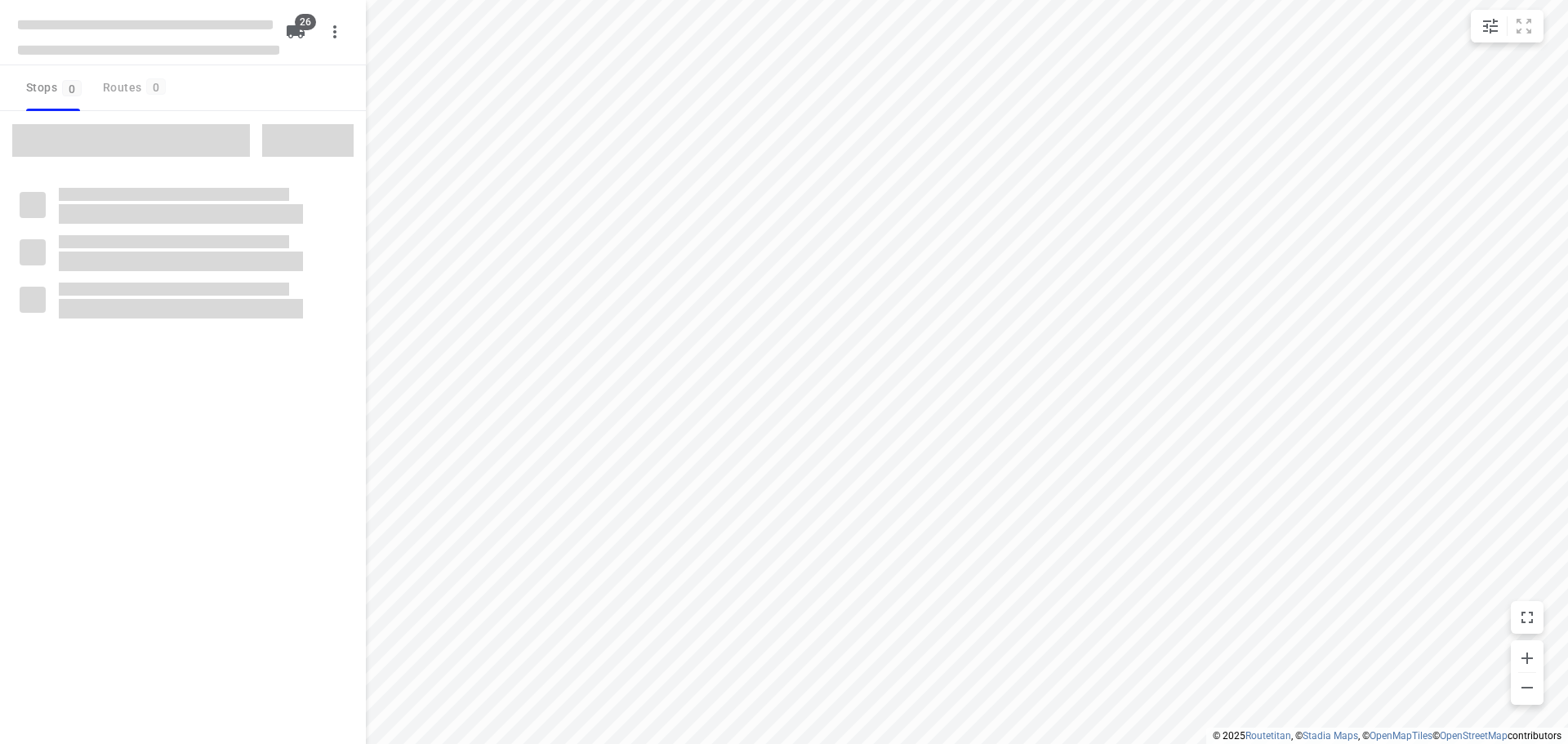
checkbox input "true"
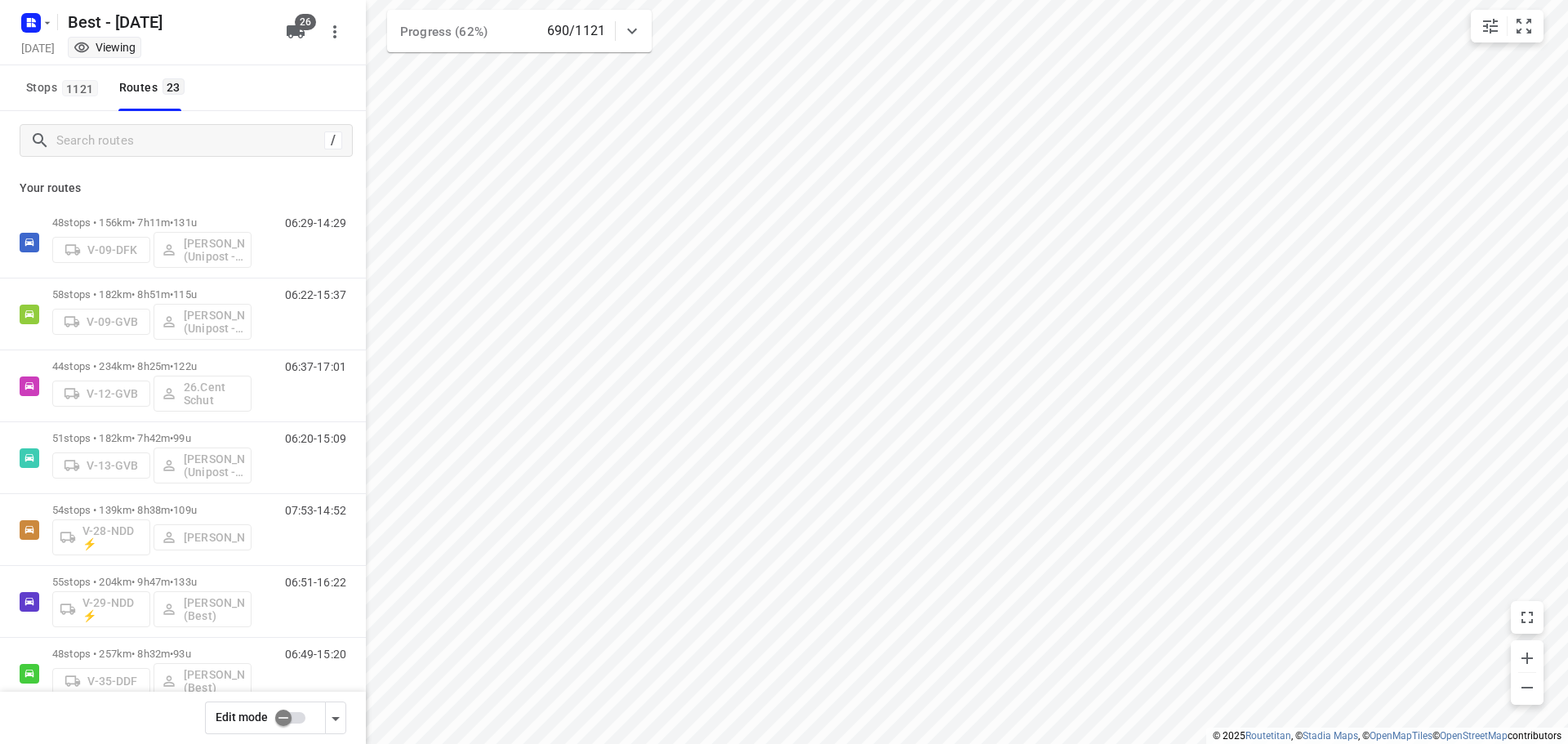
click at [300, 76] on div "Stops 1121 Routes 23" at bounding box center [182, 88] width 366 height 46
click at [312, 175] on div "Your routes 48 stops • 156km • 7h11m • 131u V-09-DFK Hamza Alzeadi (Unipost - B…" at bounding box center [182, 480] width 366 height 620
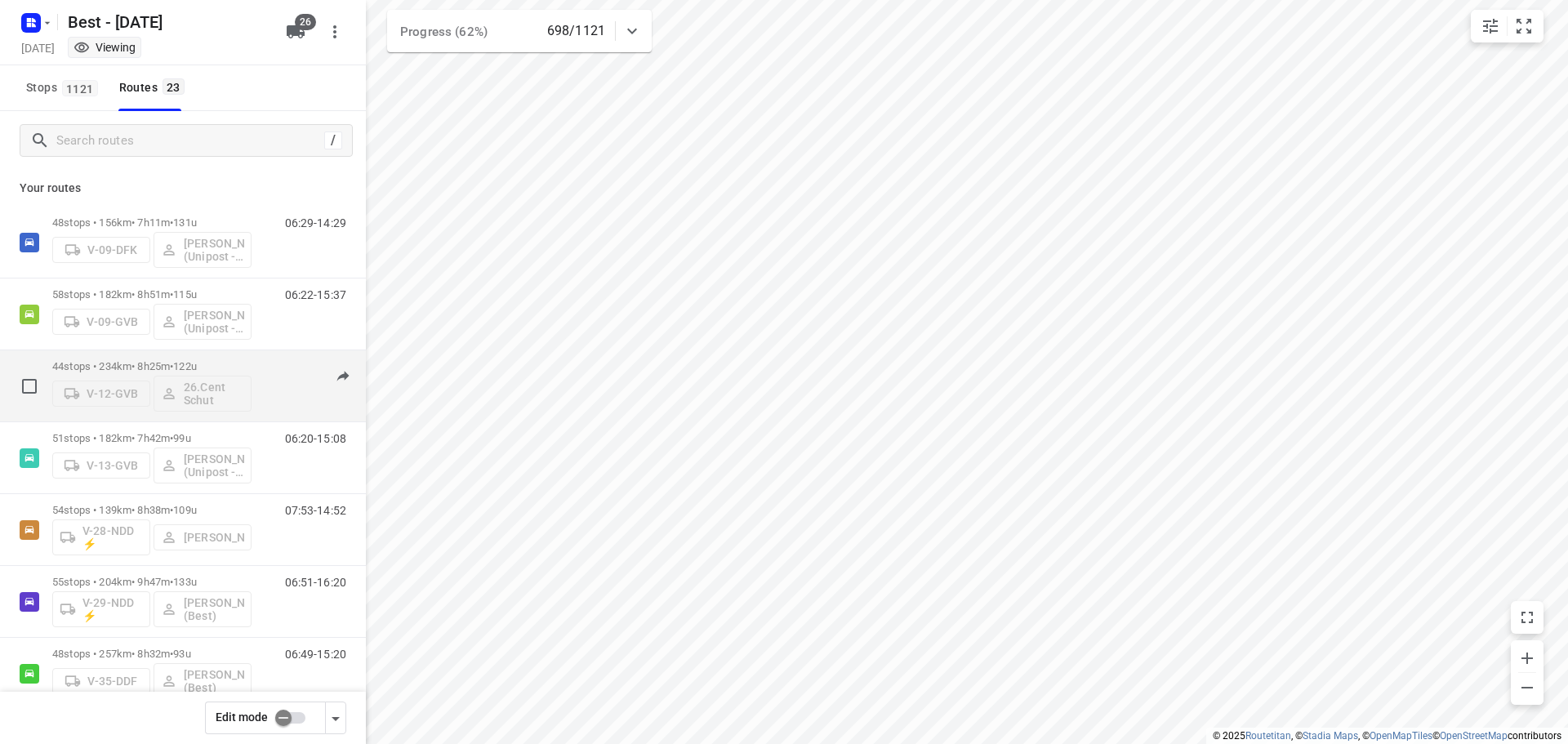
click at [148, 372] on p "44 stops • 234km • 8h25m • 122u" at bounding box center [152, 366] width 200 height 12
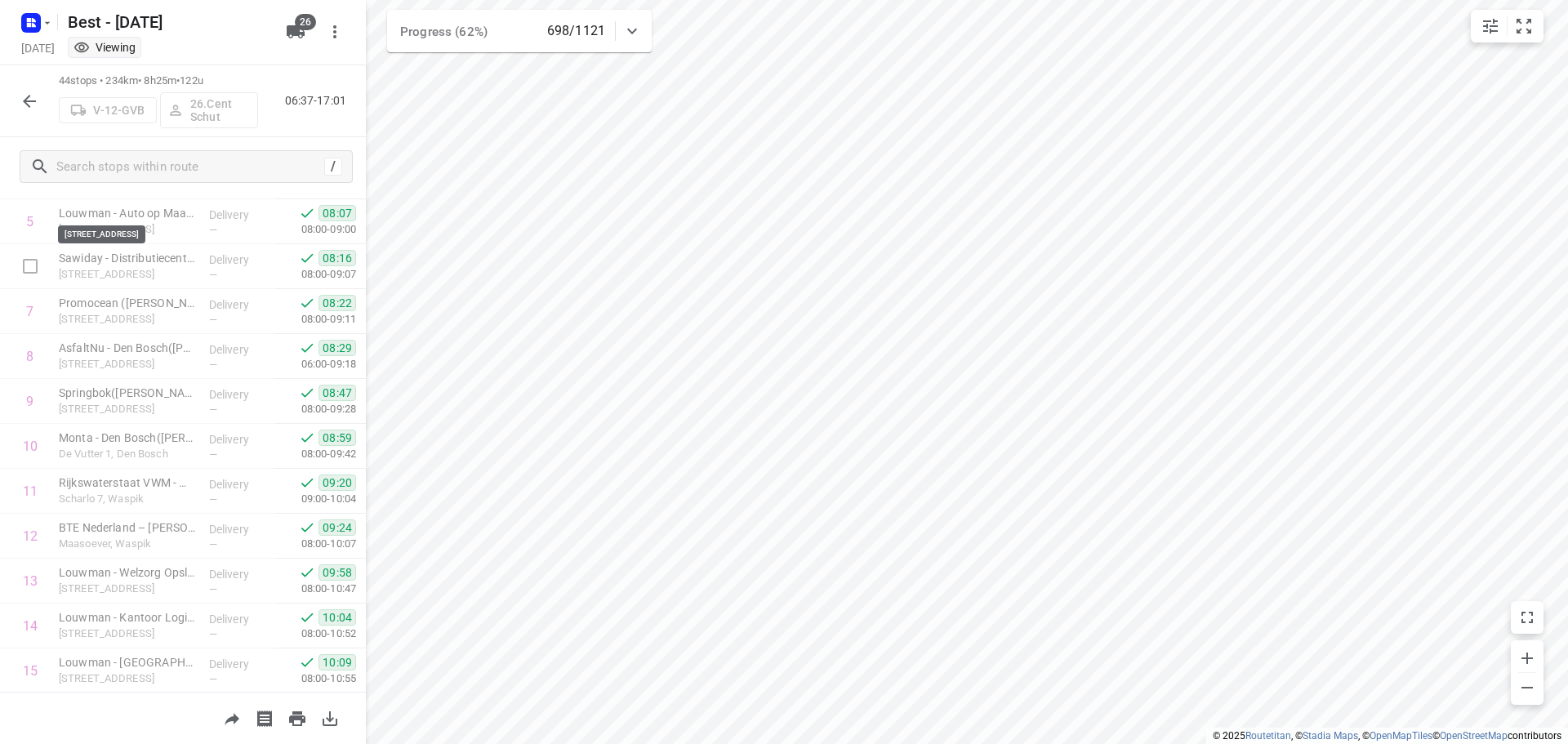
scroll to position [327, 0]
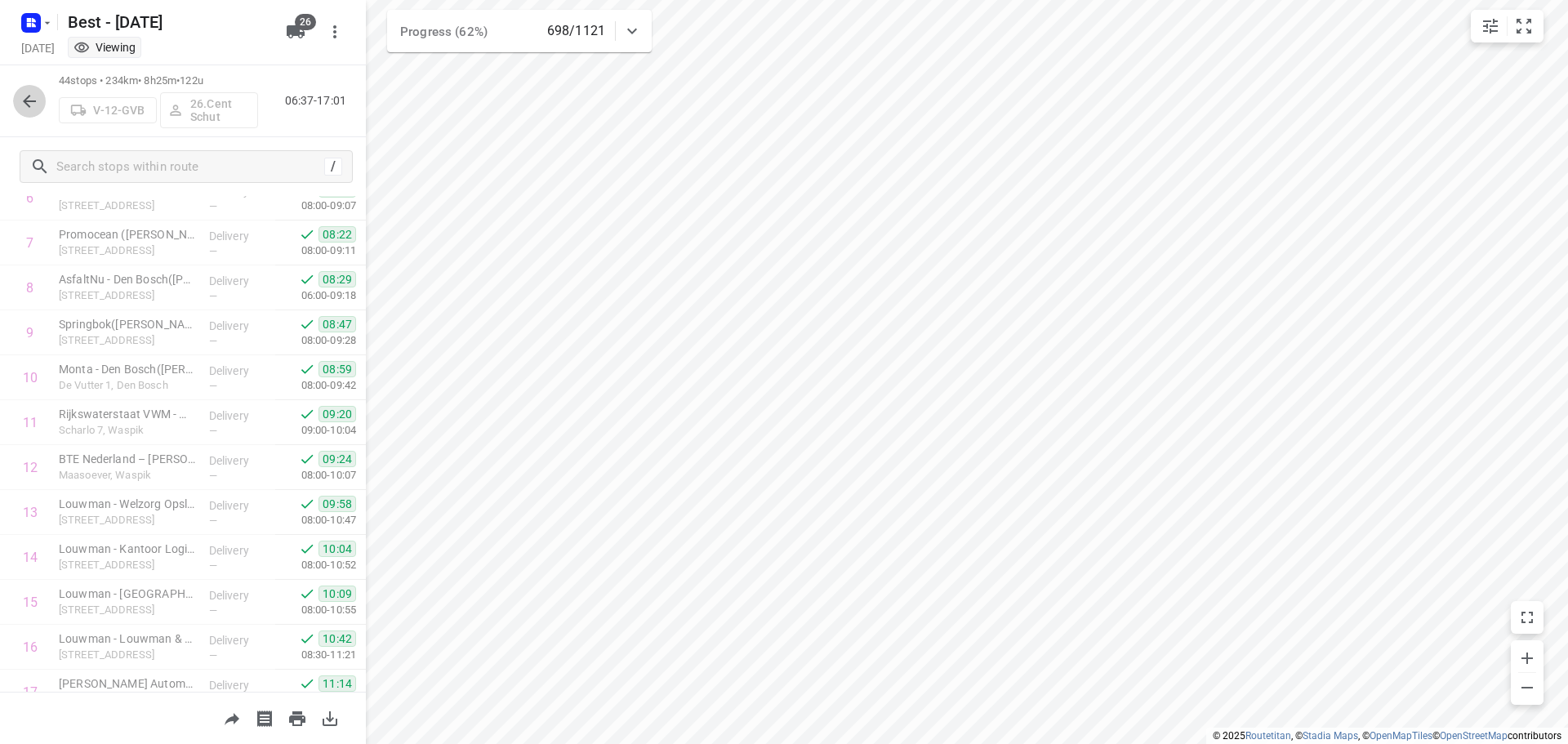
click at [31, 100] on icon "button" at bounding box center [29, 101] width 20 height 20
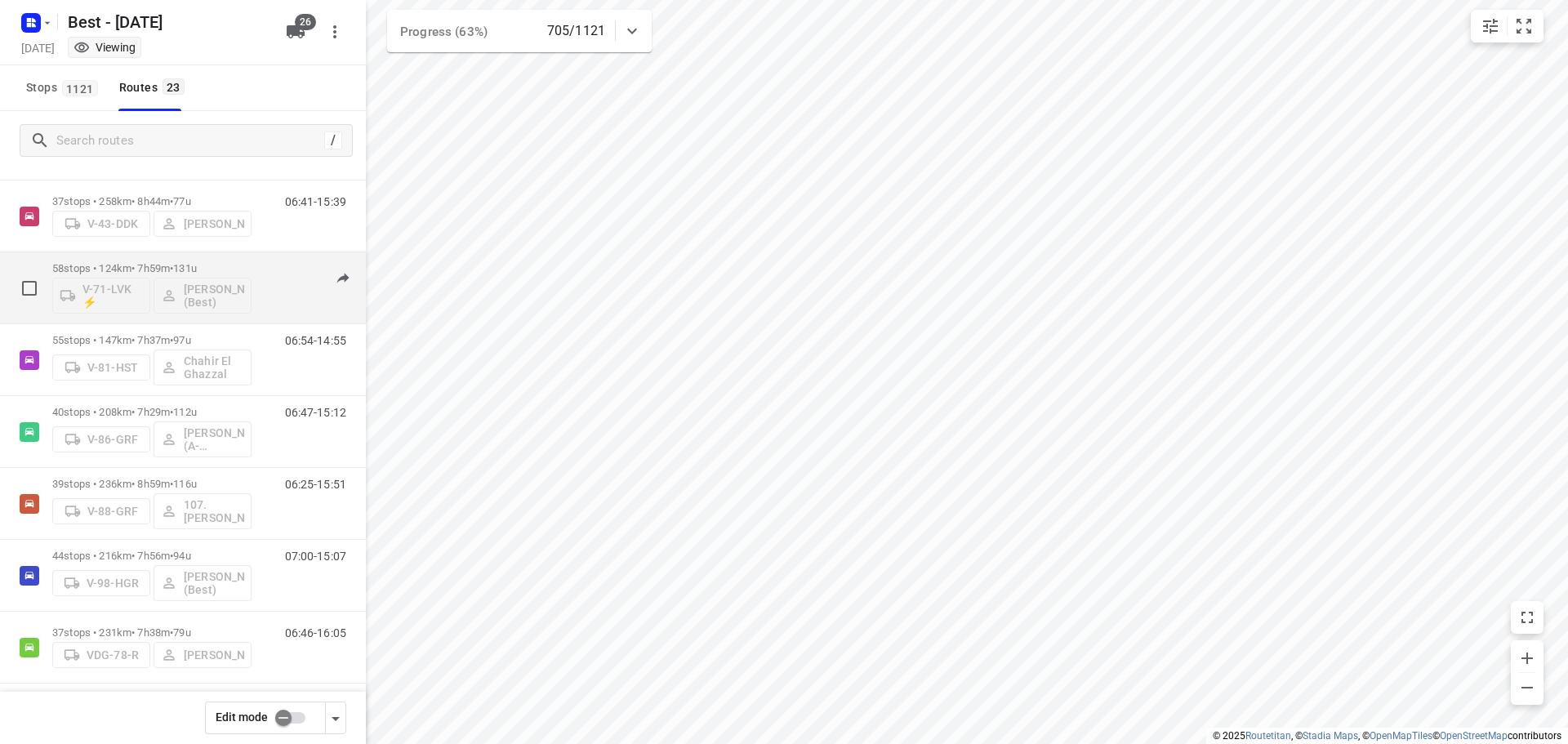
scroll to position [449, 0]
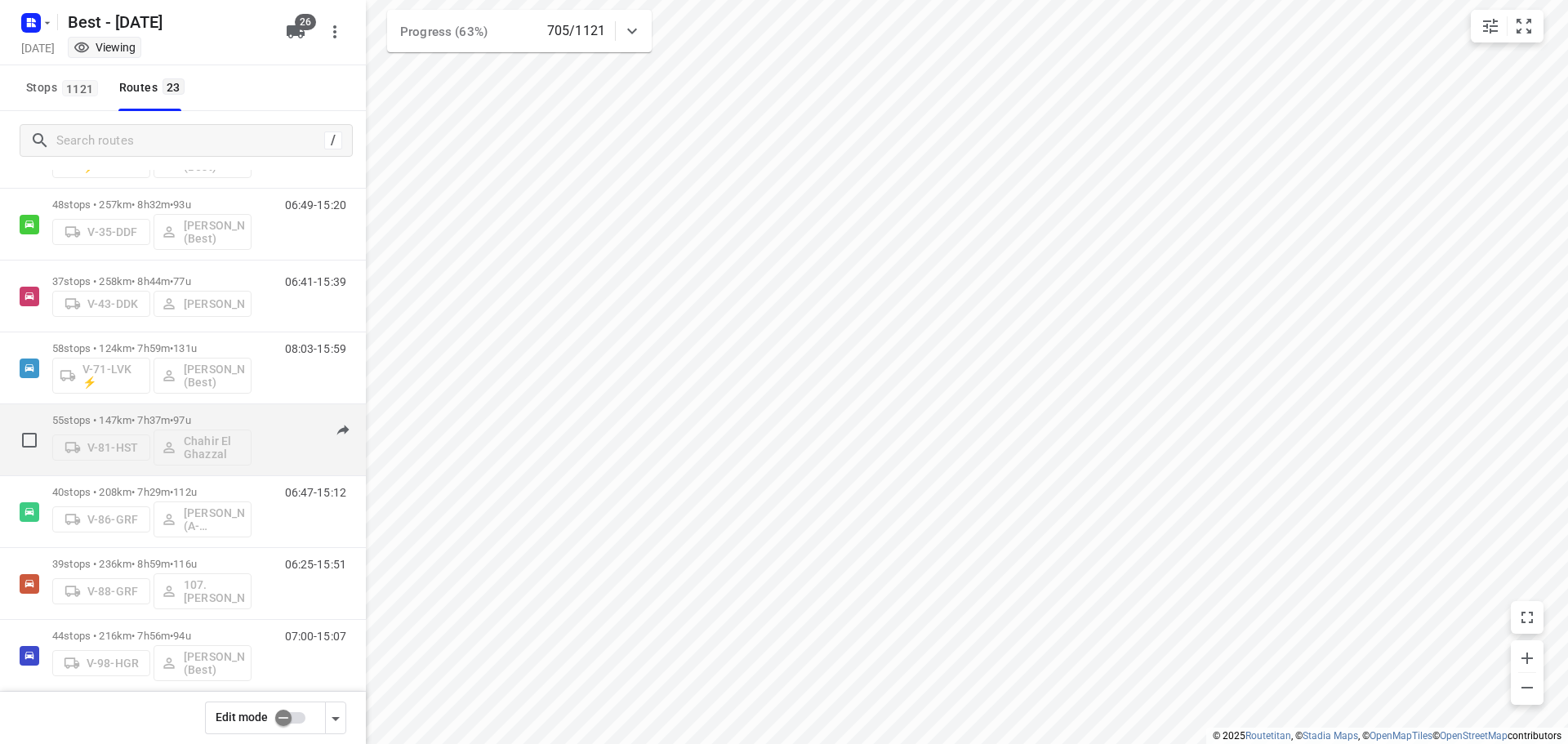
click at [191, 419] on span "97u" at bounding box center [182, 420] width 17 height 12
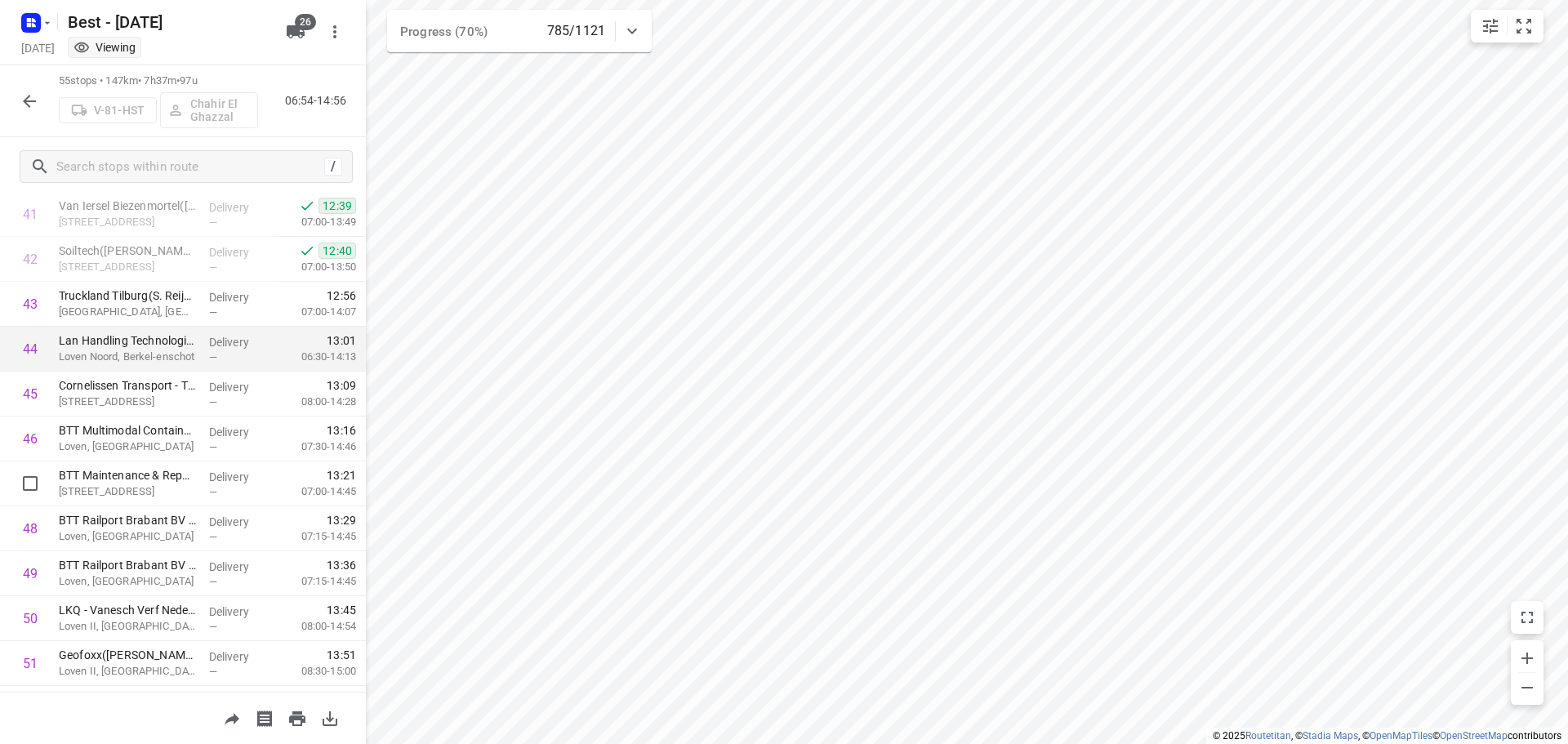
scroll to position [1911, 0]
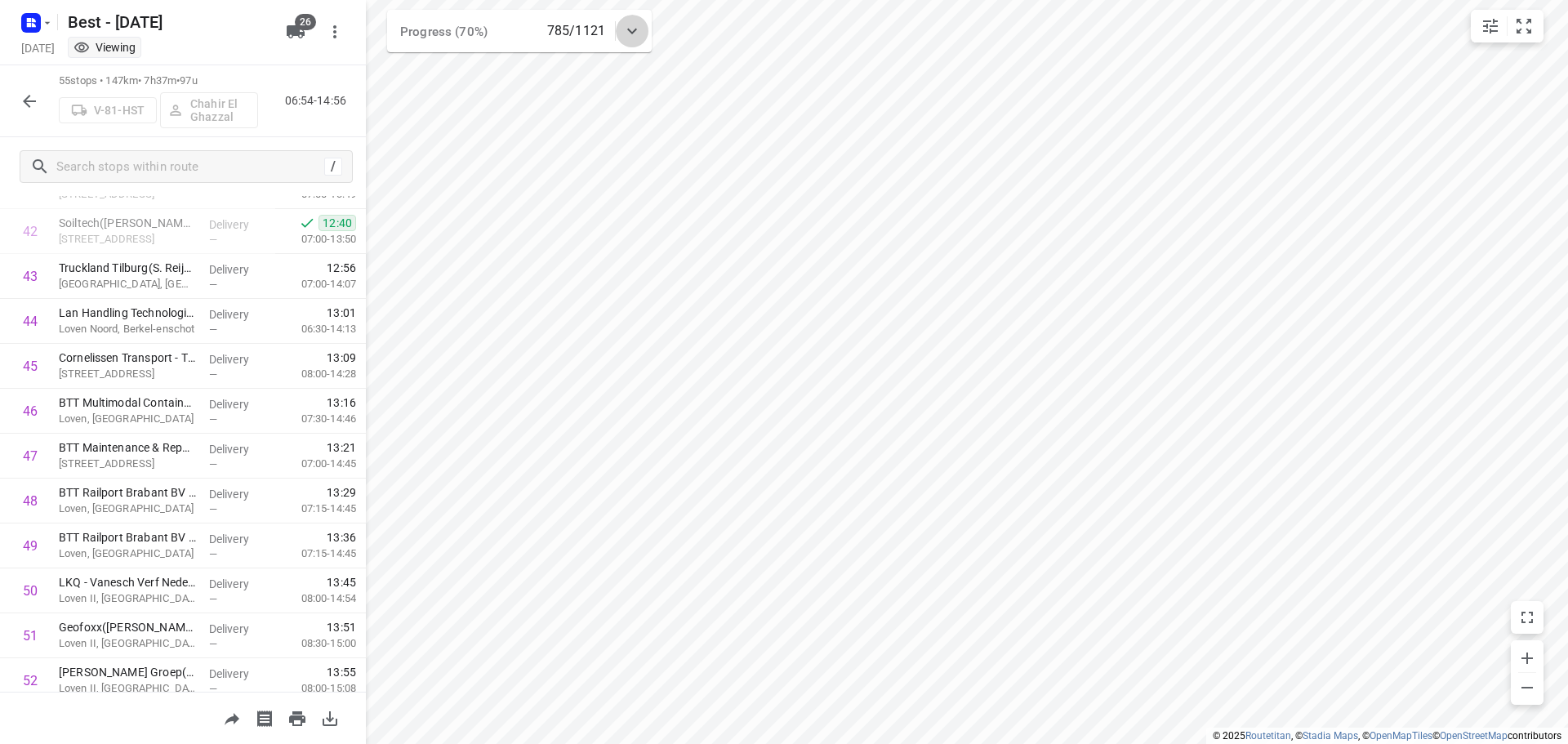
click at [621, 29] on div at bounding box center [632, 31] width 33 height 33
click at [632, 22] on div at bounding box center [632, 38] width 33 height 33
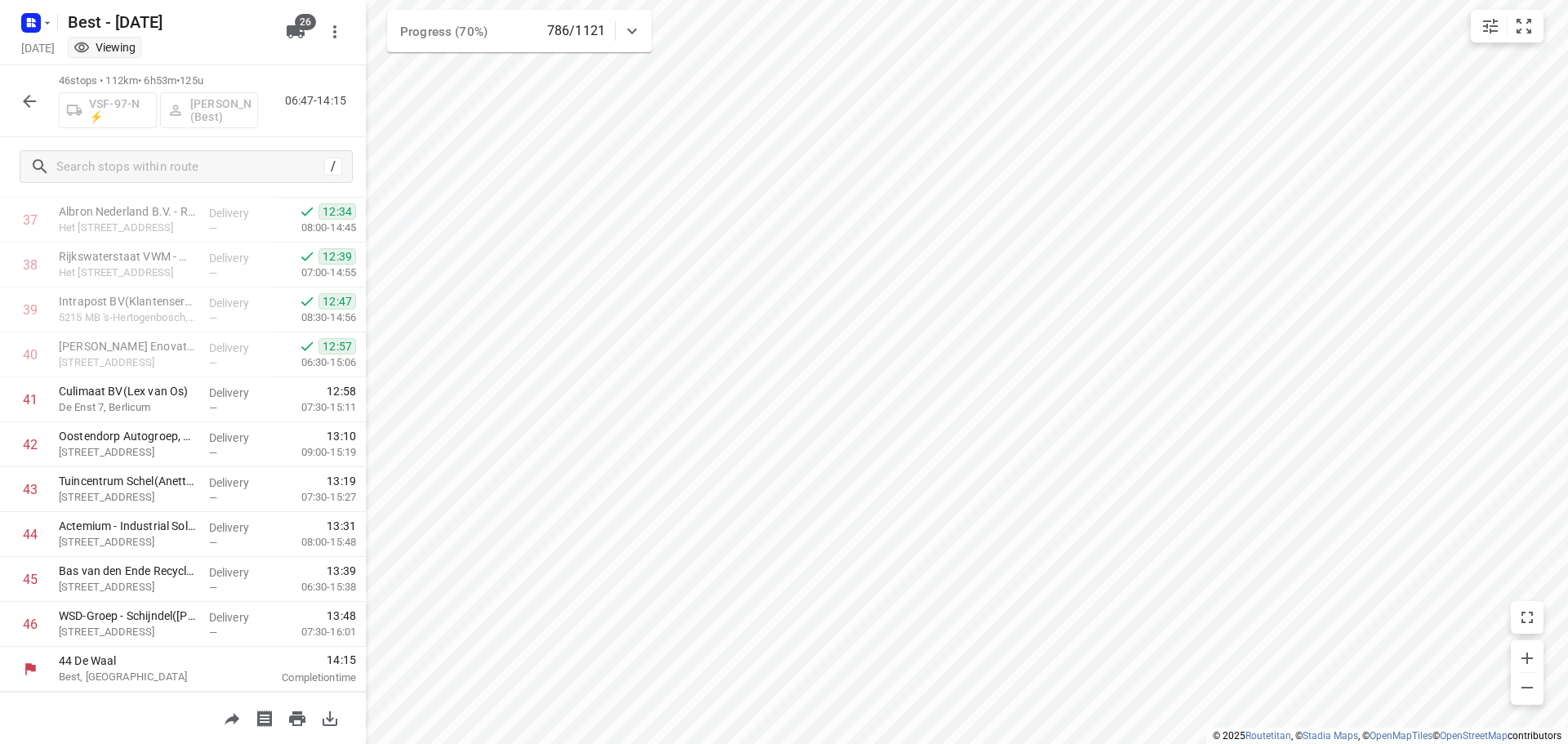
scroll to position [1698, 0]
click at [37, 106] on icon "button" at bounding box center [29, 101] width 20 height 20
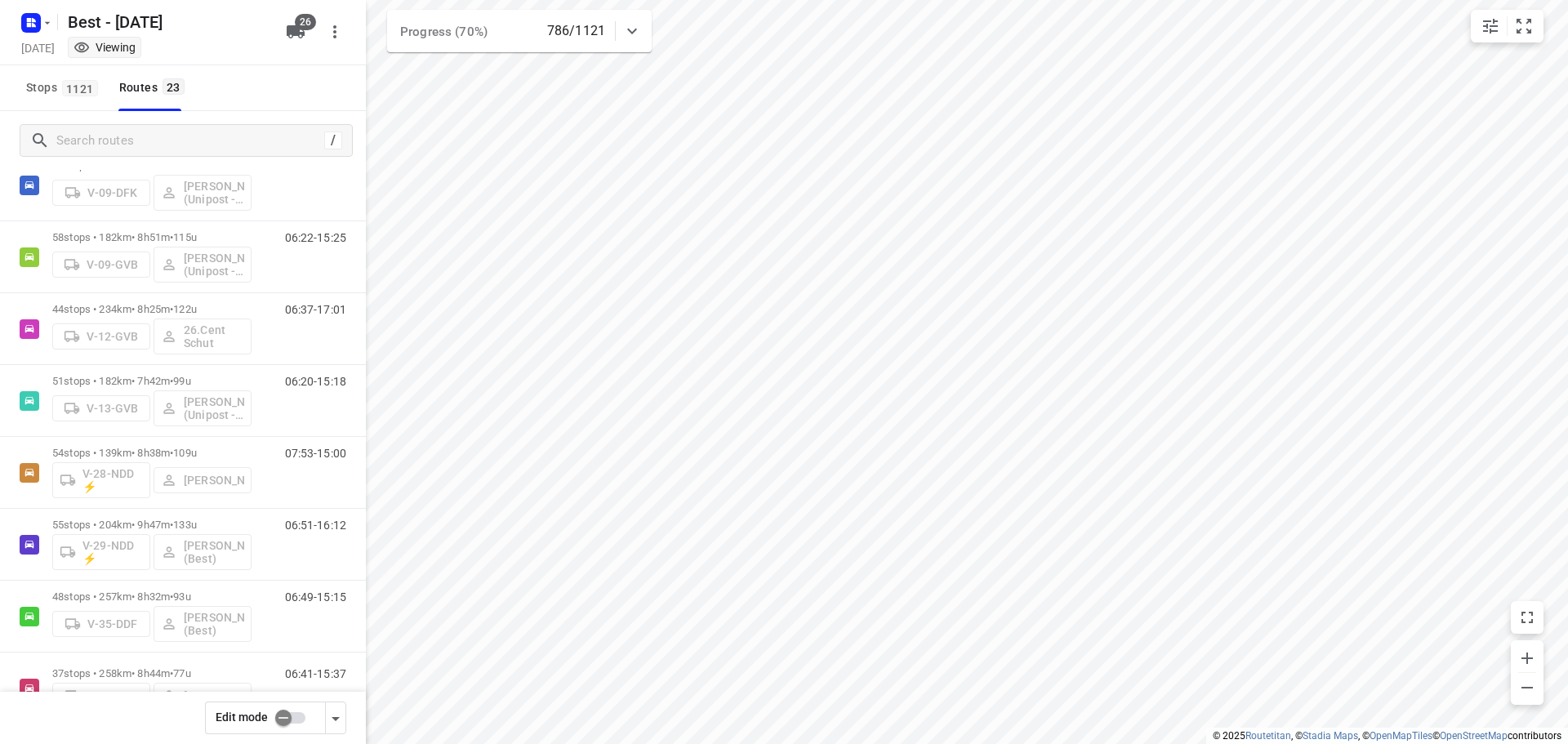
scroll to position [0, 0]
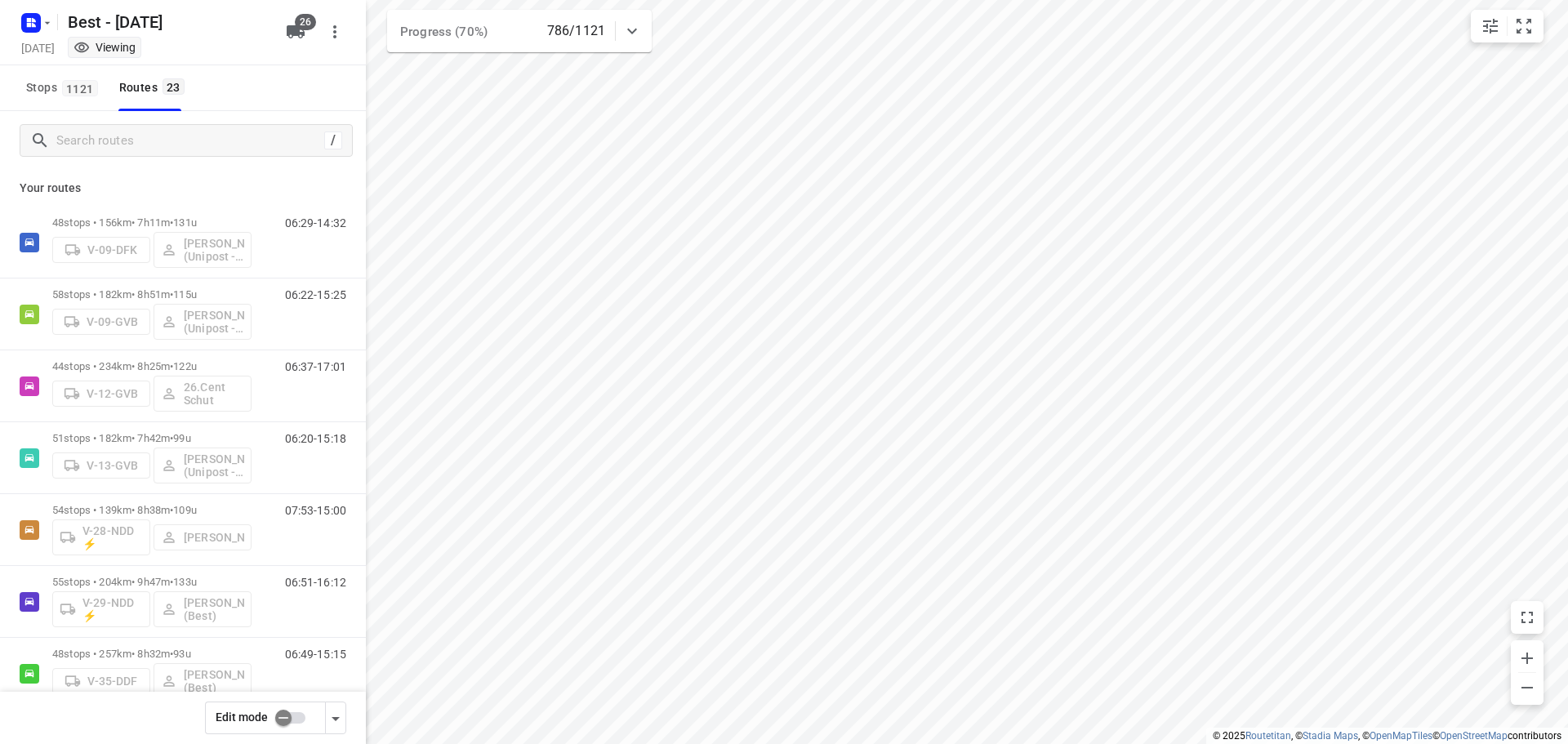
click at [279, 162] on div "/" at bounding box center [182, 141] width 366 height 59
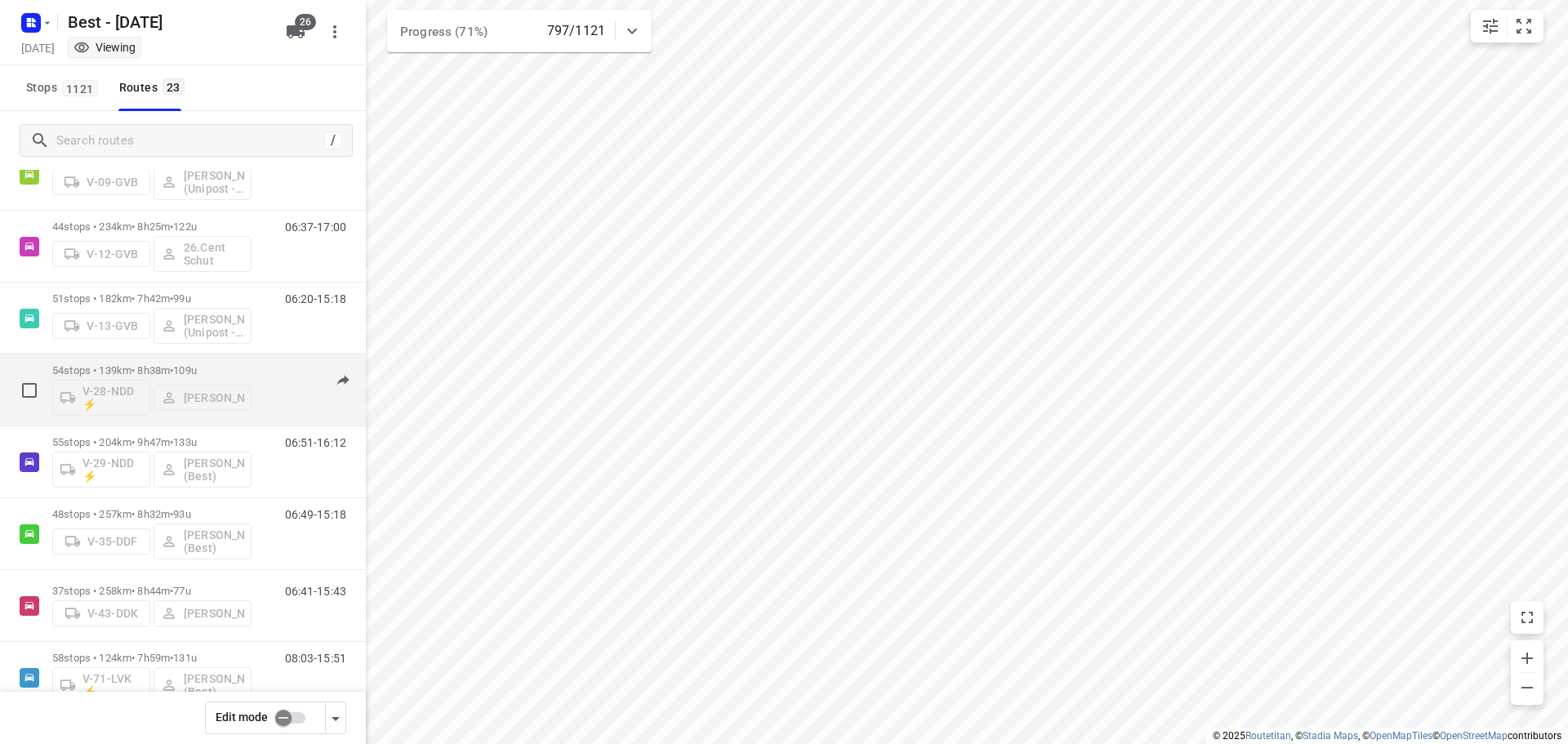
scroll to position [164, 0]
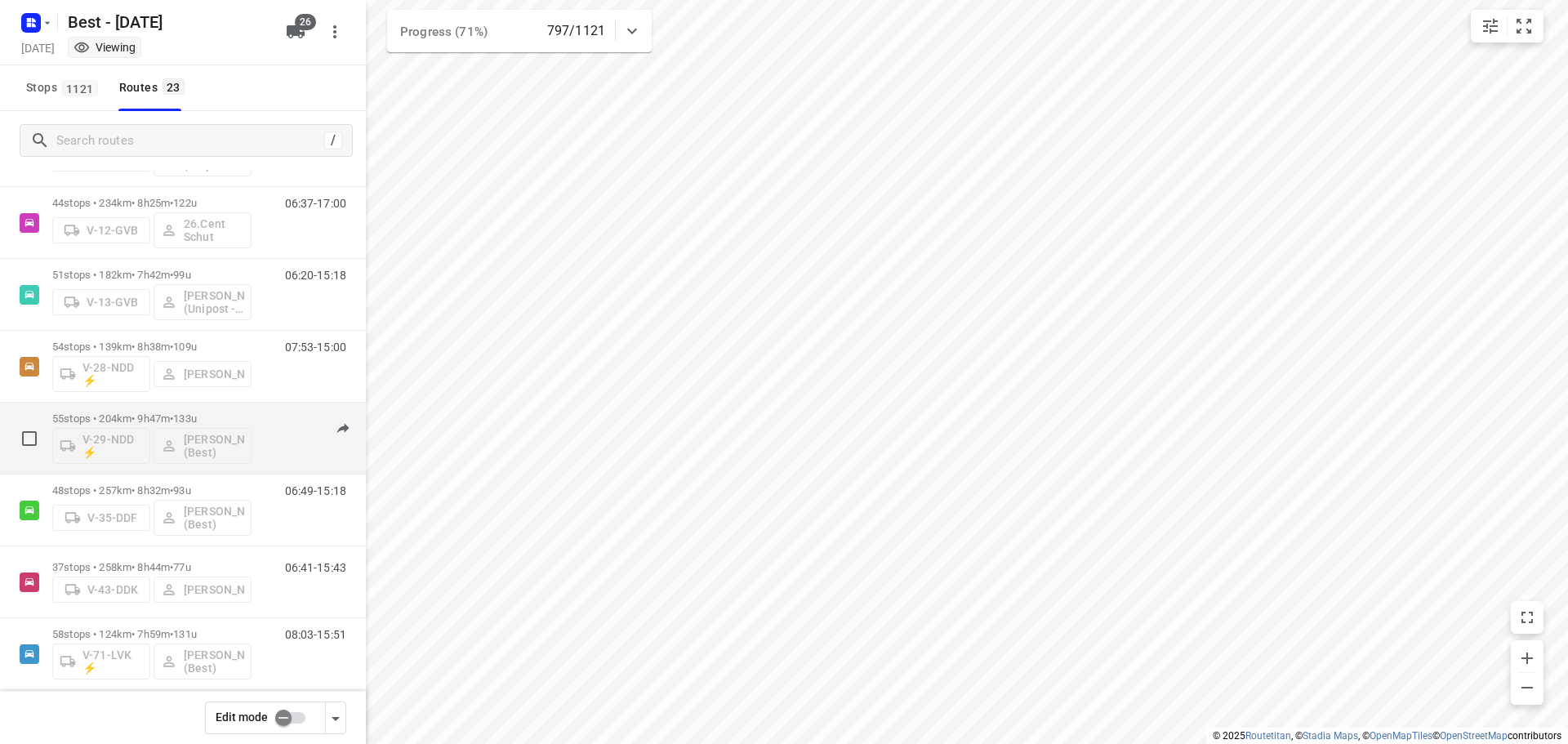
click at [220, 404] on div "55 stops • 204km • 9h47m • 133u V-29-NDD ⚡ [PERSON_NAME] (Best)" at bounding box center [152, 438] width 200 height 68
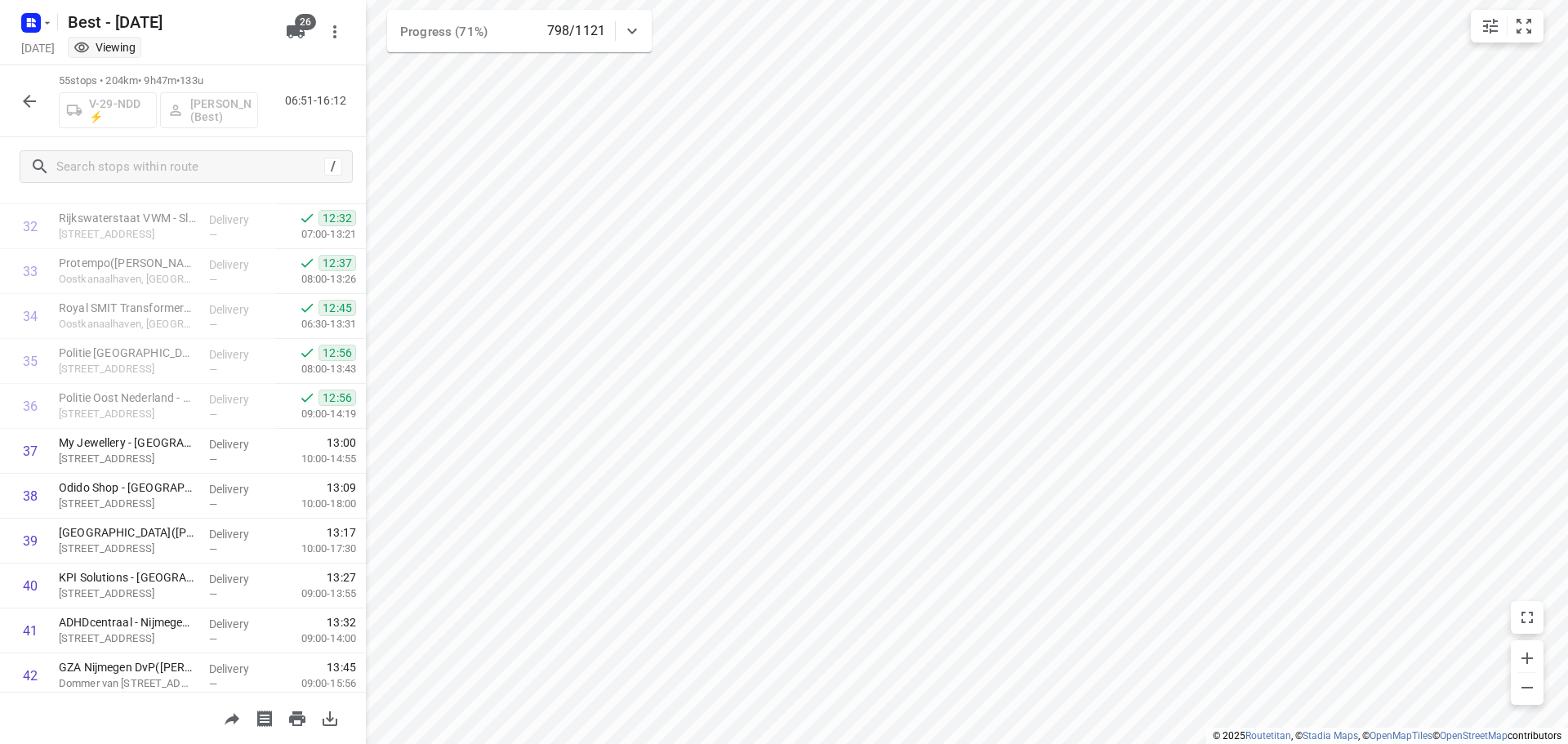
scroll to position [1671, 0]
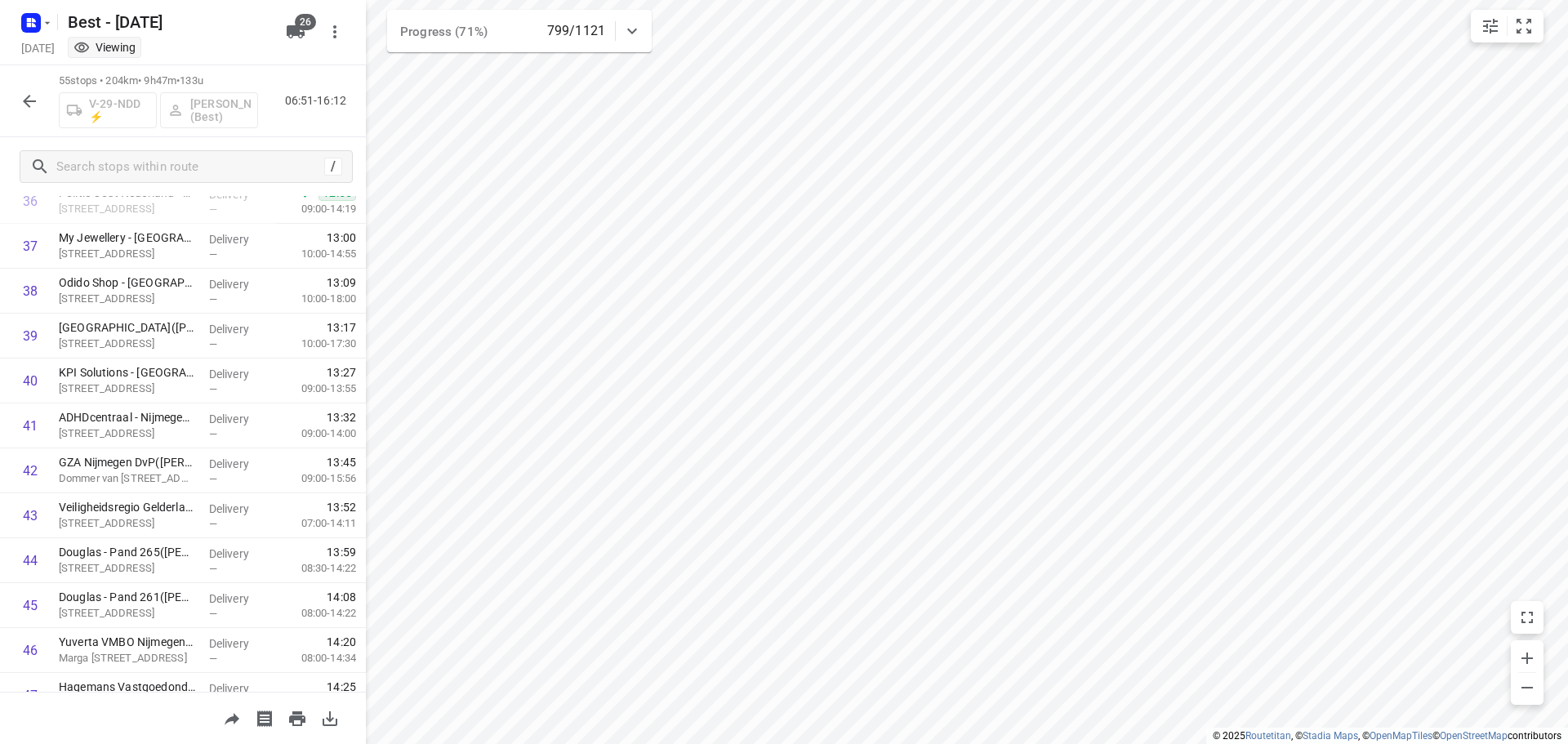
click at [22, 101] on icon "button" at bounding box center [29, 101] width 20 height 20
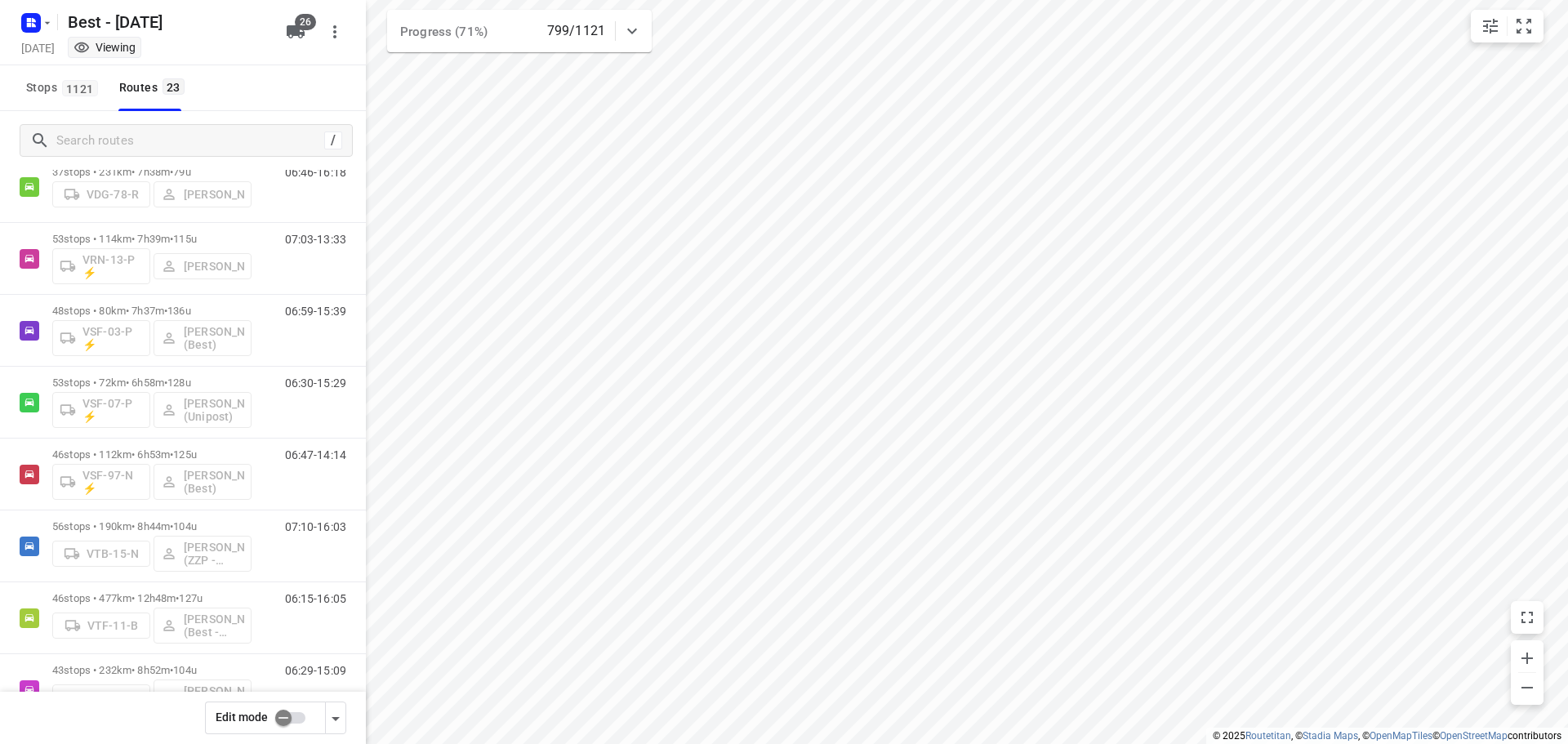
scroll to position [985, 0]
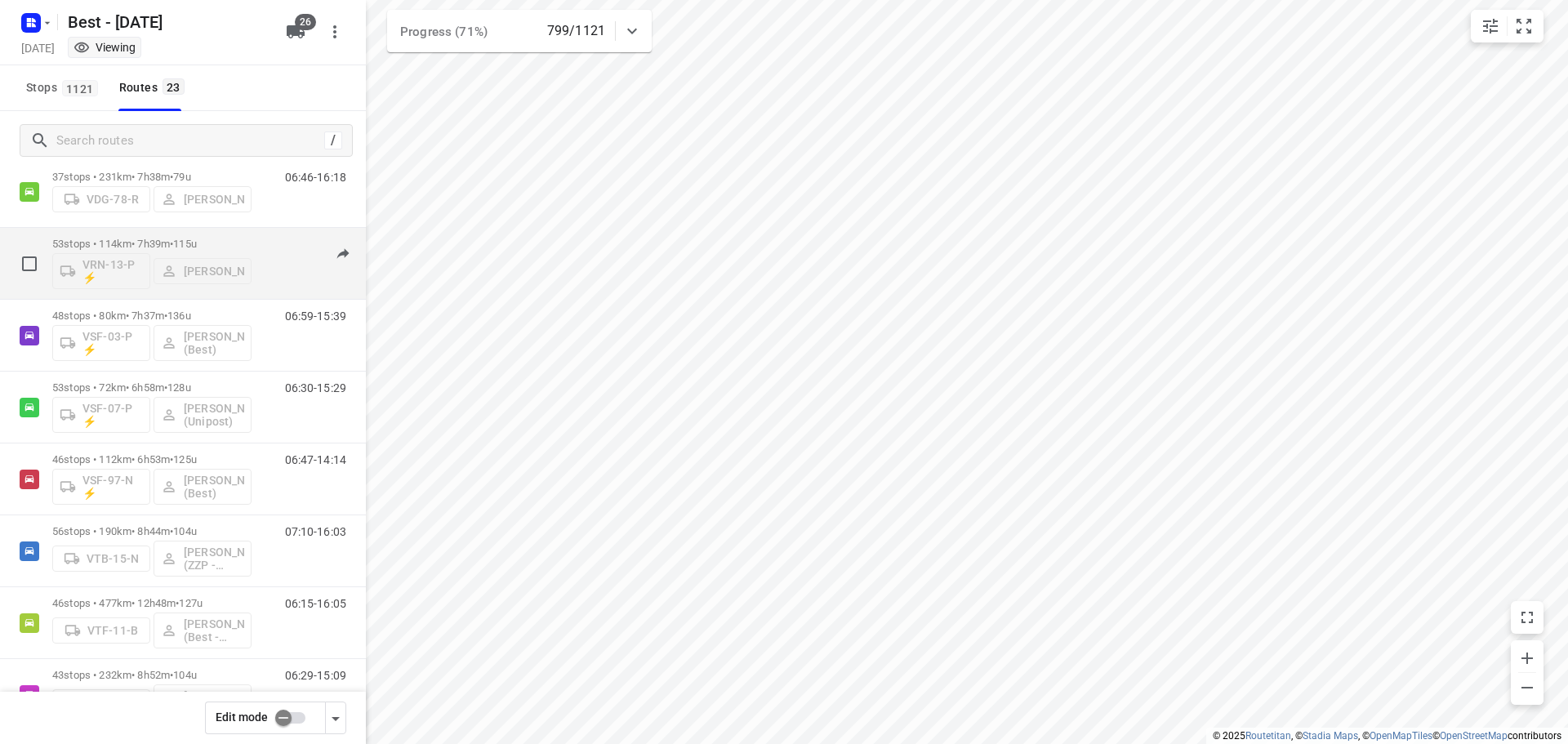
click at [173, 247] on p "53 stops • 114km • 7h39m • 115u" at bounding box center [152, 243] width 200 height 12
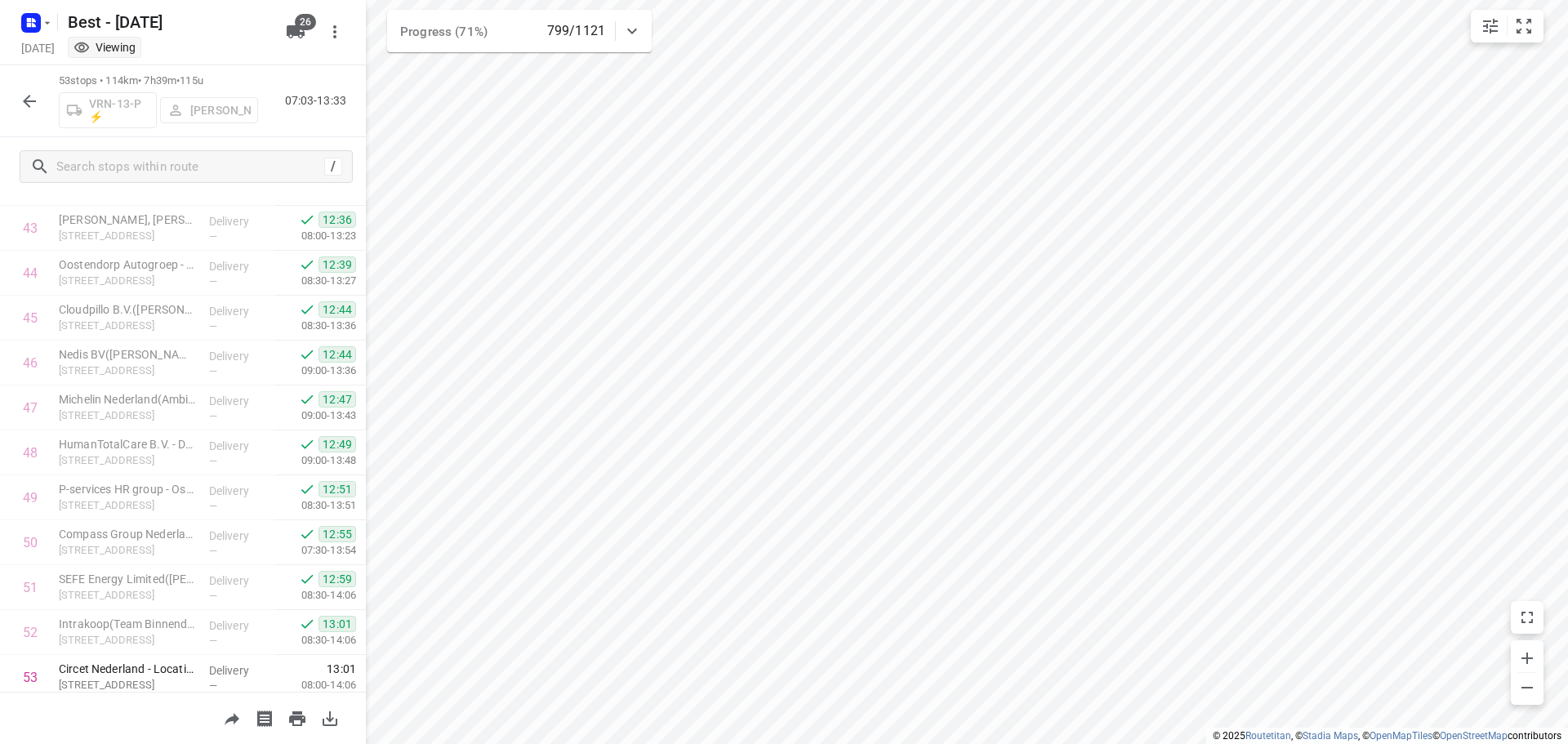
scroll to position [2013, 0]
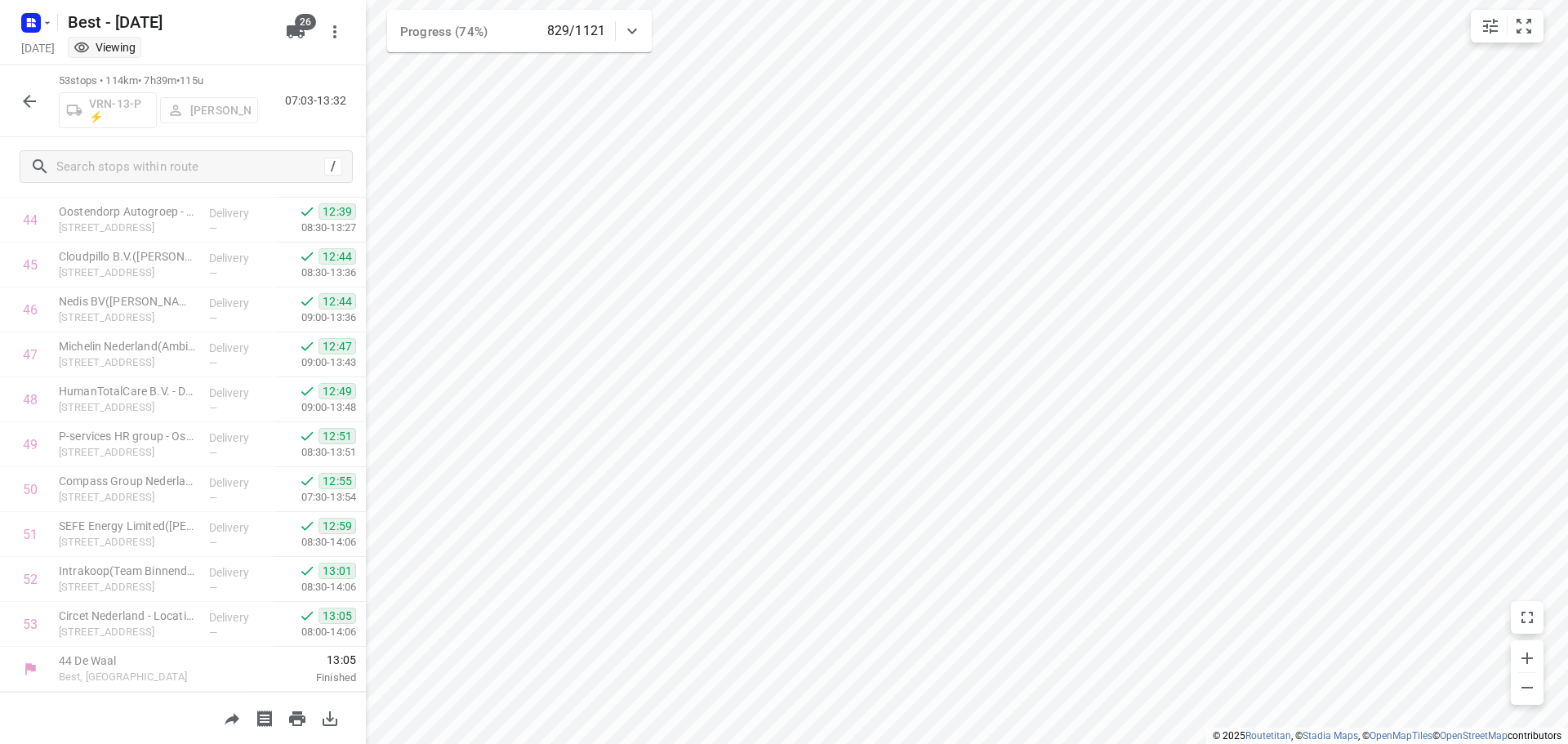
drag, startPoint x: 30, startPoint y: 105, endPoint x: 32, endPoint y: 38, distance: 67.0
click at [31, 105] on icon "button" at bounding box center [29, 101] width 20 height 20
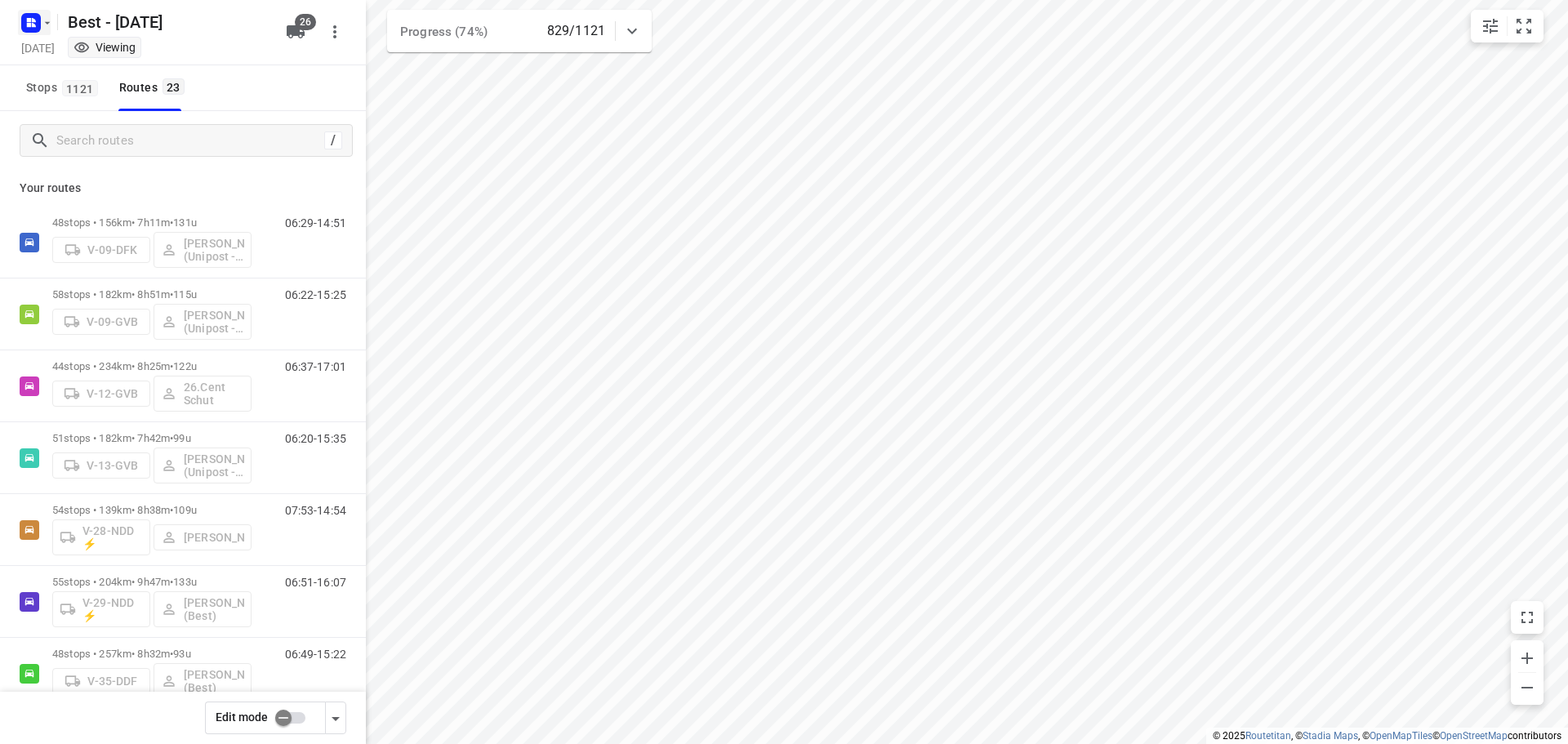
click at [37, 26] on rect "button" at bounding box center [31, 23] width 20 height 20
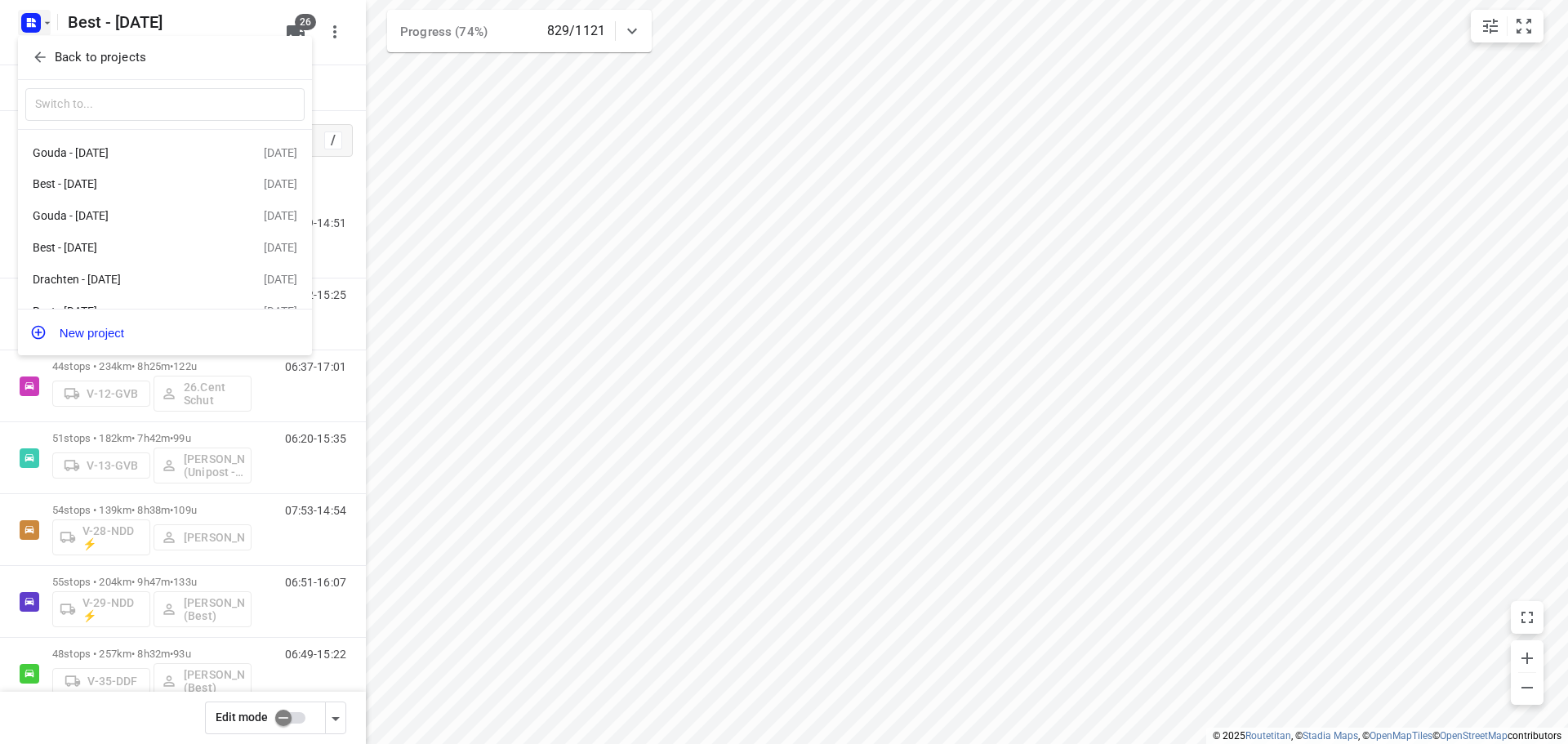
drag, startPoint x: 355, startPoint y: 94, endPoint x: 319, endPoint y: 6, distance: 95.1
click at [347, 91] on div at bounding box center [784, 372] width 1568 height 744
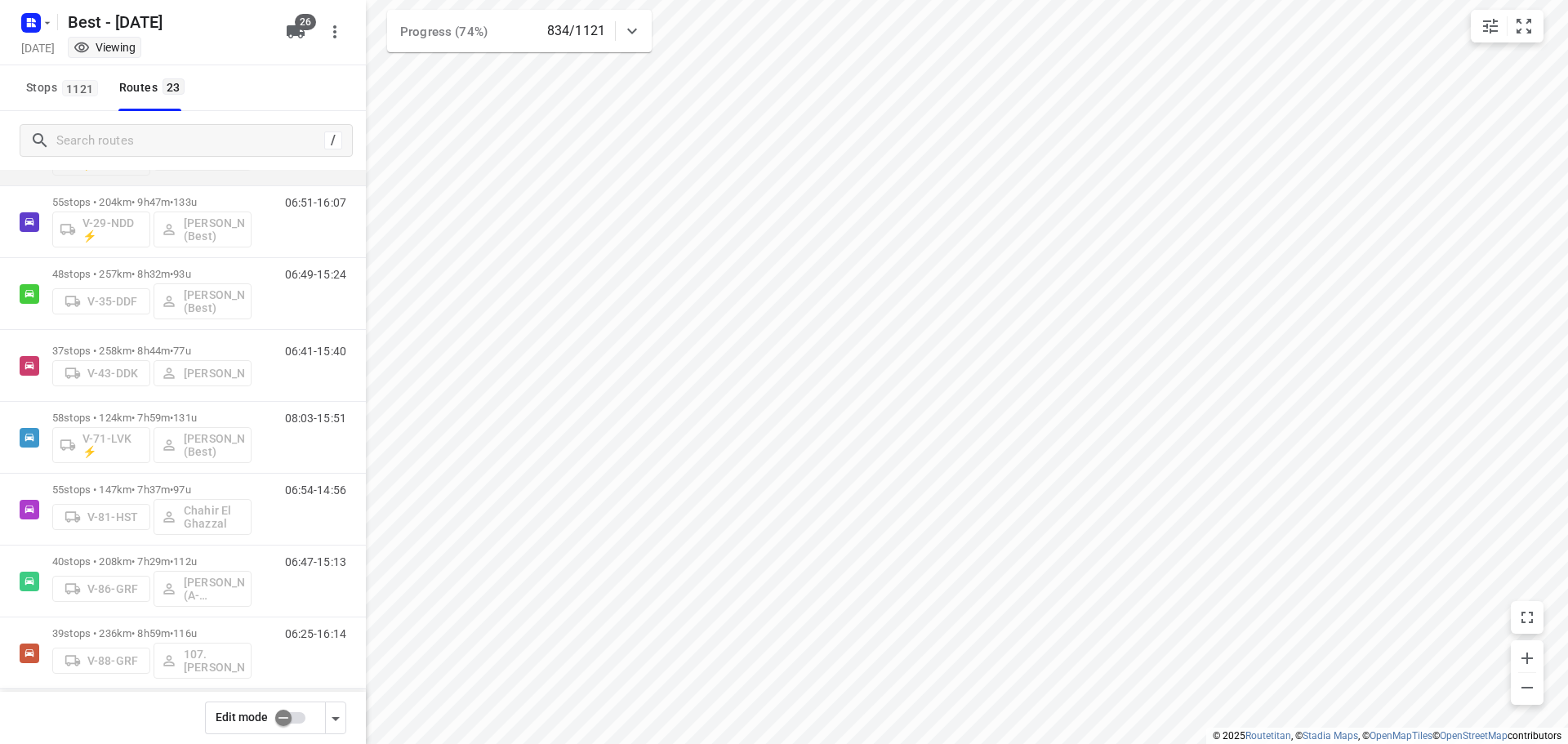
scroll to position [408, 0]
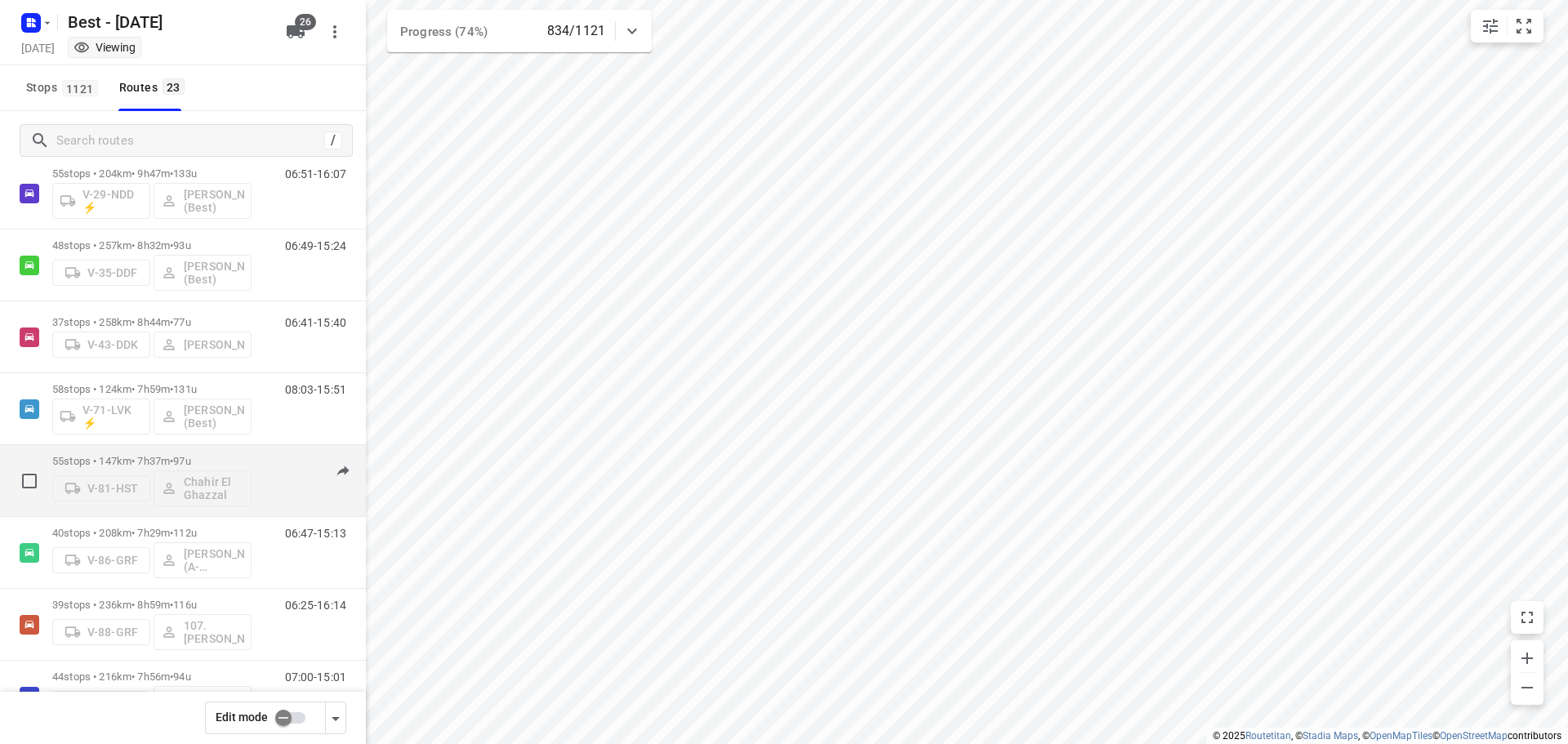
click at [227, 461] on p "55 stops • 147km • 7h37m • 97u" at bounding box center [152, 461] width 200 height 12
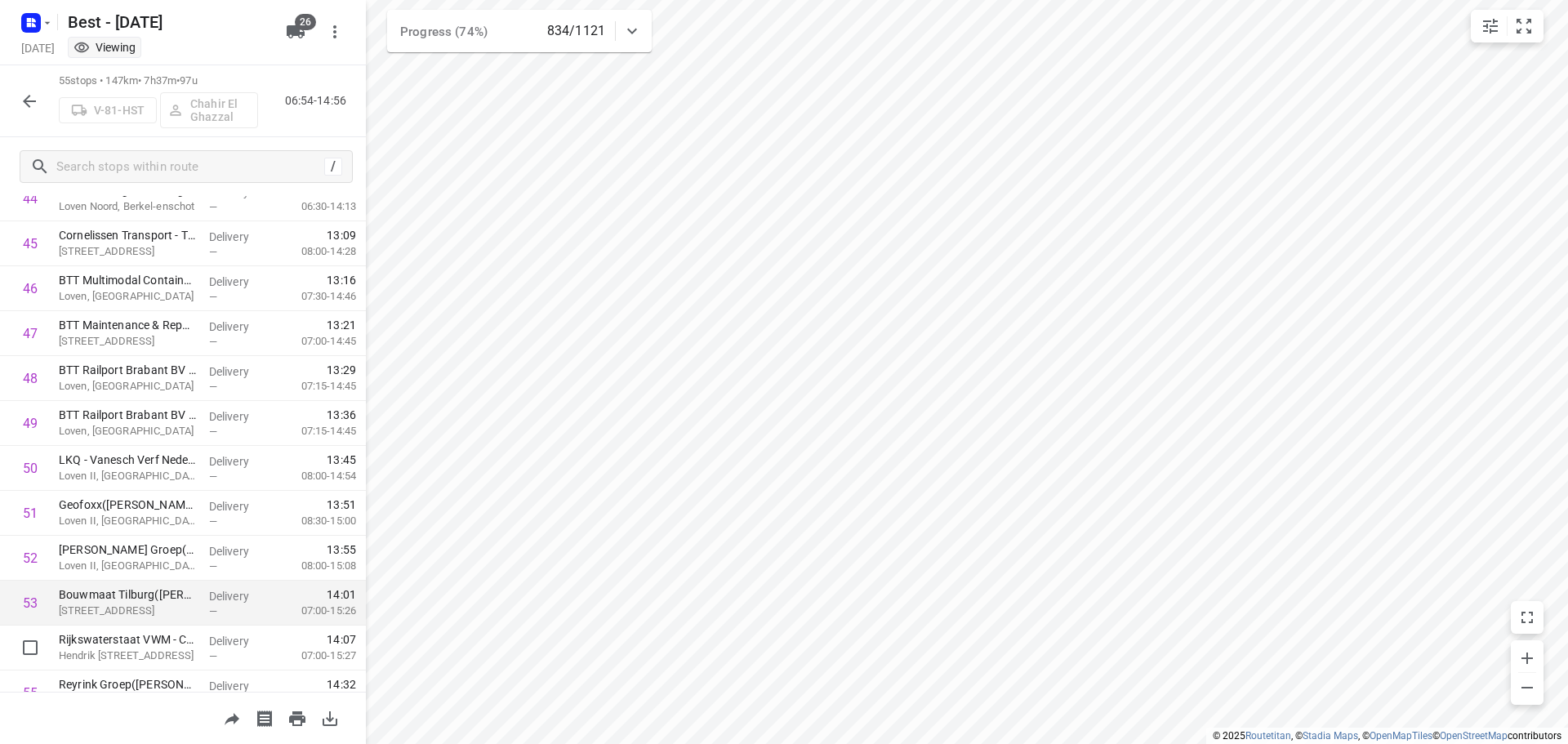
scroll to position [2102, 0]
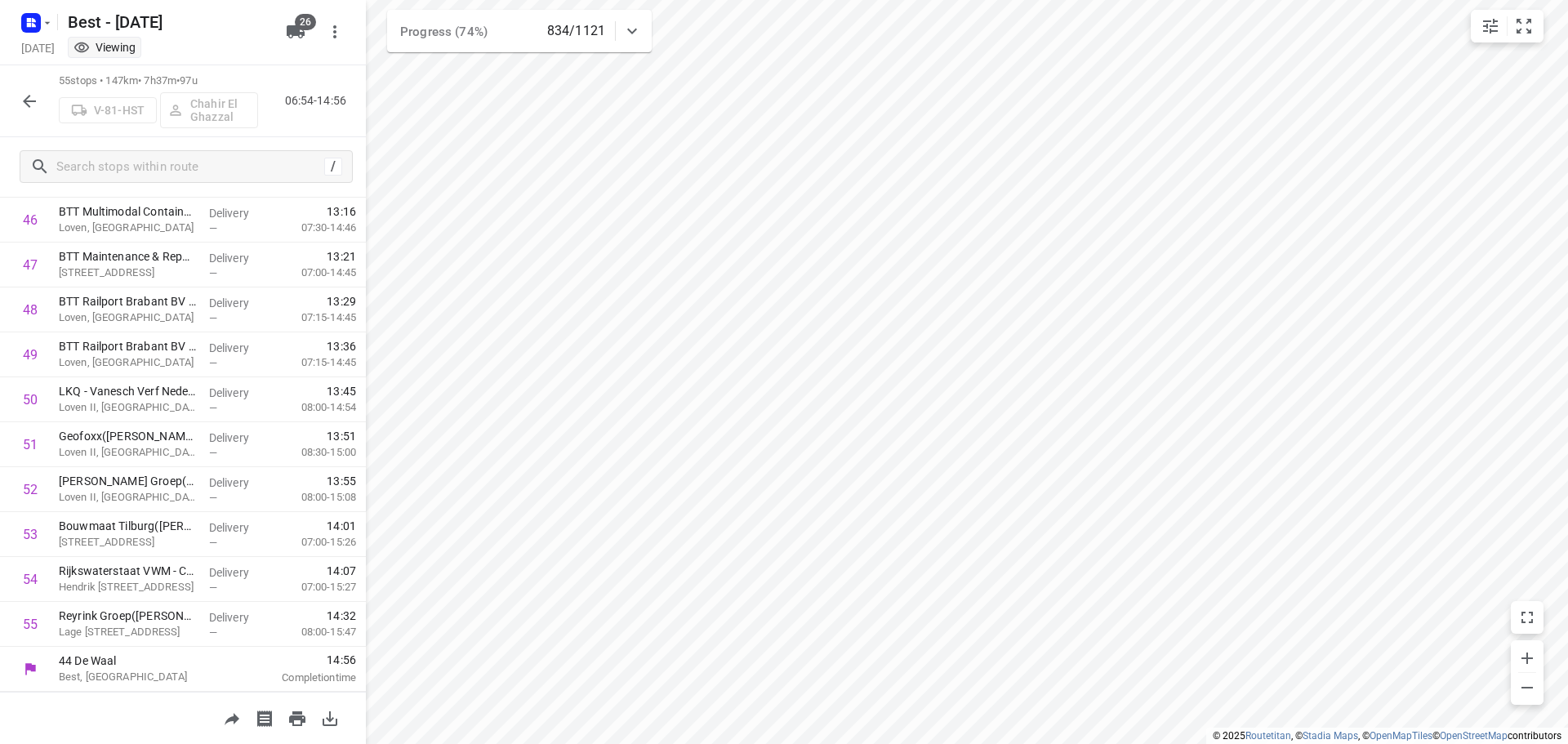
click at [38, 102] on icon "button" at bounding box center [29, 101] width 20 height 20
